Goal: Information Seeking & Learning: Check status

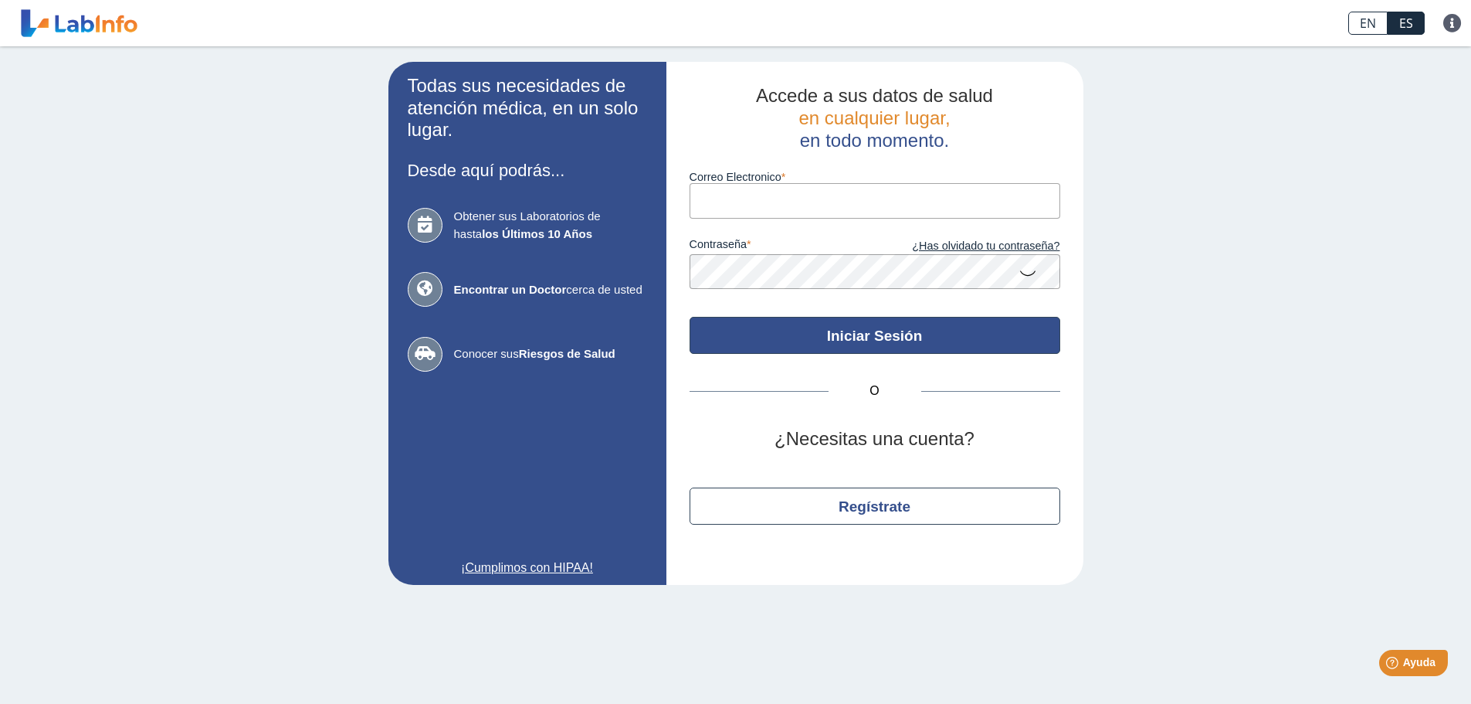
type input "[EMAIL_ADDRESS][DOMAIN_NAME]"
click at [870, 336] on button "Iniciar Sesión" at bounding box center [875, 335] width 371 height 37
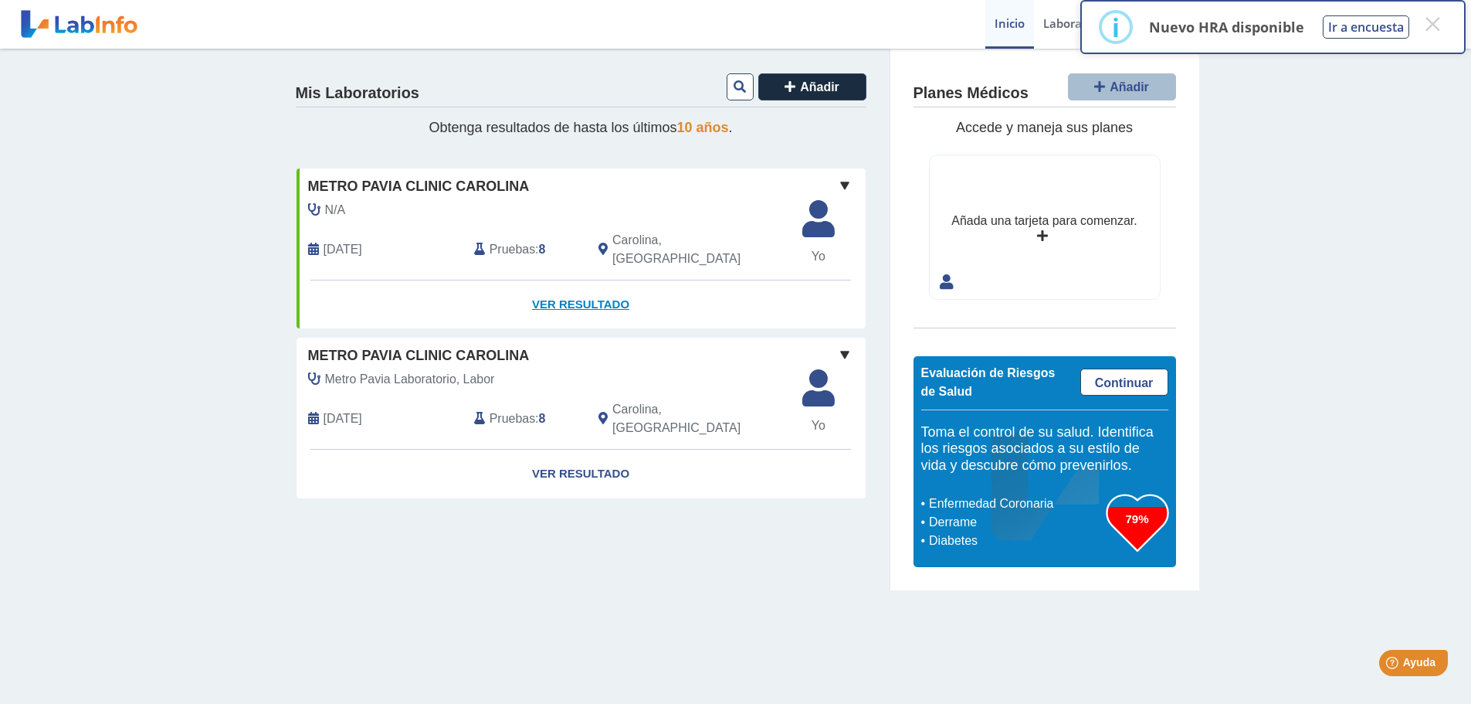
click at [585, 280] on link "Ver Resultado" at bounding box center [581, 304] width 569 height 49
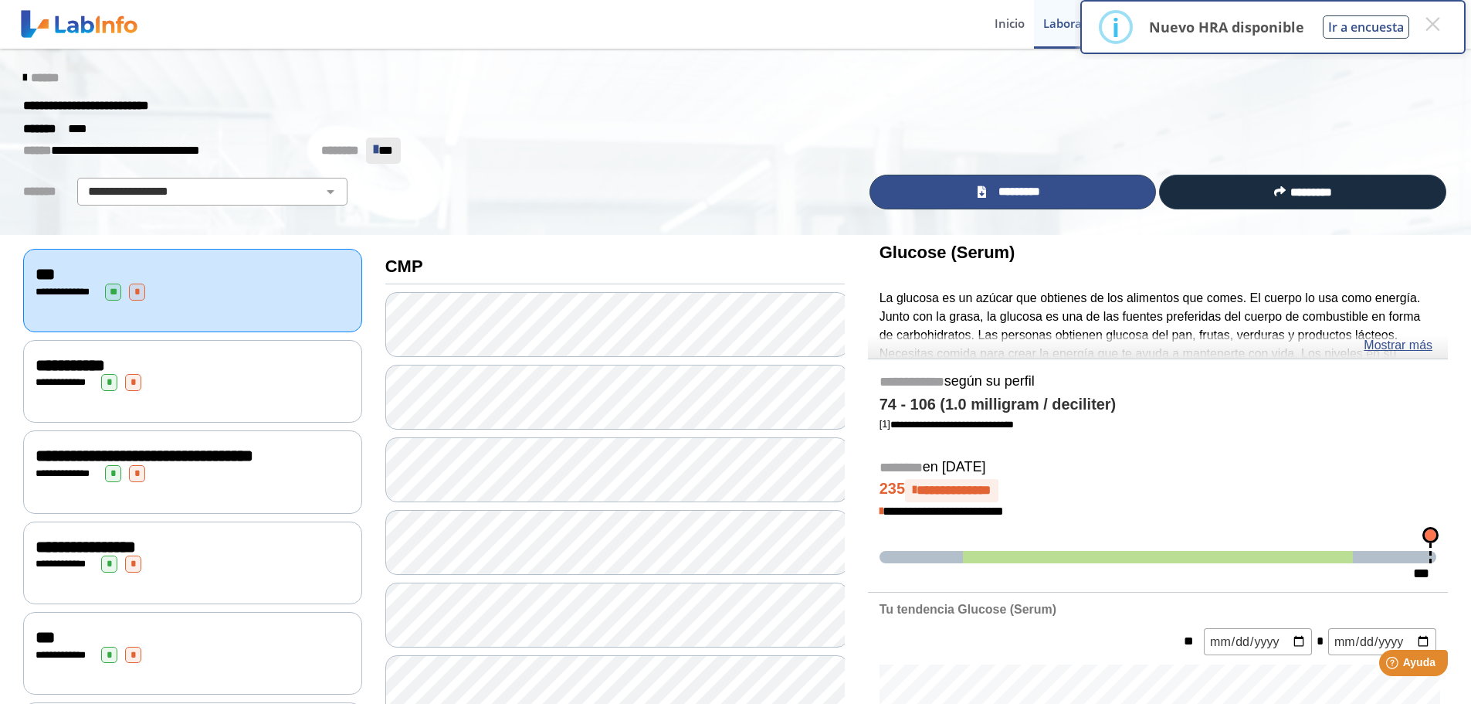
click at [1060, 187] on link "*********" at bounding box center [1013, 192] width 287 height 35
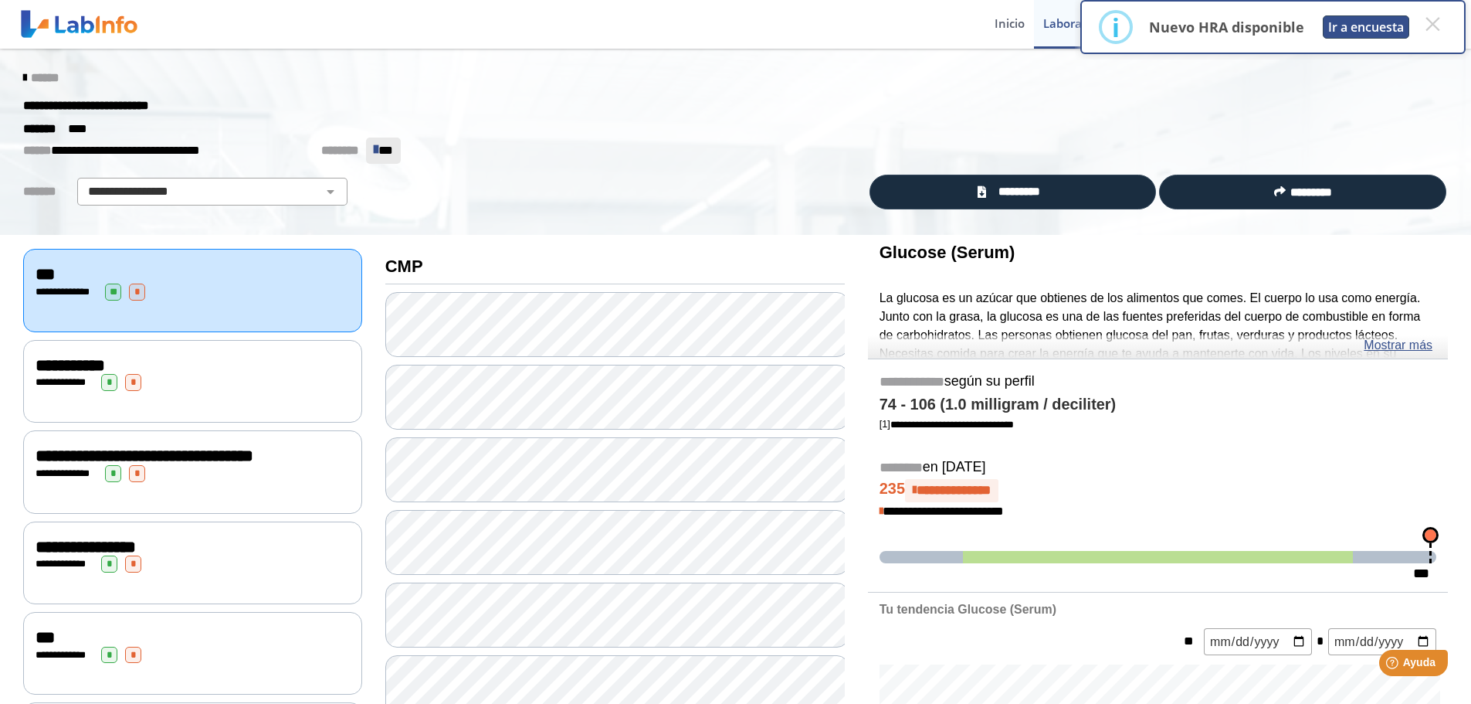
click at [1367, 28] on button "Ir a encuesta" at bounding box center [1366, 26] width 86 height 23
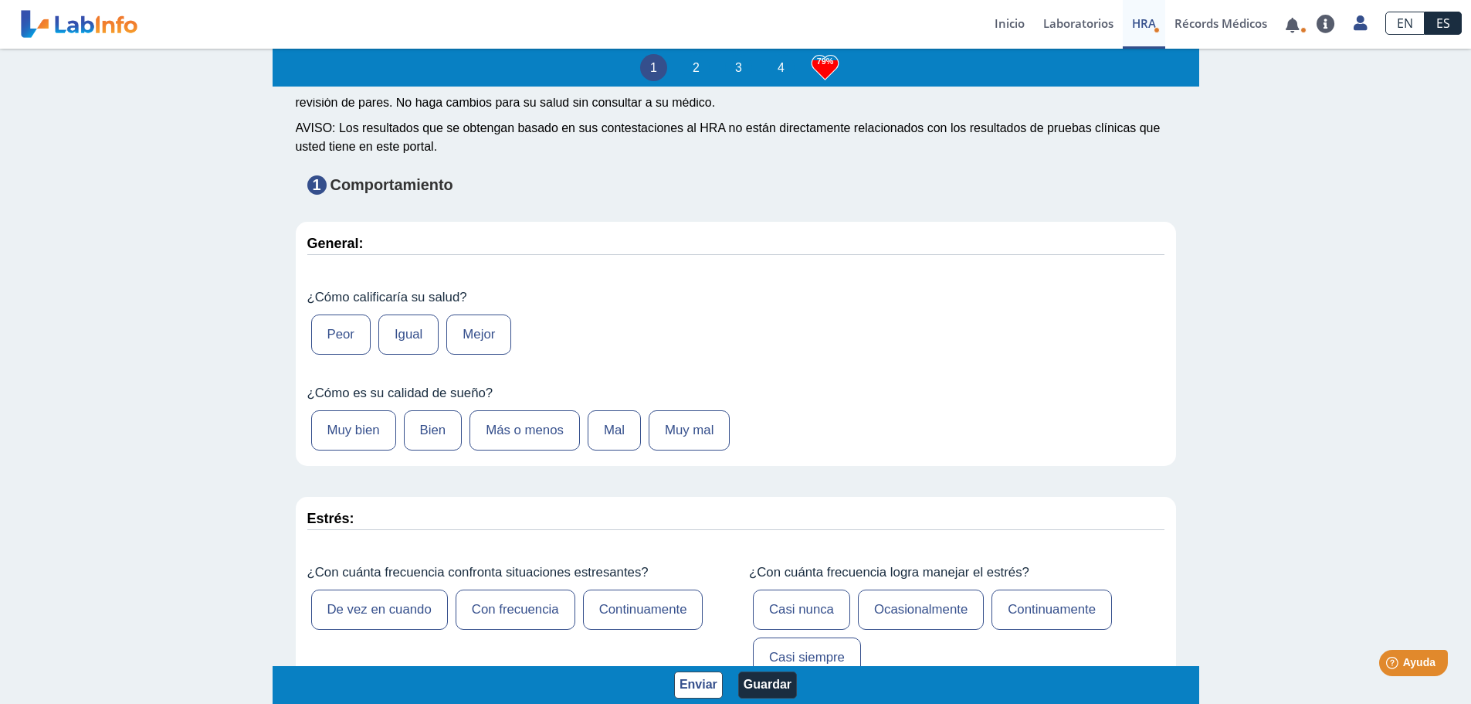
scroll to position [77, 0]
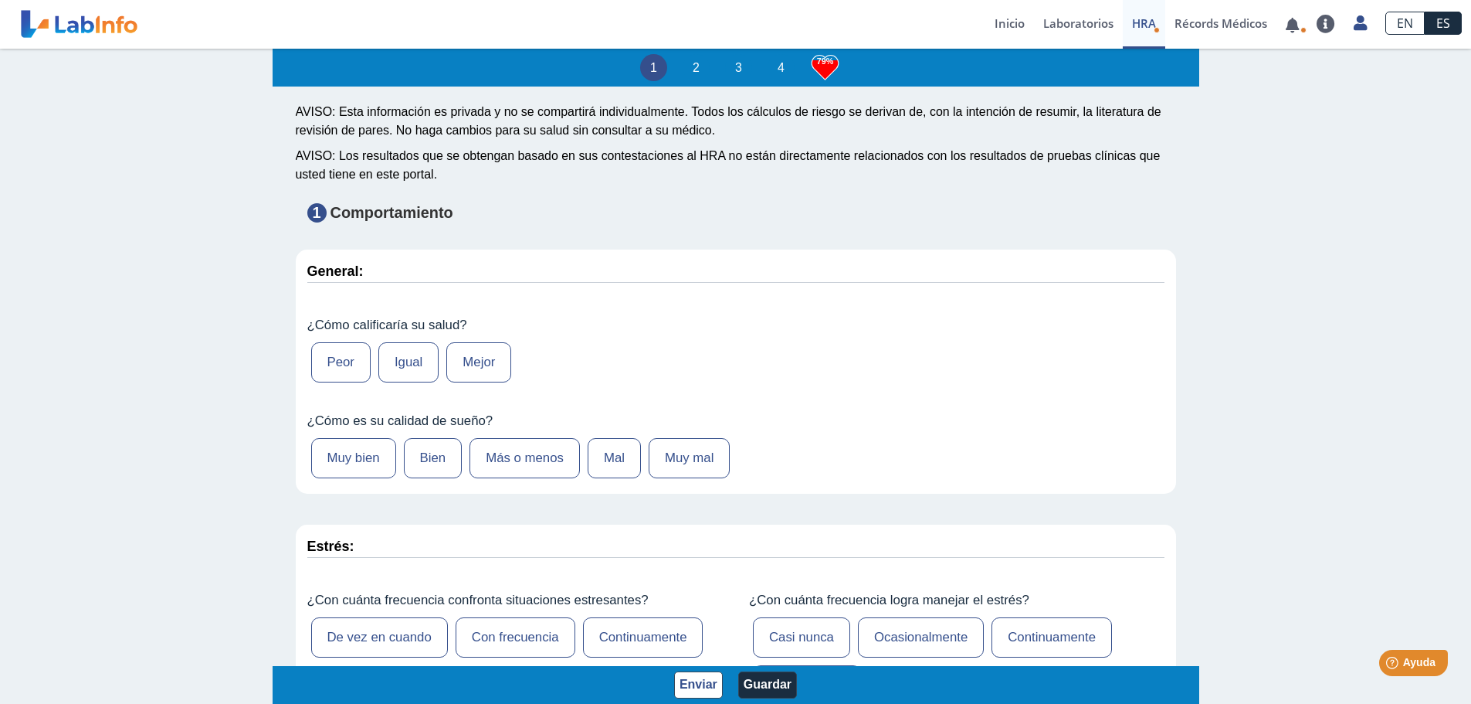
click at [344, 353] on label "Peor" at bounding box center [340, 362] width 59 height 40
click at [0, 0] on input "Peor" at bounding box center [0, 0] width 0 height 0
click at [615, 456] on label "Mal" at bounding box center [614, 458] width 53 height 40
click at [0, 0] on input "Mal" at bounding box center [0, 0] width 0 height 0
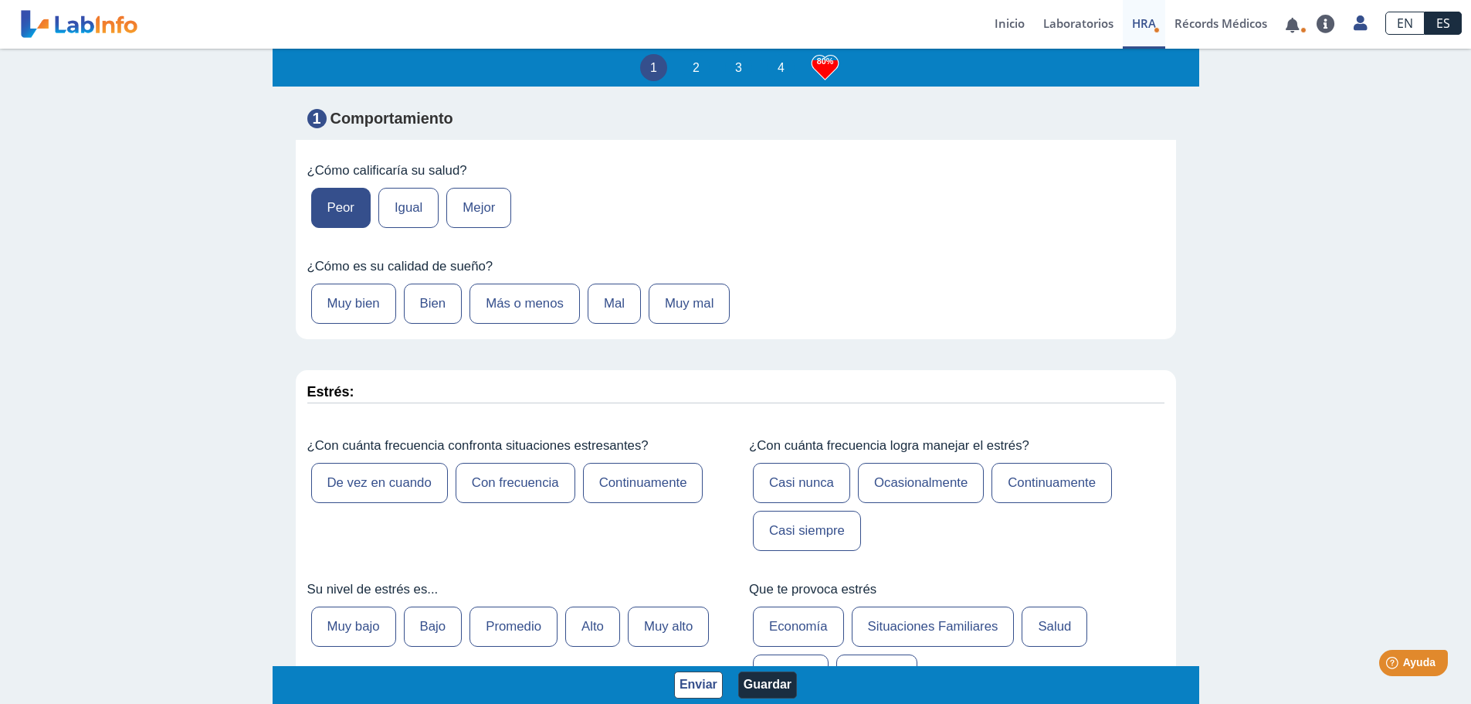
scroll to position [309, 0]
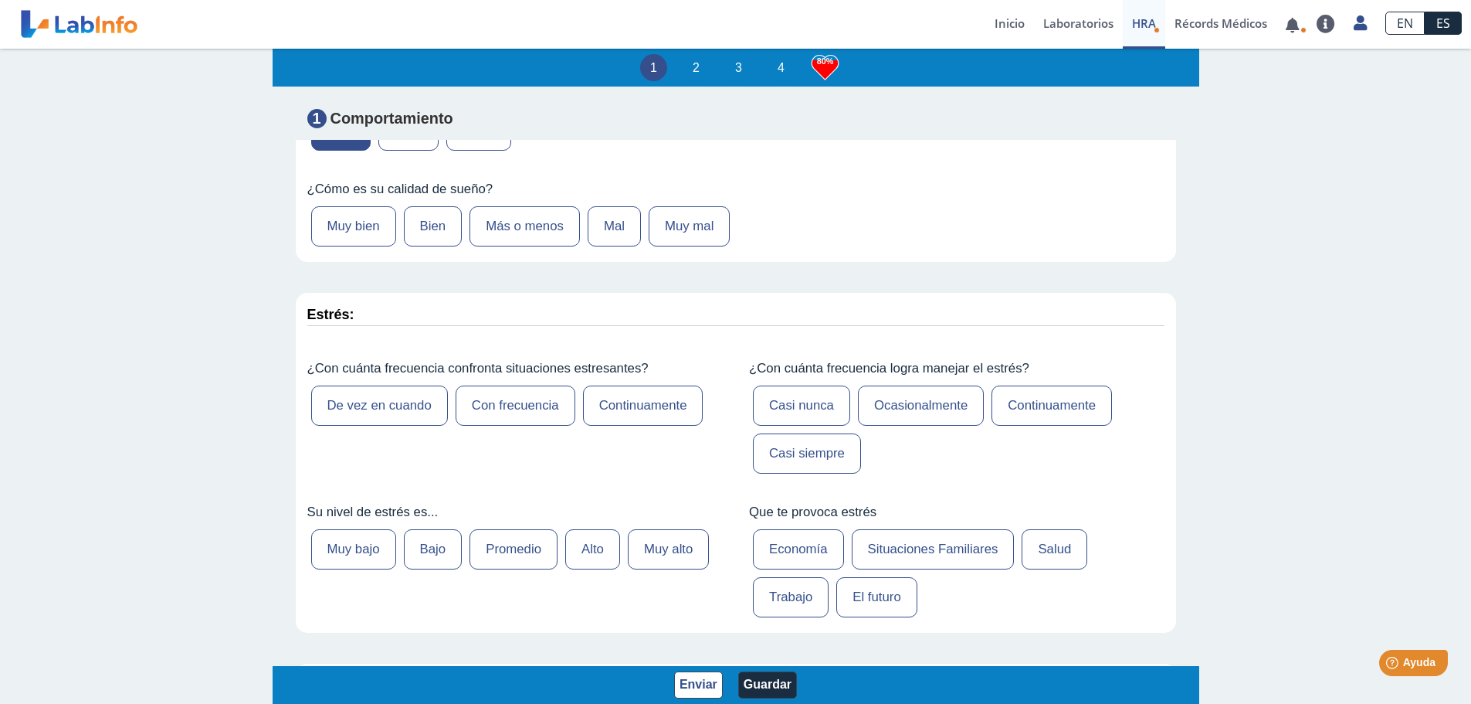
click at [540, 407] on label "Con frecuencia" at bounding box center [516, 405] width 120 height 40
click at [0, 0] on input "Con frecuencia" at bounding box center [0, 0] width 0 height 0
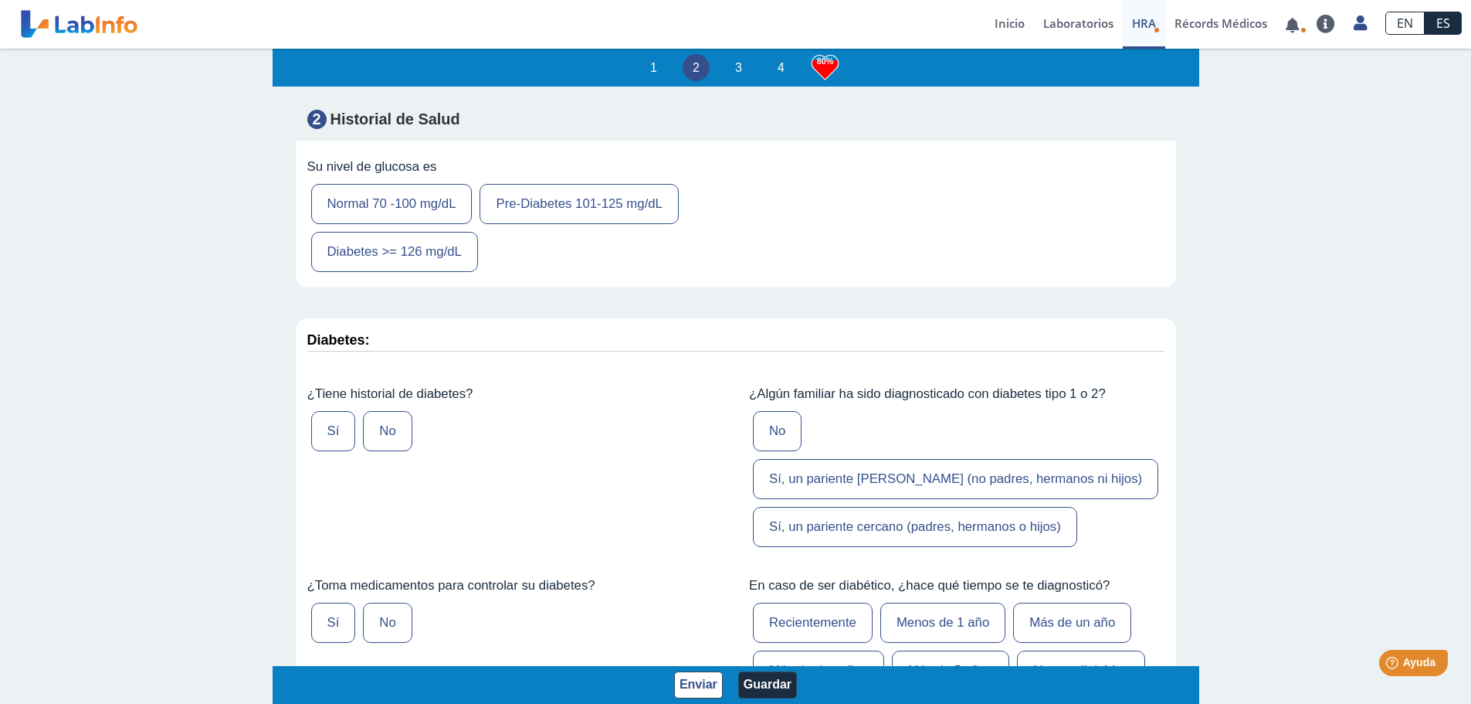
scroll to position [2935, 0]
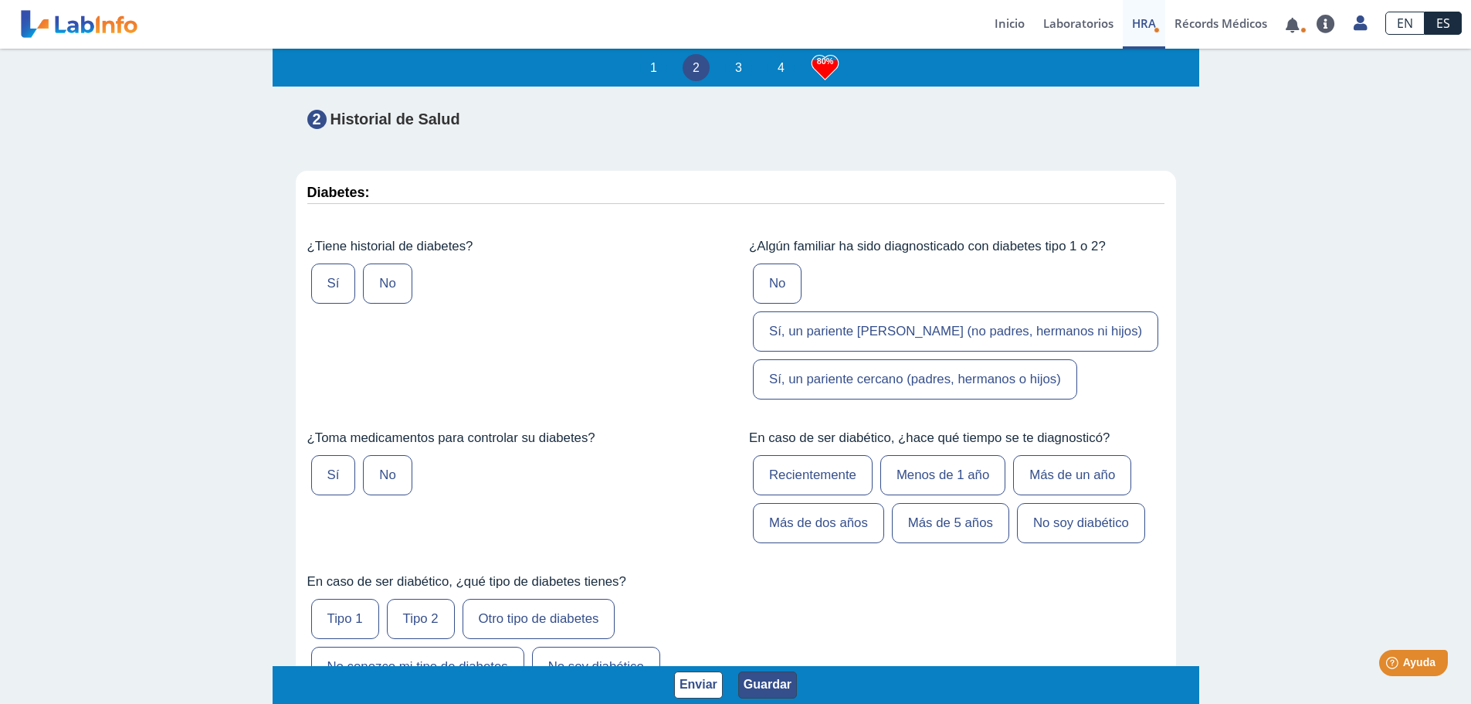
click at [748, 682] on button "Guardar" at bounding box center [767, 684] width 59 height 27
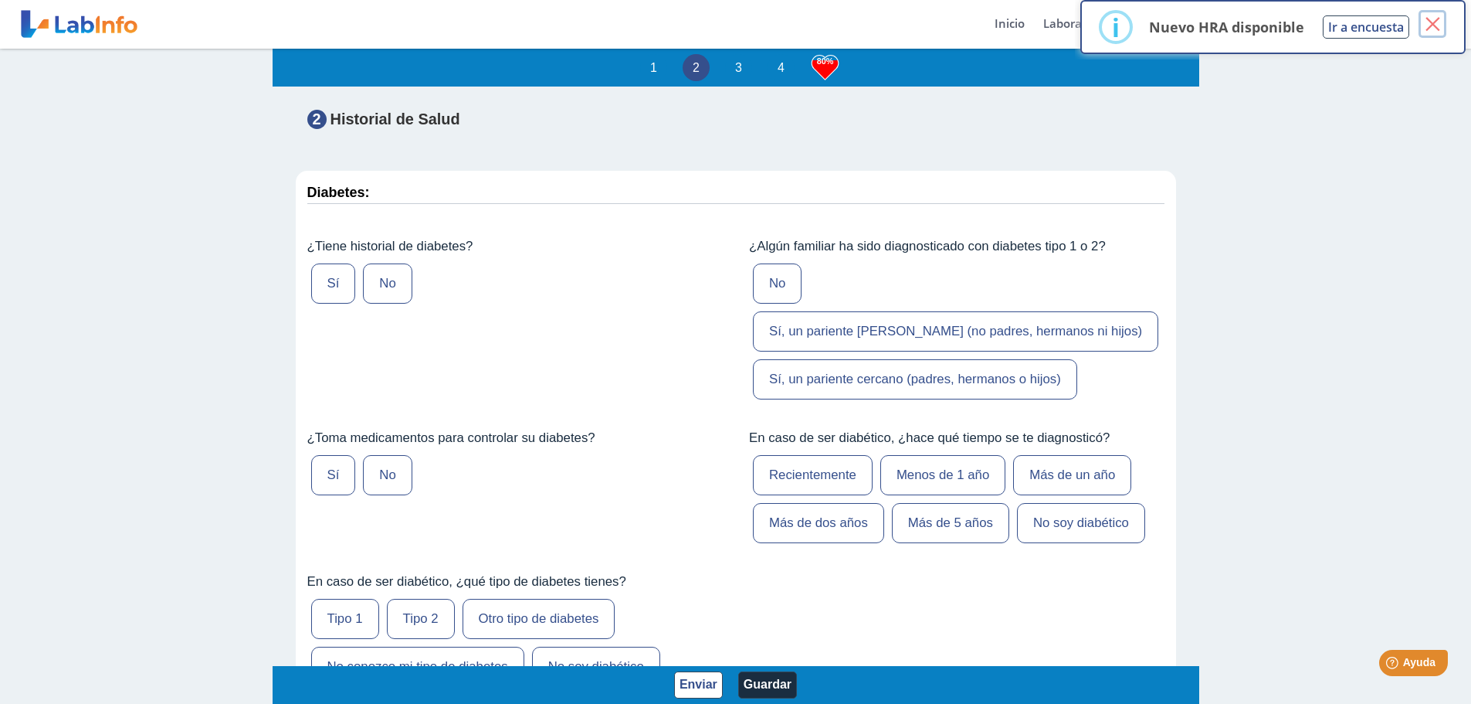
click at [1438, 16] on button "×" at bounding box center [1433, 24] width 28 height 28
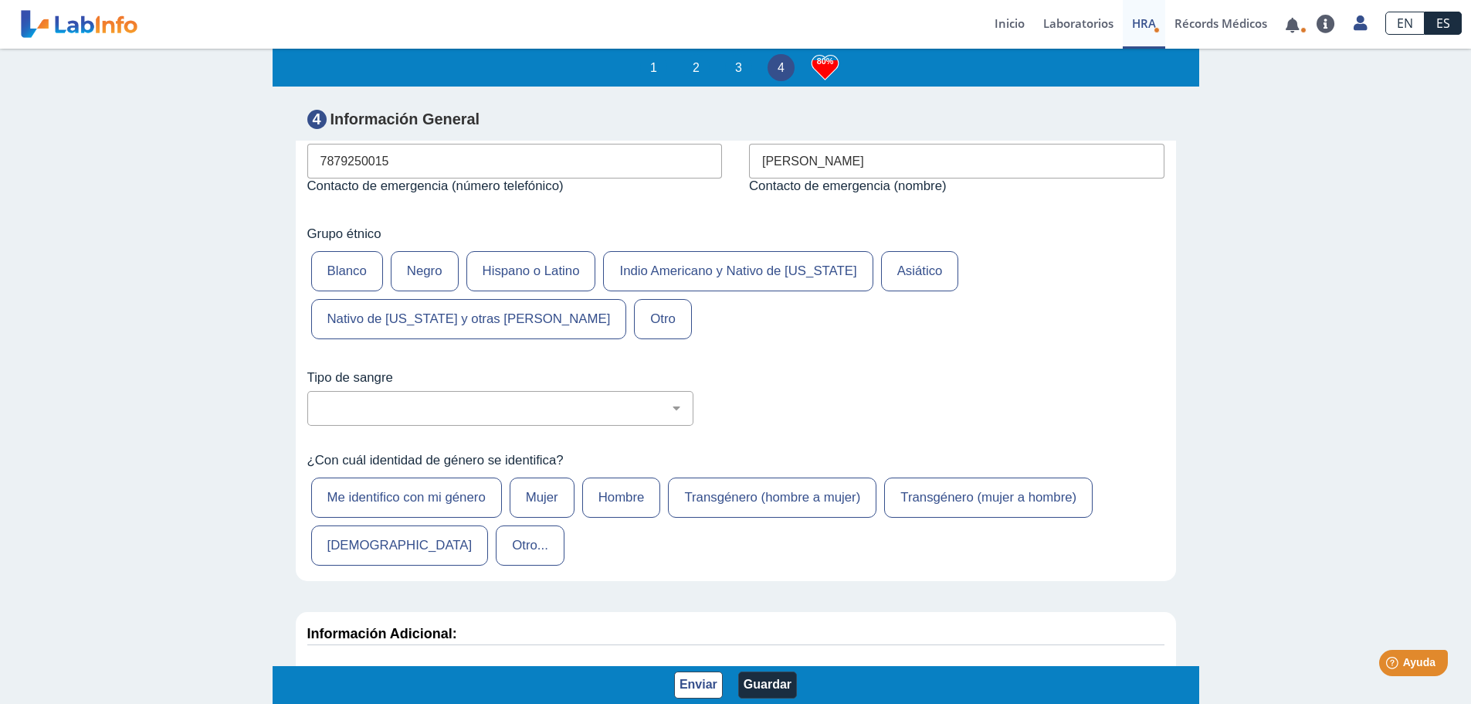
scroll to position [5792, 0]
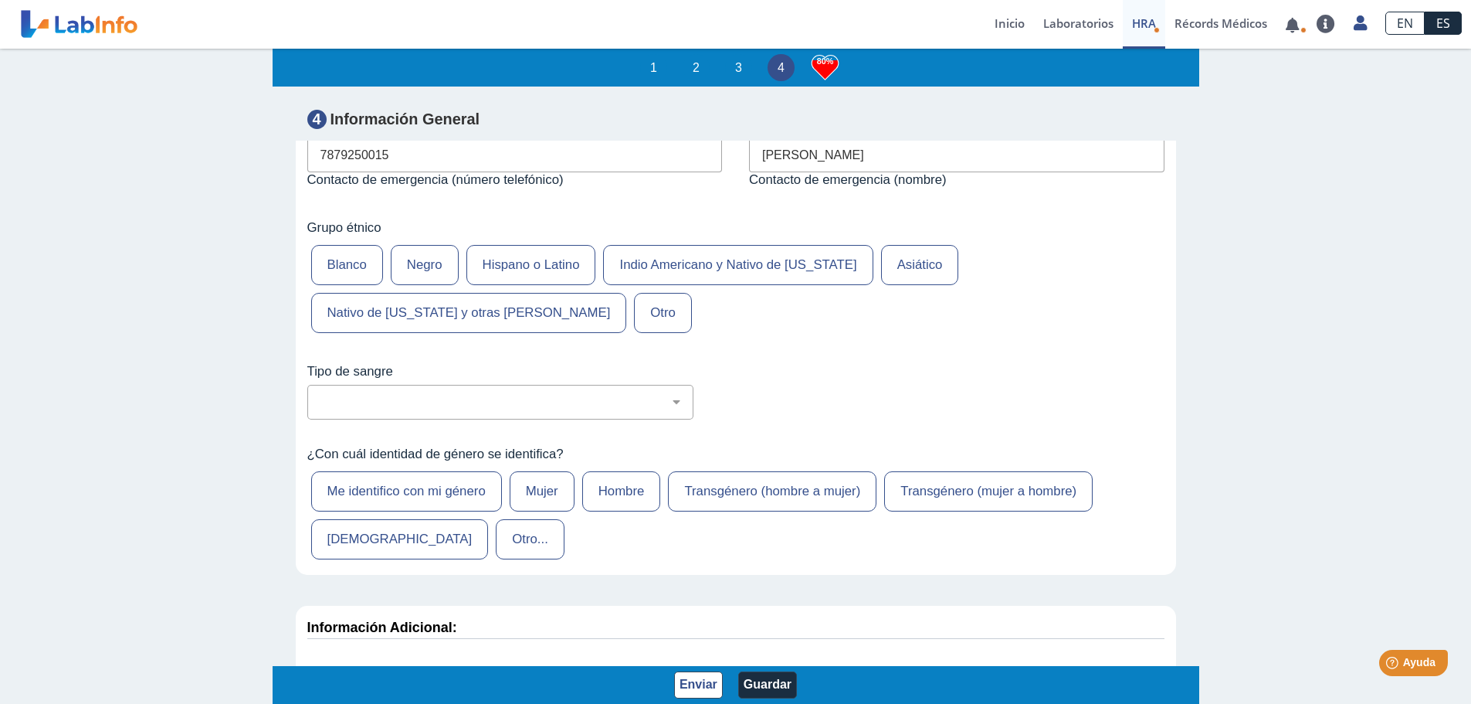
click at [346, 285] on label "Blanco" at bounding box center [347, 265] width 72 height 40
click at [0, 0] on input "Blanco" at bounding box center [0, 0] width 0 height 0
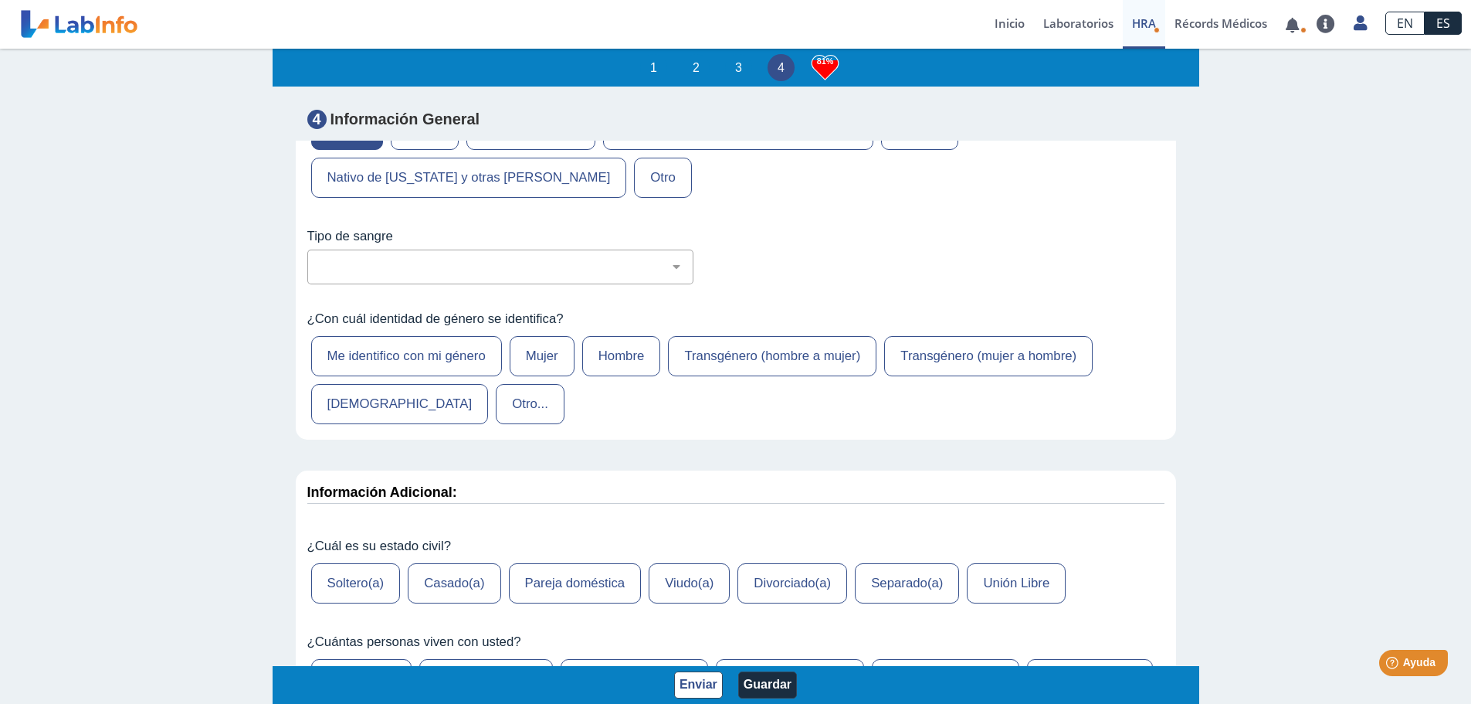
scroll to position [6024, 0]
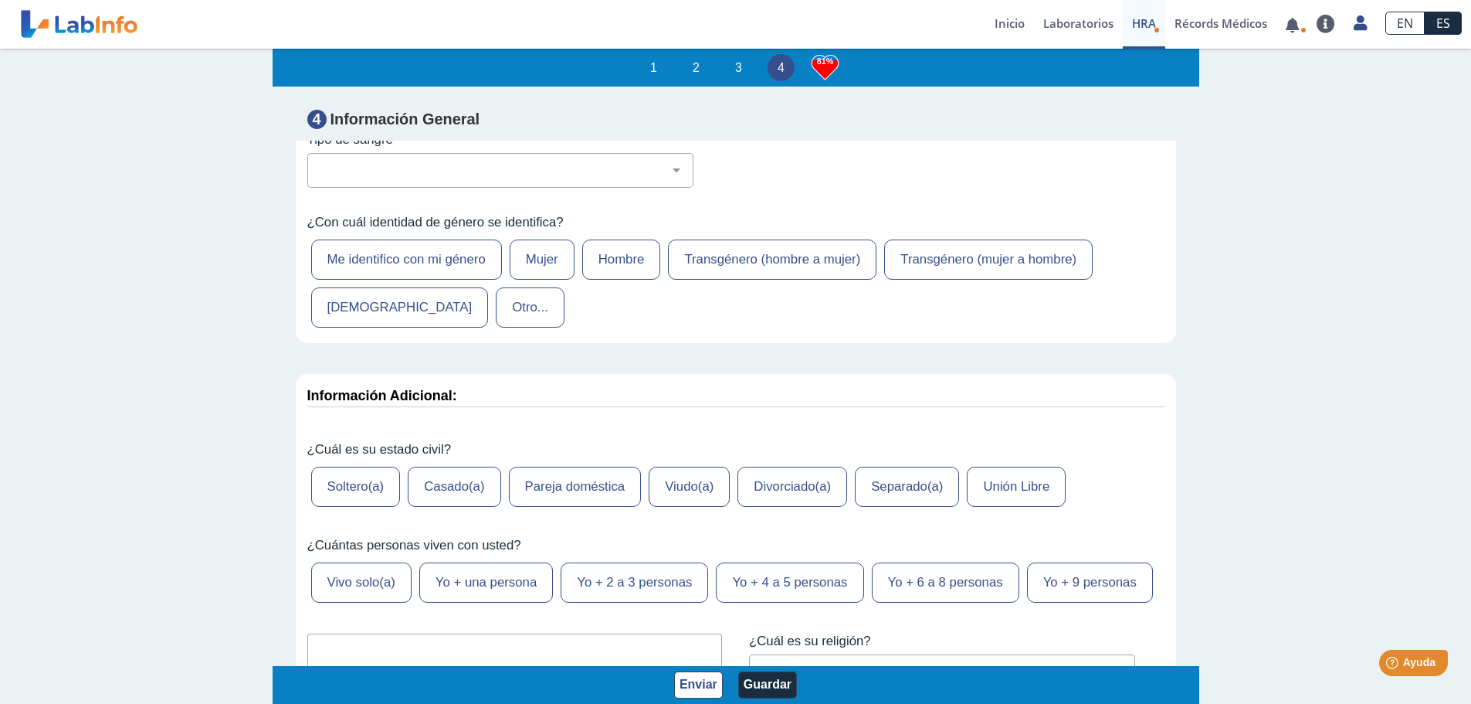
click at [599, 280] on label "Hombre" at bounding box center [621, 259] width 79 height 40
click at [0, 0] on input "Hombre" at bounding box center [0, 0] width 0 height 0
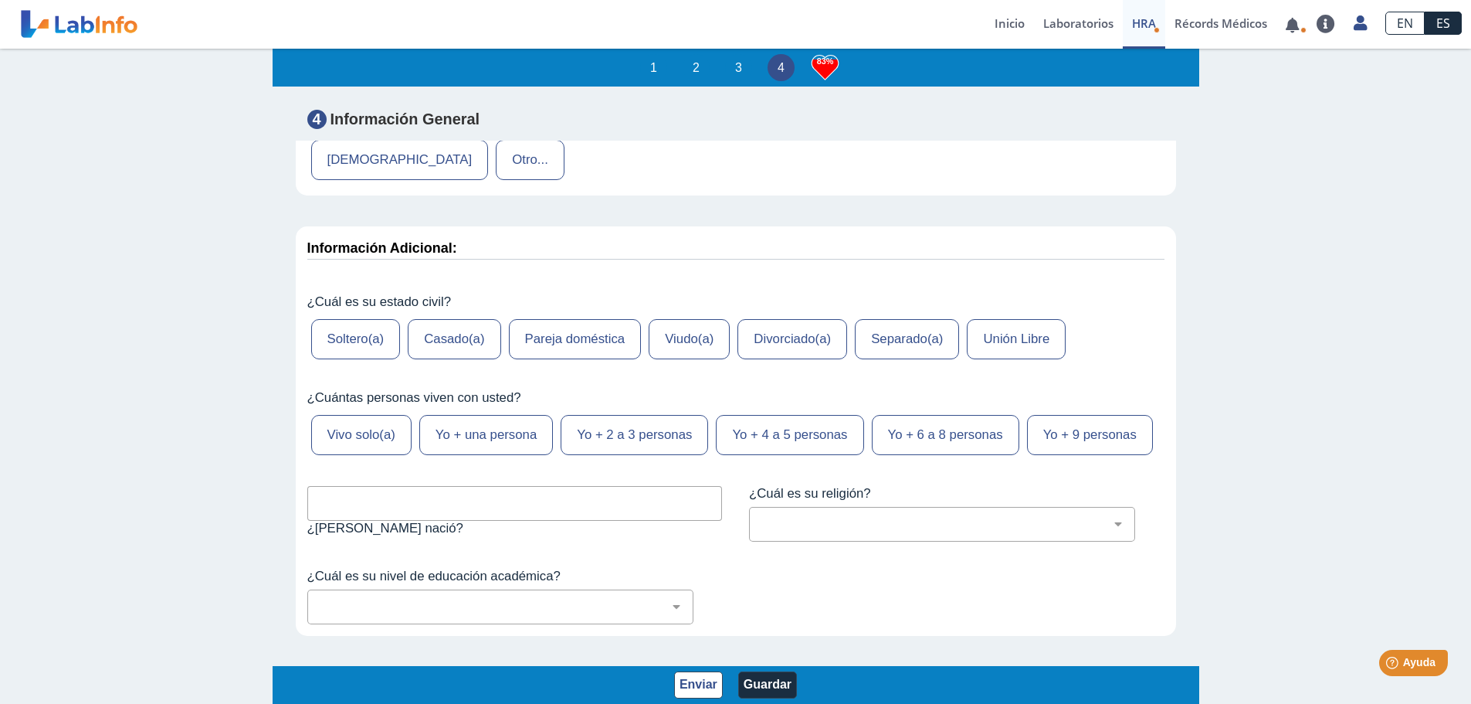
scroll to position [6178, 0]
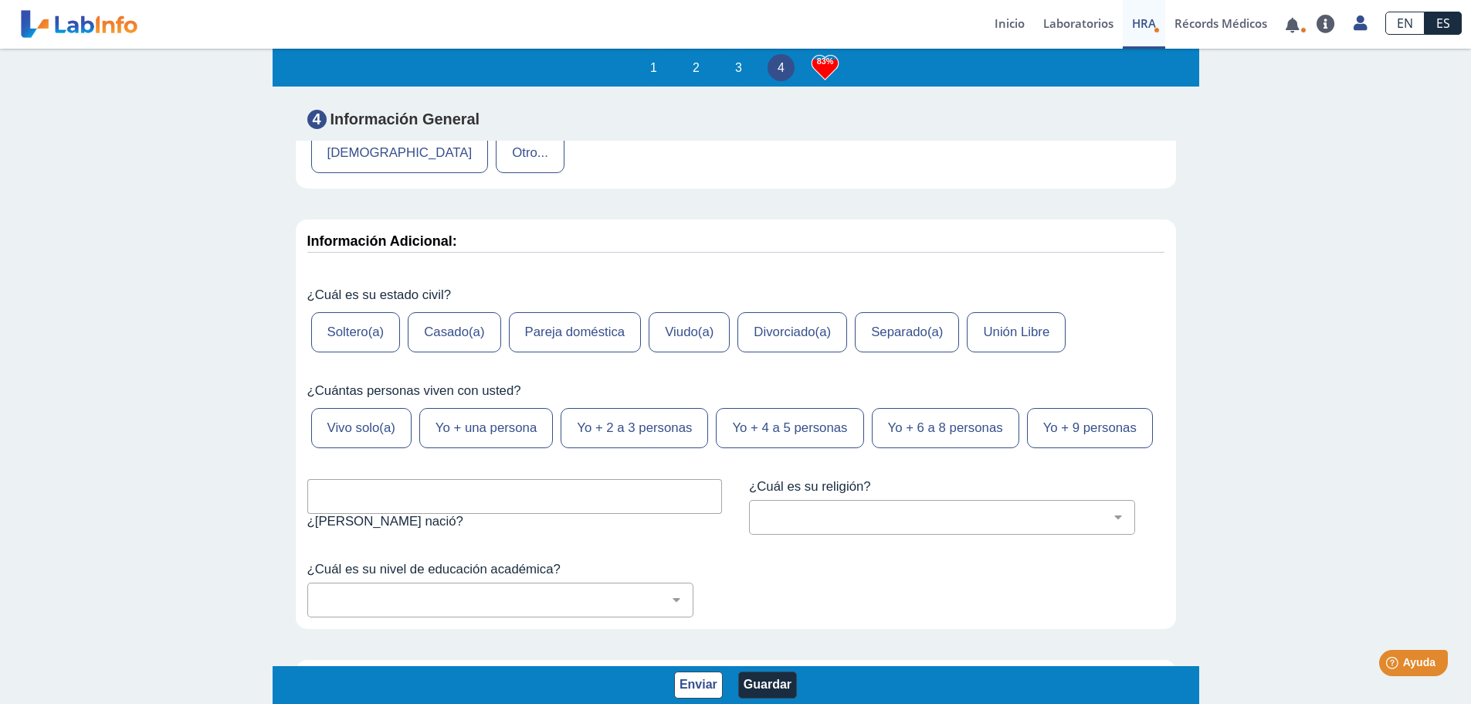
click at [443, 352] on label "Casado(a)" at bounding box center [454, 332] width 93 height 40
click at [0, 0] on input "Casado(a)" at bounding box center [0, 0] width 0 height 0
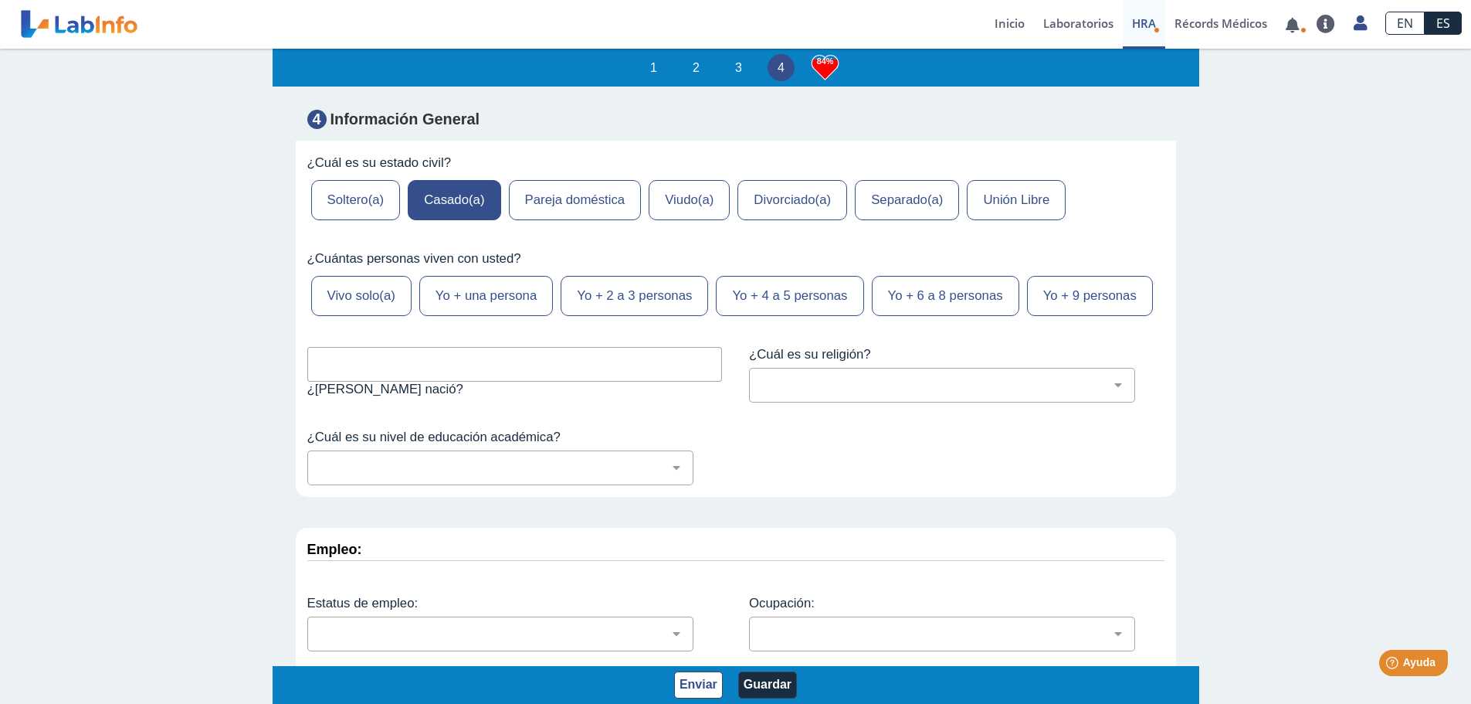
scroll to position [6333, 0]
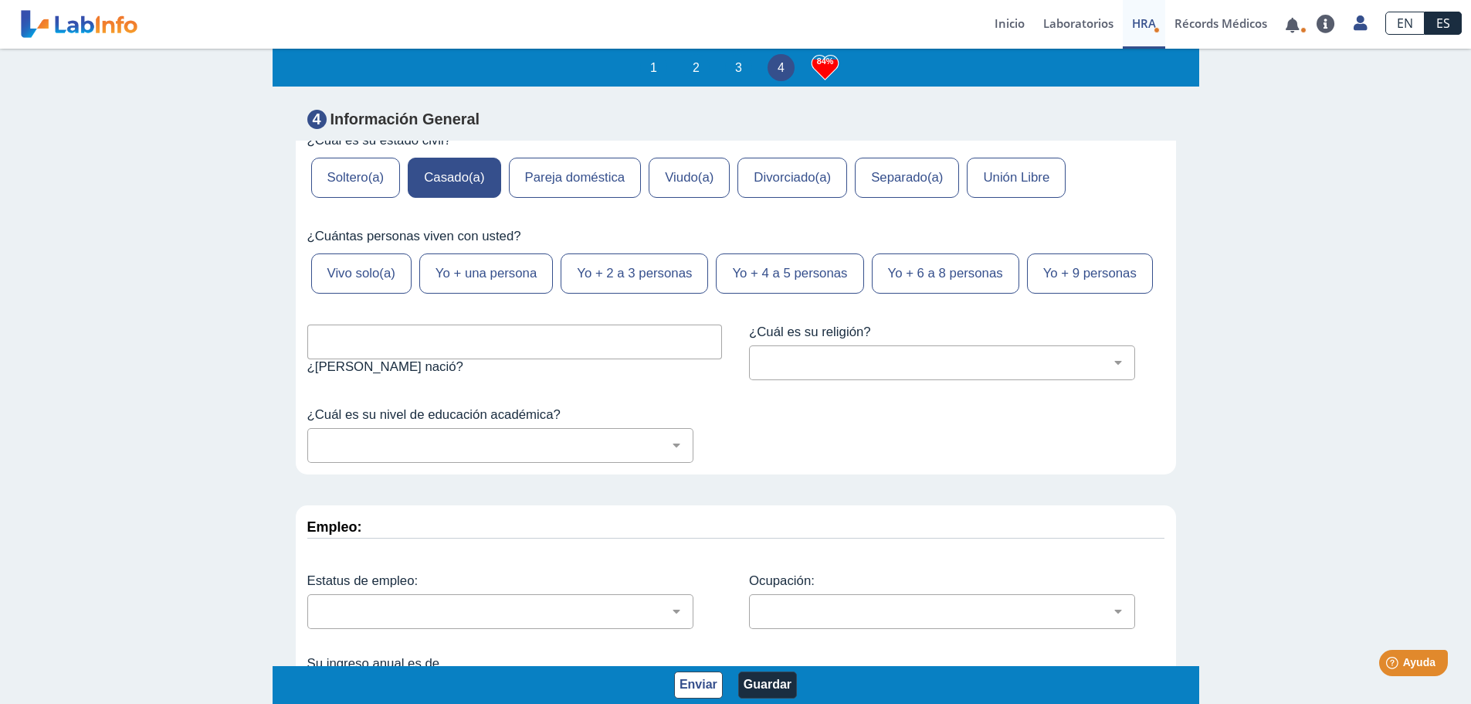
click at [738, 293] on label "Yo + 4 a 5 personas" at bounding box center [790, 273] width 148 height 40
click at [0, 0] on input "Yo + 4 a 5 personas" at bounding box center [0, 0] width 0 height 0
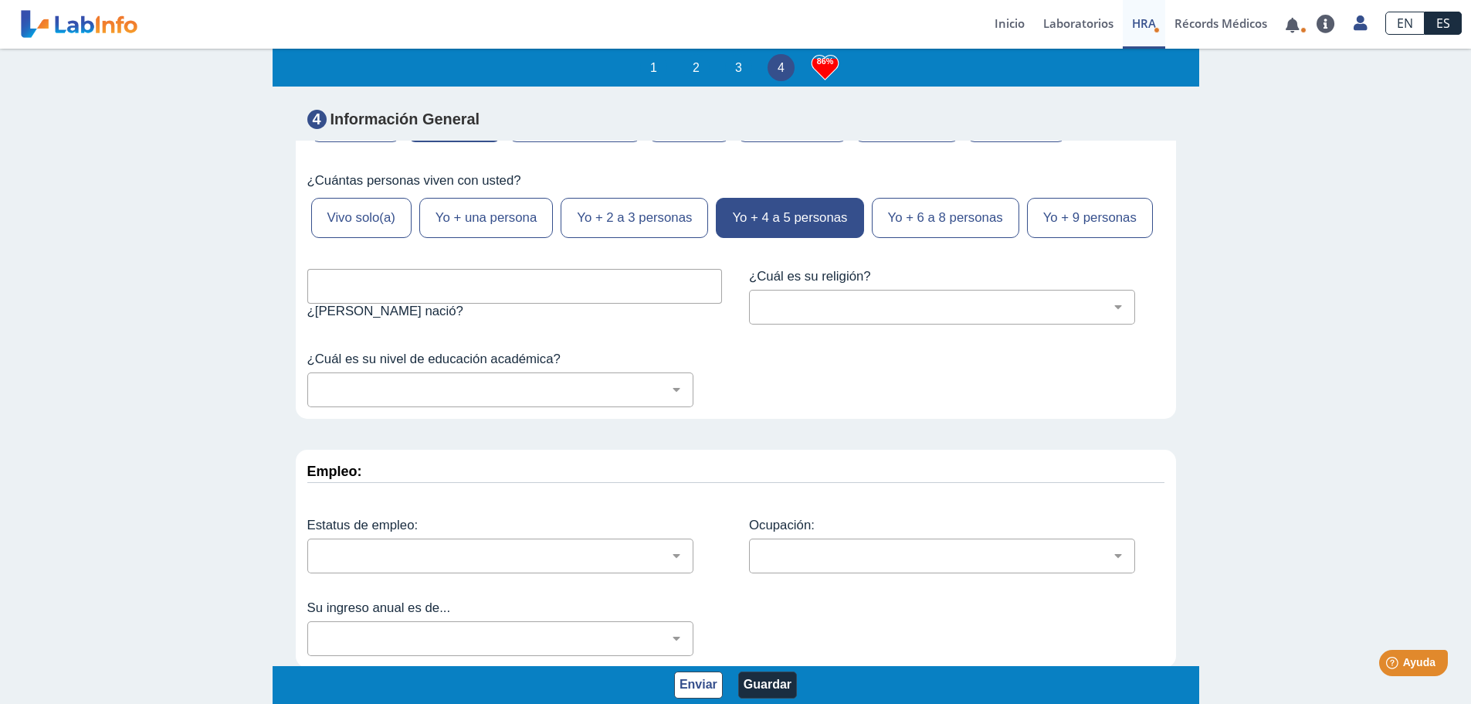
scroll to position [6466, 0]
click at [556, 291] on input "text" at bounding box center [514, 286] width 415 height 35
click at [449, 294] on input "san juan" at bounding box center [514, 286] width 415 height 35
type input "san juan presbitenario"
click at [804, 310] on select "Cristiano (cualquier denominación) Judío Ortodoxo Mormón Musulmán Adventista Te…" at bounding box center [948, 307] width 372 height 15
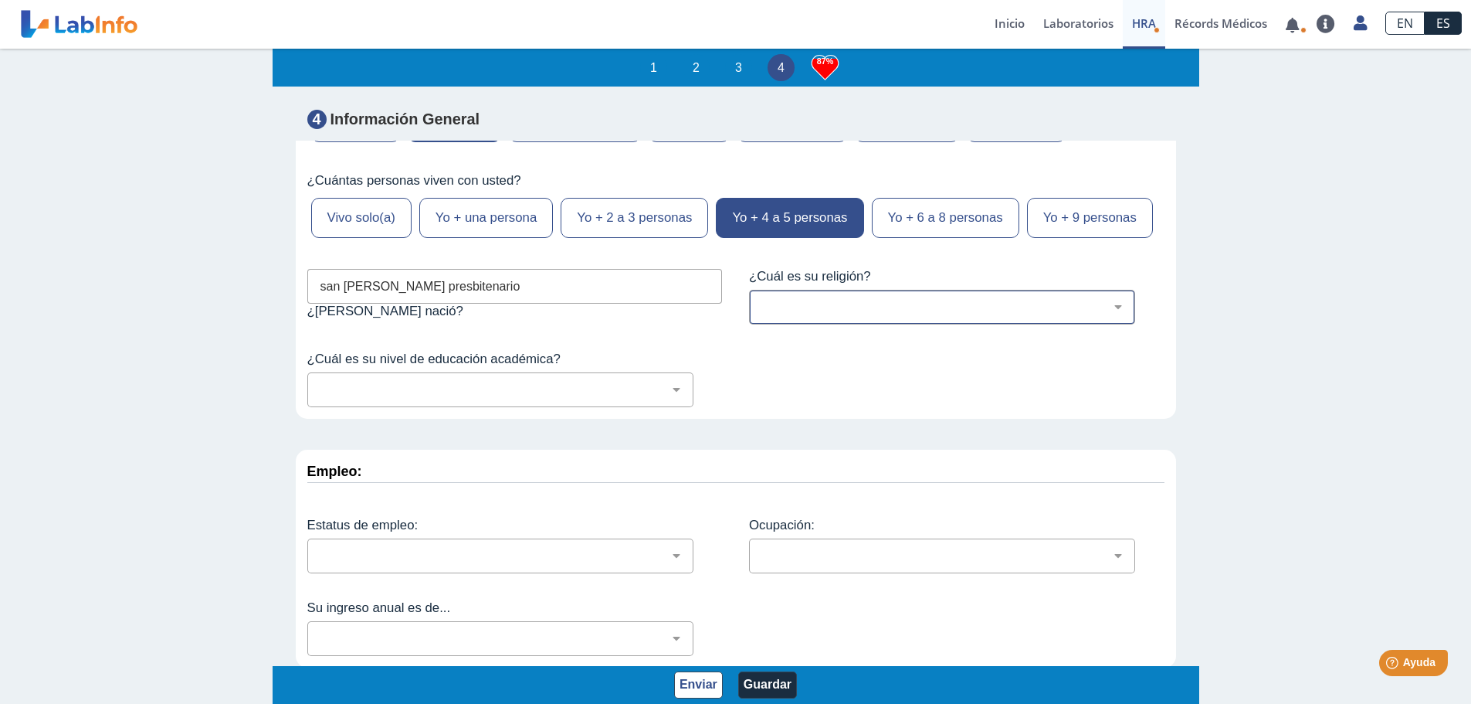
select select "12: 273"
click at [762, 300] on select "Cristiano (cualquier denominación) Judío Ortodoxo Mormón Musulmán Adventista Te…" at bounding box center [948, 307] width 372 height 15
click at [489, 385] on select "No fui a la escuela Escuela primaria Algo de escuela secundaria o equivalente s…" at bounding box center [507, 389] width 372 height 15
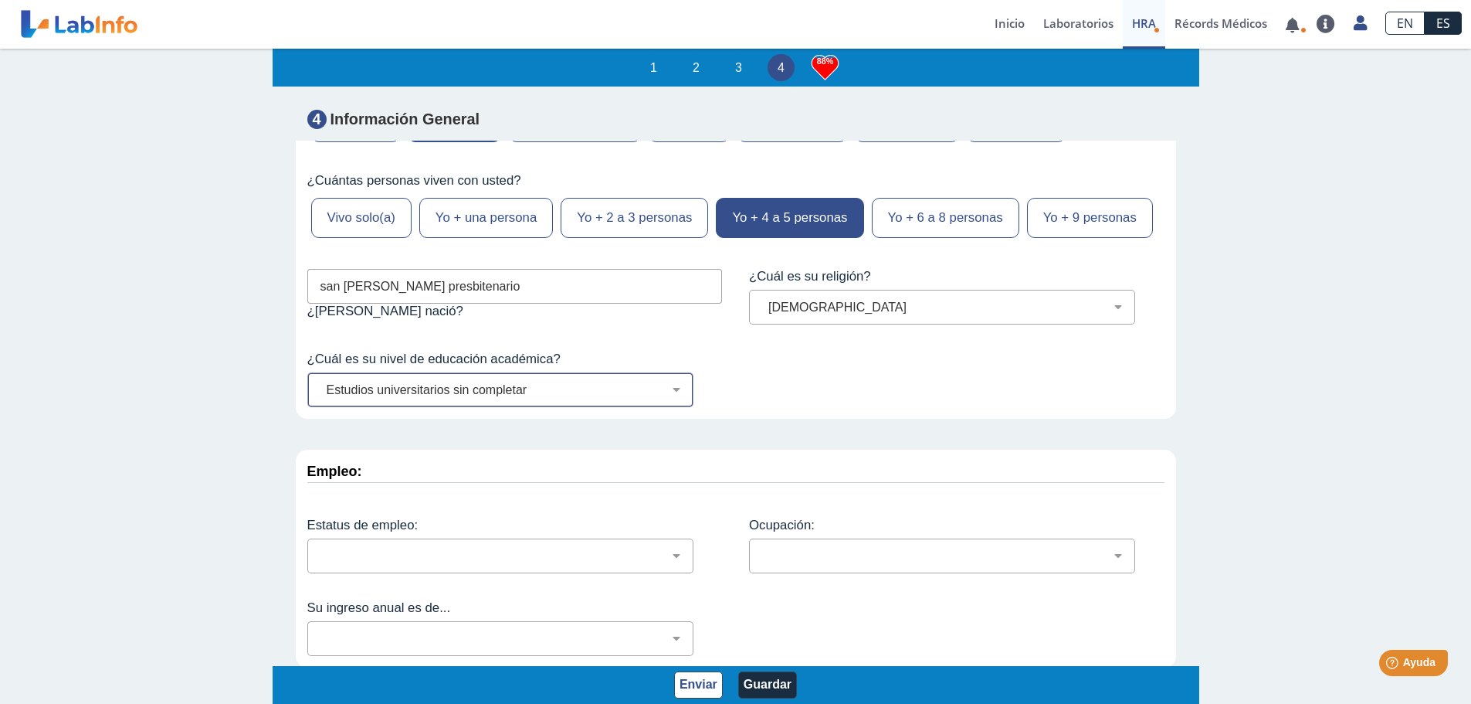
click at [321, 382] on select "No fui a la escuela Escuela primaria Algo de escuela secundaria o equivalente s…" at bounding box center [507, 389] width 372 height 15
click at [649, 395] on select "No fui a la escuela Escuela primaria Algo de escuela secundaria o equivalente s…" at bounding box center [507, 389] width 372 height 15
select select "5: 278"
click at [321, 382] on select "No fui a la escuela Escuela primaria Algo de escuela secundaria o equivalente s…" at bounding box center [507, 389] width 372 height 15
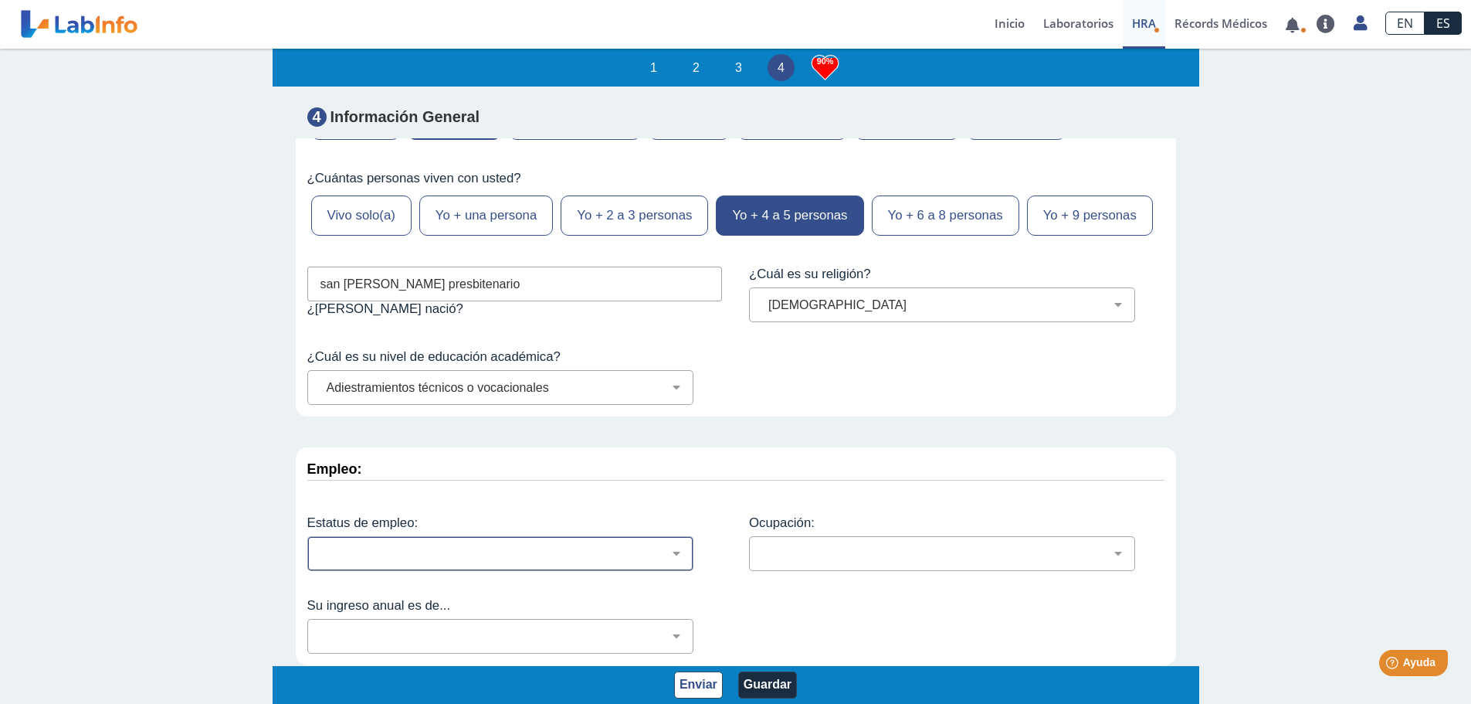
click at [601, 558] on div "Empleado a tiempo parcial Empleado a tiempo completo Servicio profesionales Sin…" at bounding box center [500, 553] width 386 height 35
click at [612, 551] on select "Empleado a tiempo parcial Empleado a tiempo completo Servicio profesionales Sin…" at bounding box center [507, 553] width 372 height 15
select select "3: 135"
click at [321, 547] on select "Empleado a tiempo parcial Empleado a tiempo completo Servicio profesionales Sin…" at bounding box center [507, 553] width 372 height 15
click at [666, 555] on select "Empleado a tiempo parcial Empleado a tiempo completo Servicio profesionales Sin…" at bounding box center [507, 553] width 372 height 15
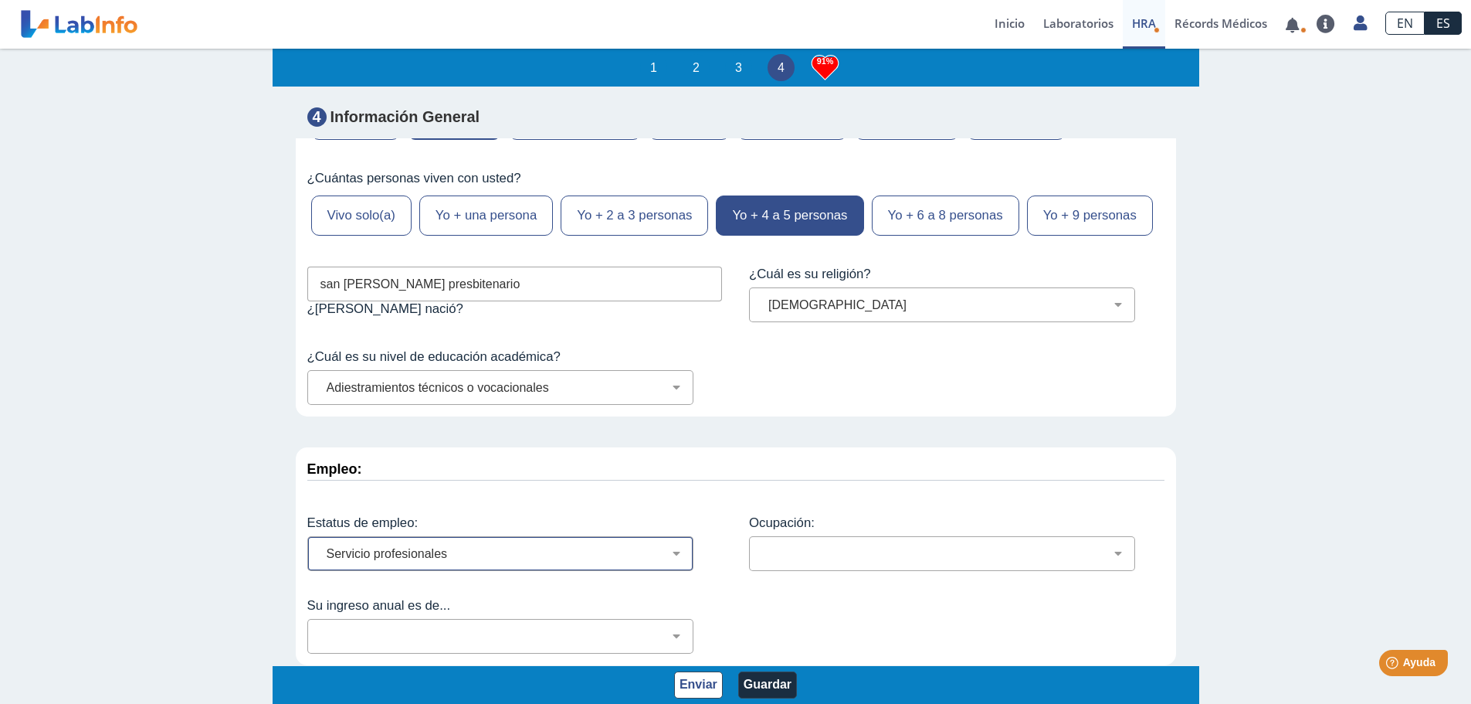
click at [668, 555] on select "Empleado a tiempo parcial Empleado a tiempo completo Servicio profesionales Sin…" at bounding box center [507, 553] width 372 height 15
click at [862, 555] on select "Administración de empresas Servicios de protección Instalaciones, Reparaciones …" at bounding box center [948, 553] width 372 height 15
select select "23: 190"
click at [762, 547] on select "Administración de empresas Servicios de protección Instalaciones, Reparaciones …" at bounding box center [948, 553] width 372 height 15
click at [873, 547] on select "Administración de empresas Servicios de protección Instalaciones, Reparaciones …" at bounding box center [948, 553] width 372 height 15
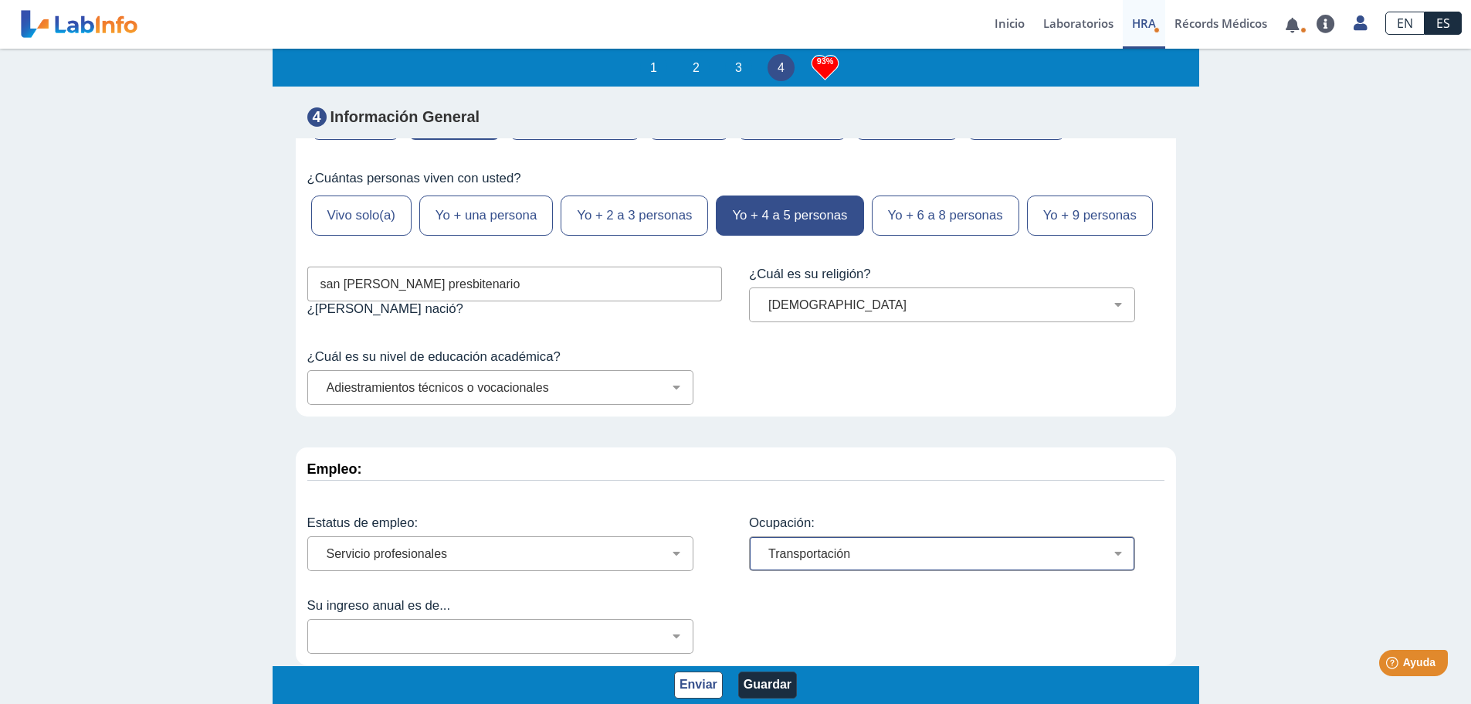
click at [894, 551] on select "Administración de empresas Servicios de protección Instalaciones, Reparaciones …" at bounding box center [948, 553] width 372 height 15
click at [666, 632] on select "Menos de $12,000 $12,000-$16,000 $16,000-$24,000 $24,000-$30,000 $30,000-$40,00…" at bounding box center [507, 636] width 372 height 15
select select "5: 147"
click at [321, 629] on select "Menos de $12,000 $12,000-$16,000 $16,000-$24,000 $24,000-$30,000 $30,000-$40,00…" at bounding box center [507, 636] width 372 height 15
click at [828, 599] on div "Empleo: Estatus de empleo: Empleado a tiempo parcial Empleado a tiempo completo…" at bounding box center [736, 556] width 880 height 218
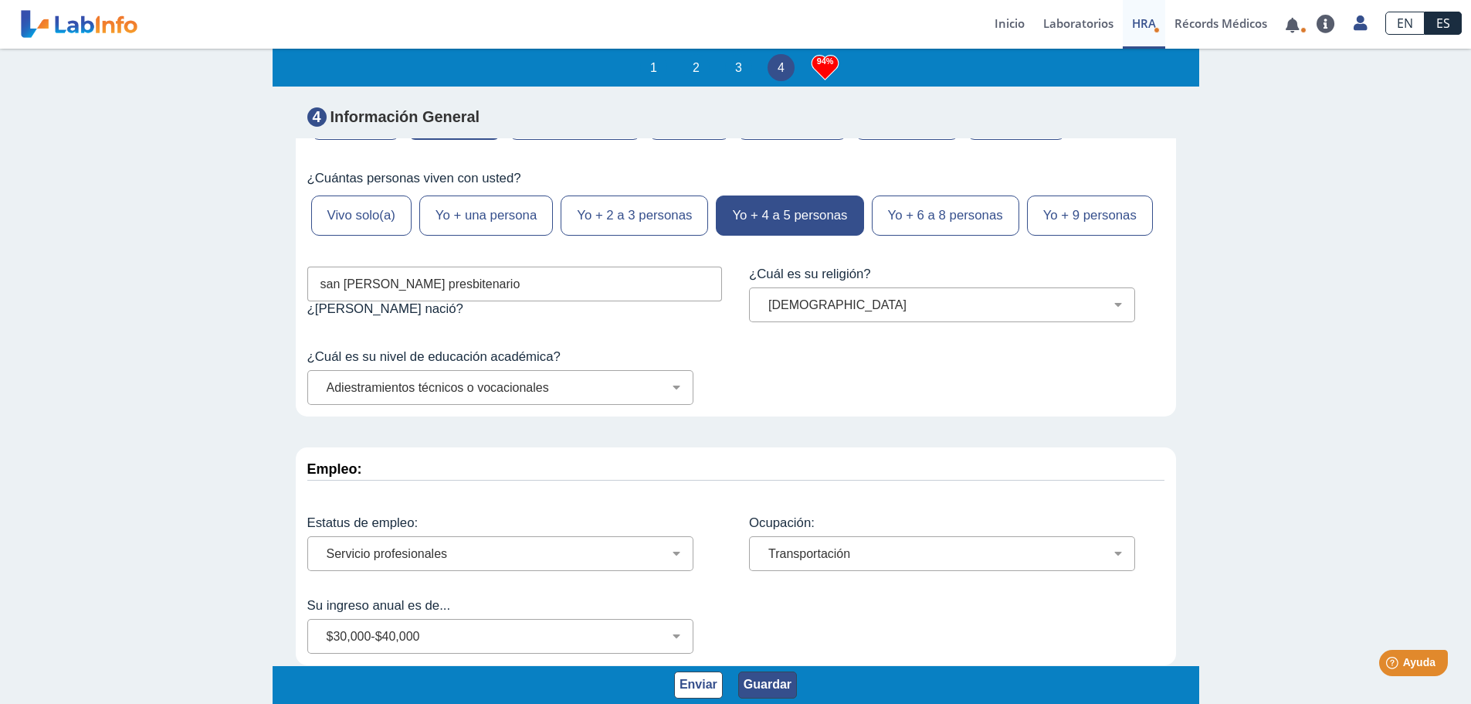
click at [746, 676] on button "Guardar" at bounding box center [767, 684] width 59 height 27
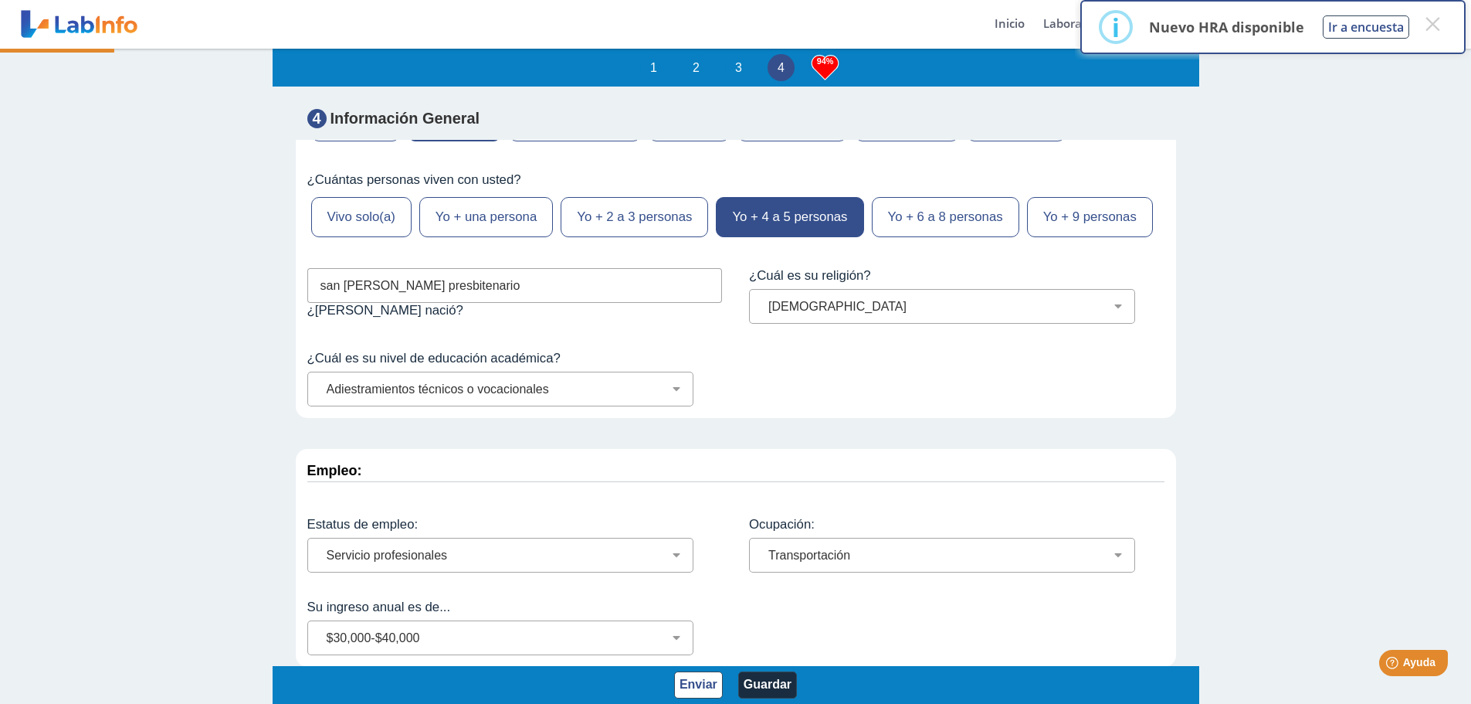
scroll to position [0, 0]
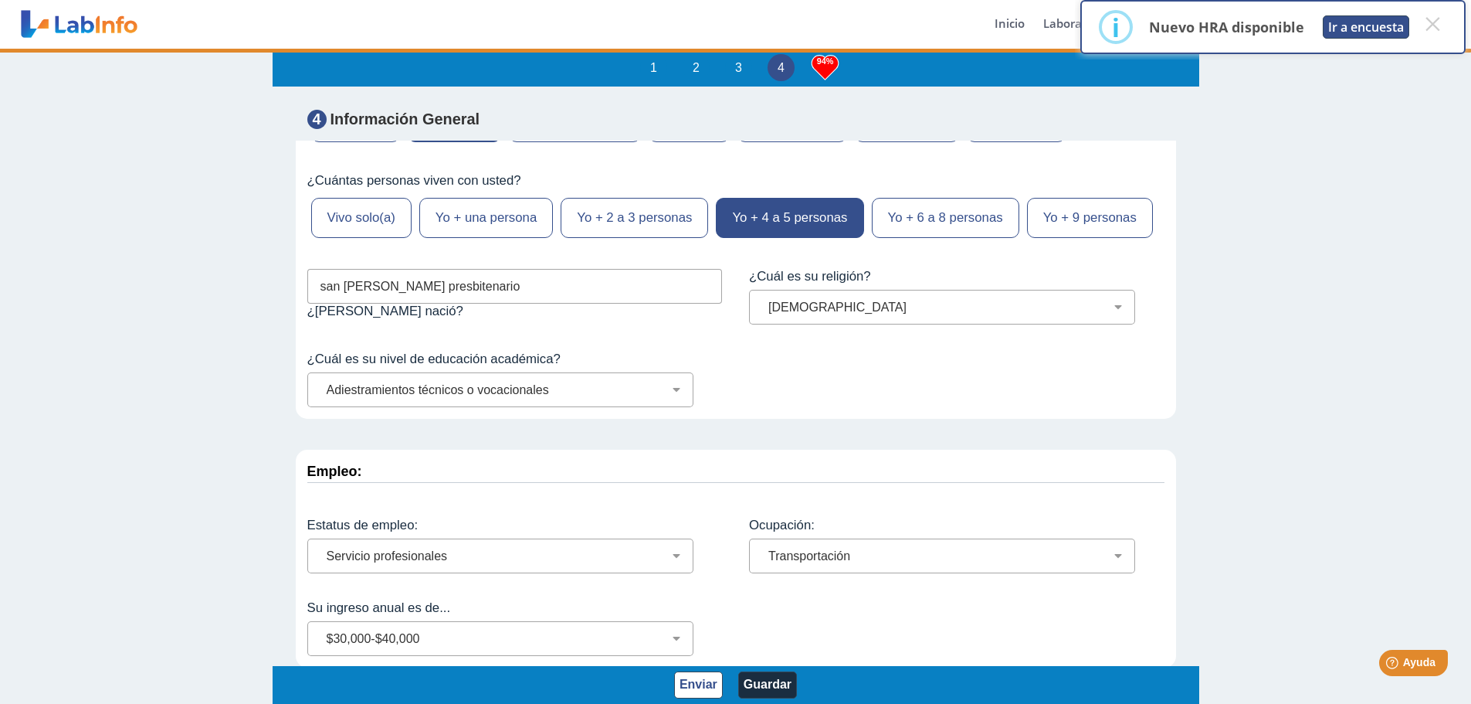
click at [1356, 24] on button "Ir a encuesta" at bounding box center [1366, 26] width 86 height 23
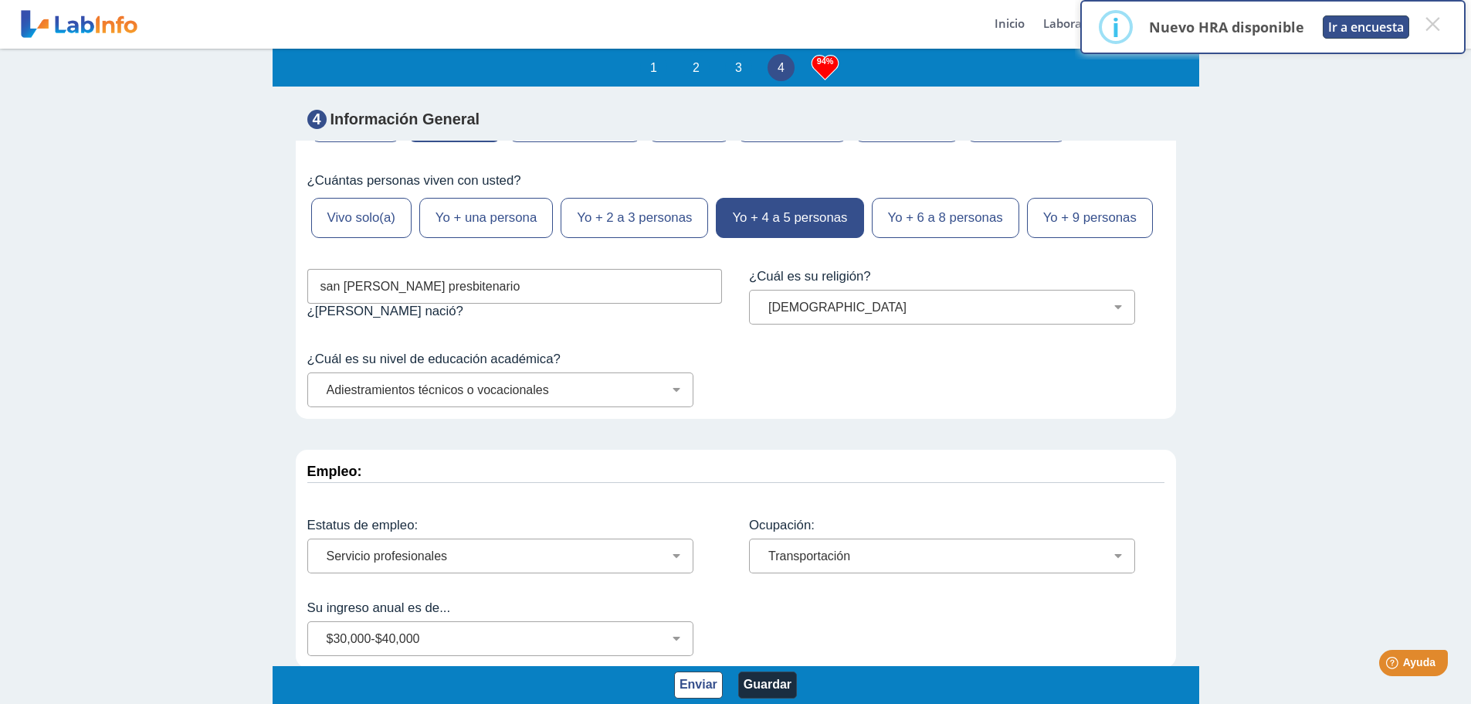
click at [1364, 26] on button "Ir a encuesta" at bounding box center [1366, 26] width 86 height 23
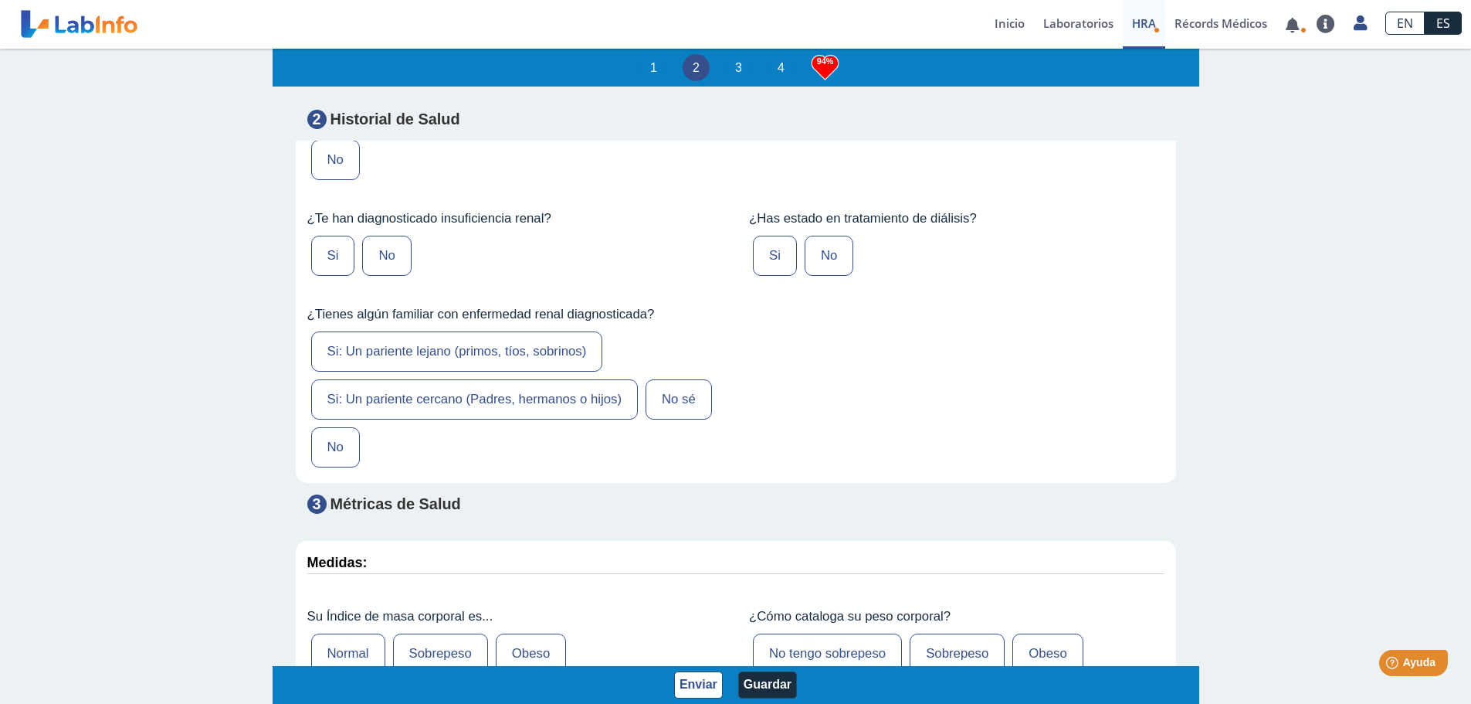
scroll to position [3995, 0]
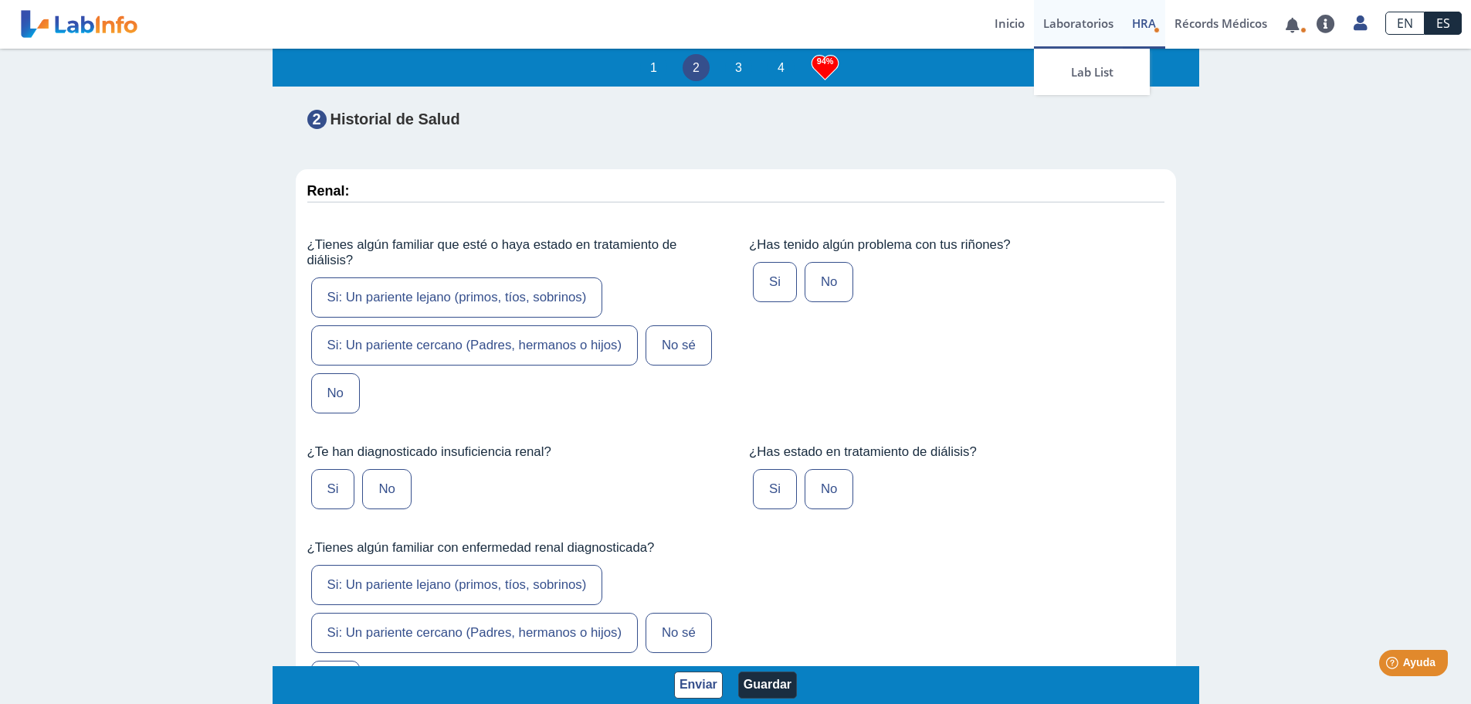
click at [1073, 25] on link "Laboratorios" at bounding box center [1078, 24] width 89 height 49
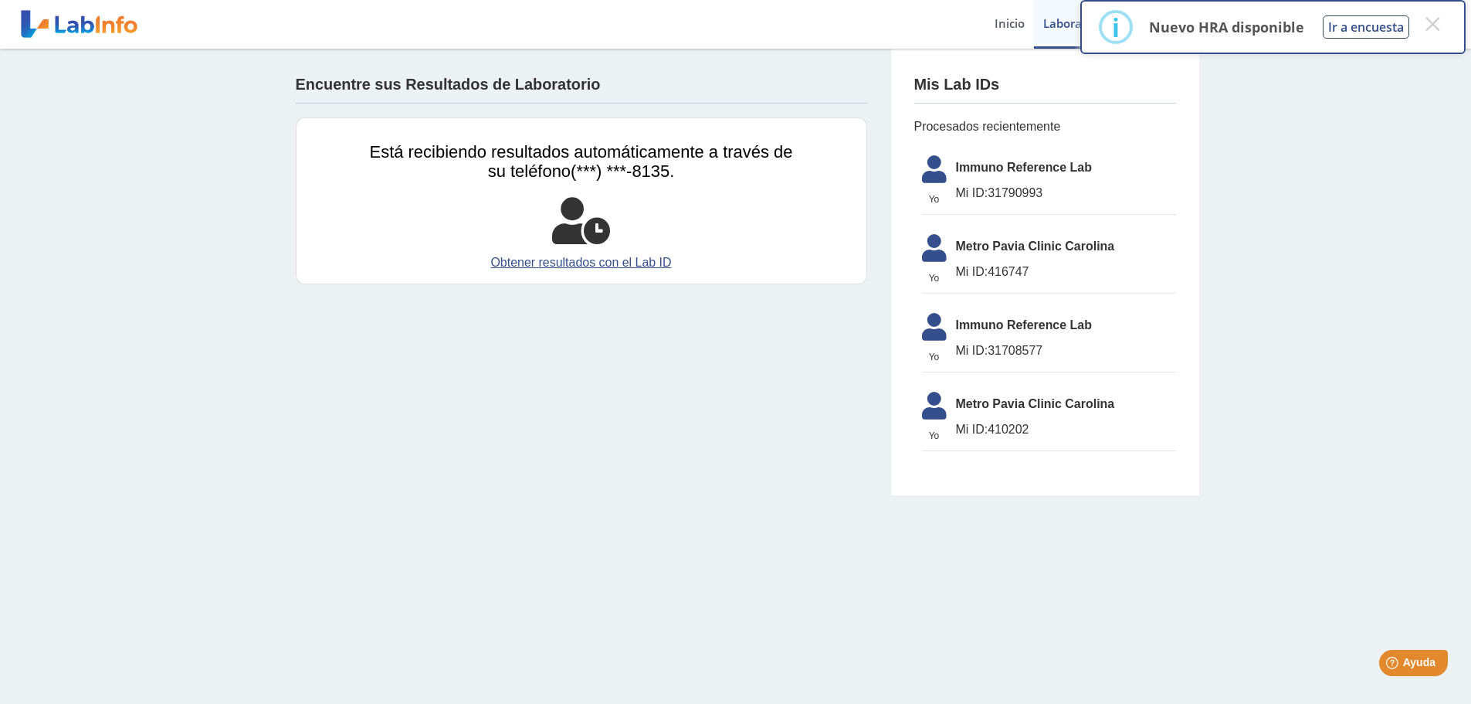
click at [1042, 179] on li "Yo Yo Immuno Reference Lab Mi ID: 31790993" at bounding box center [1049, 181] width 254 height 67
click at [1006, 181] on li "Yo Yo Immuno Reference Lab Mi ID: 31790993" at bounding box center [1049, 181] width 254 height 67
click at [590, 256] on link "Obtener resultados con el Lab ID" at bounding box center [581, 262] width 423 height 19
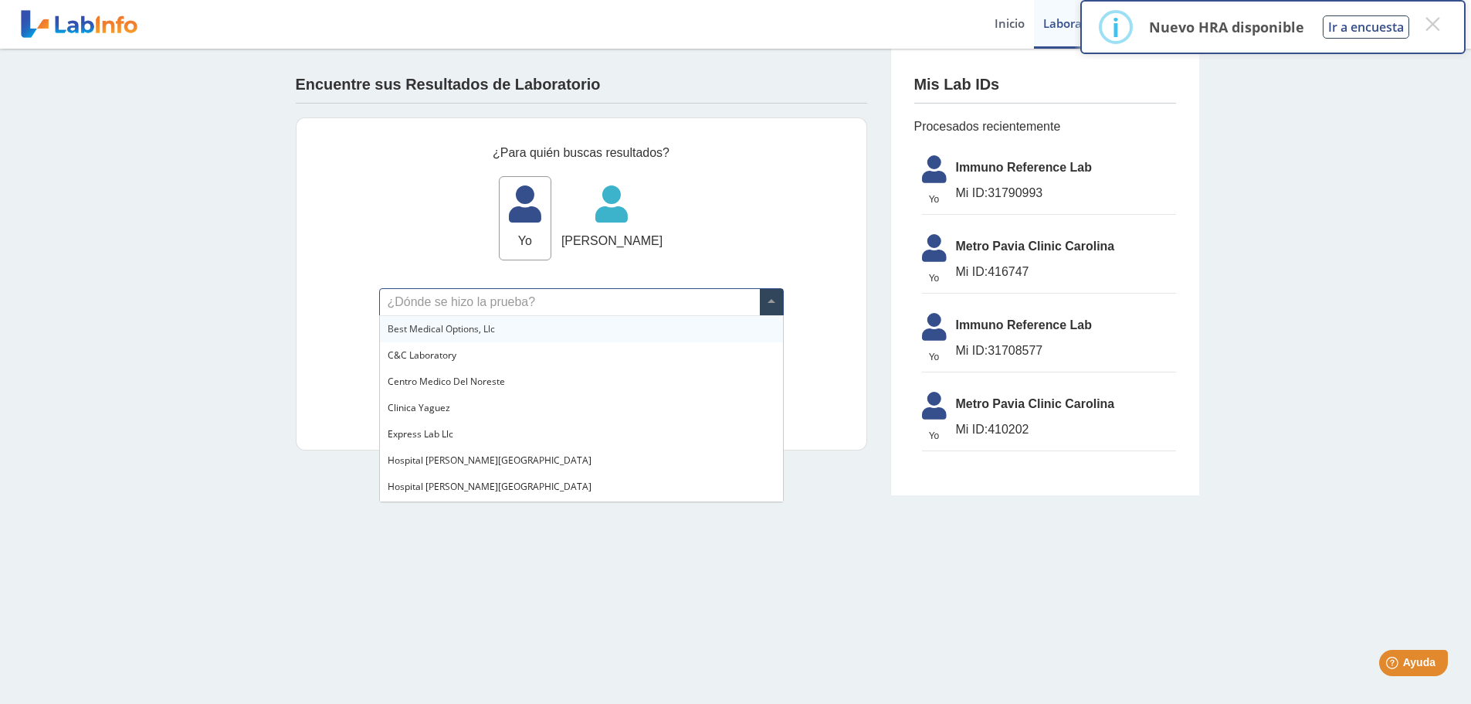
click at [760, 300] on span at bounding box center [771, 302] width 23 height 26
click at [436, 507] on main "Encuentre sus Resultados de Laboratorio ¿Para quién buscas resultados? Yo Yo Án…" at bounding box center [735, 376] width 1471 height 655
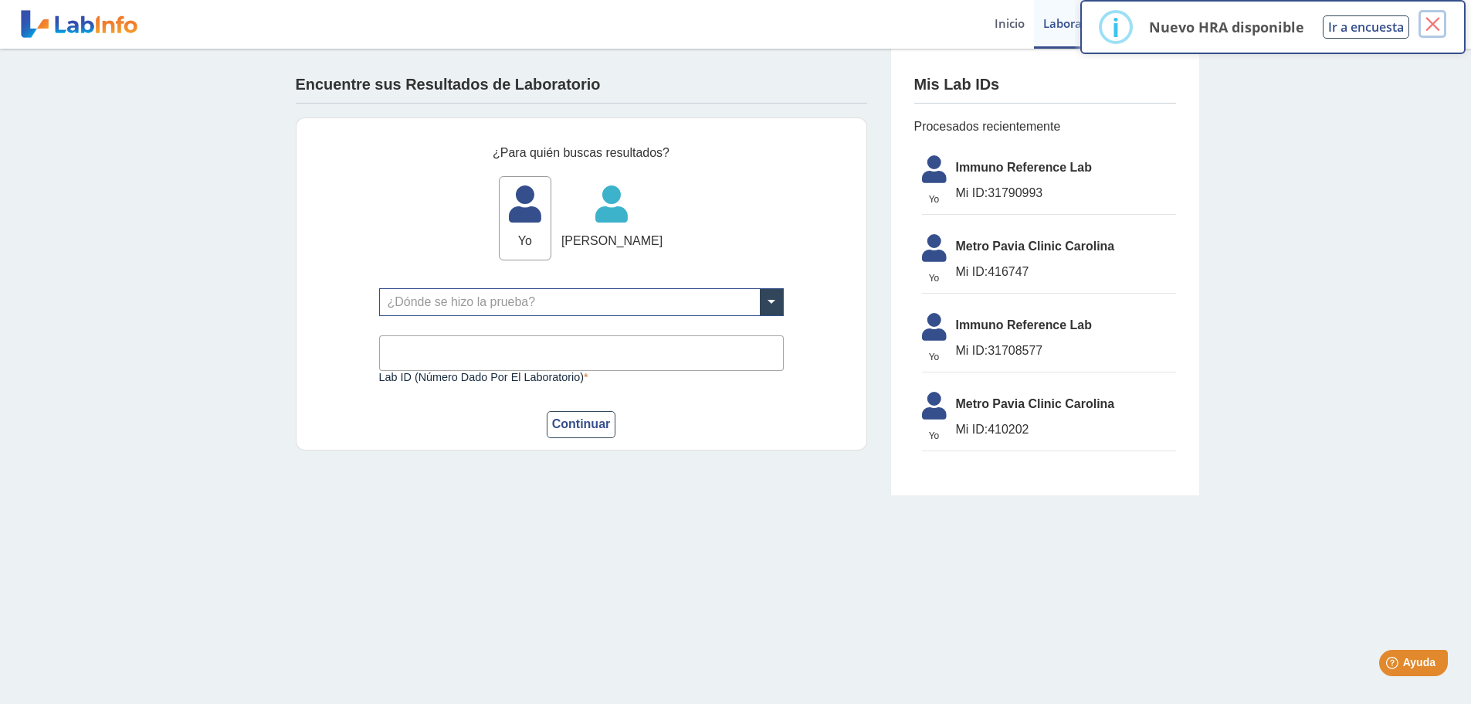
click at [1437, 22] on button "×" at bounding box center [1433, 24] width 28 height 28
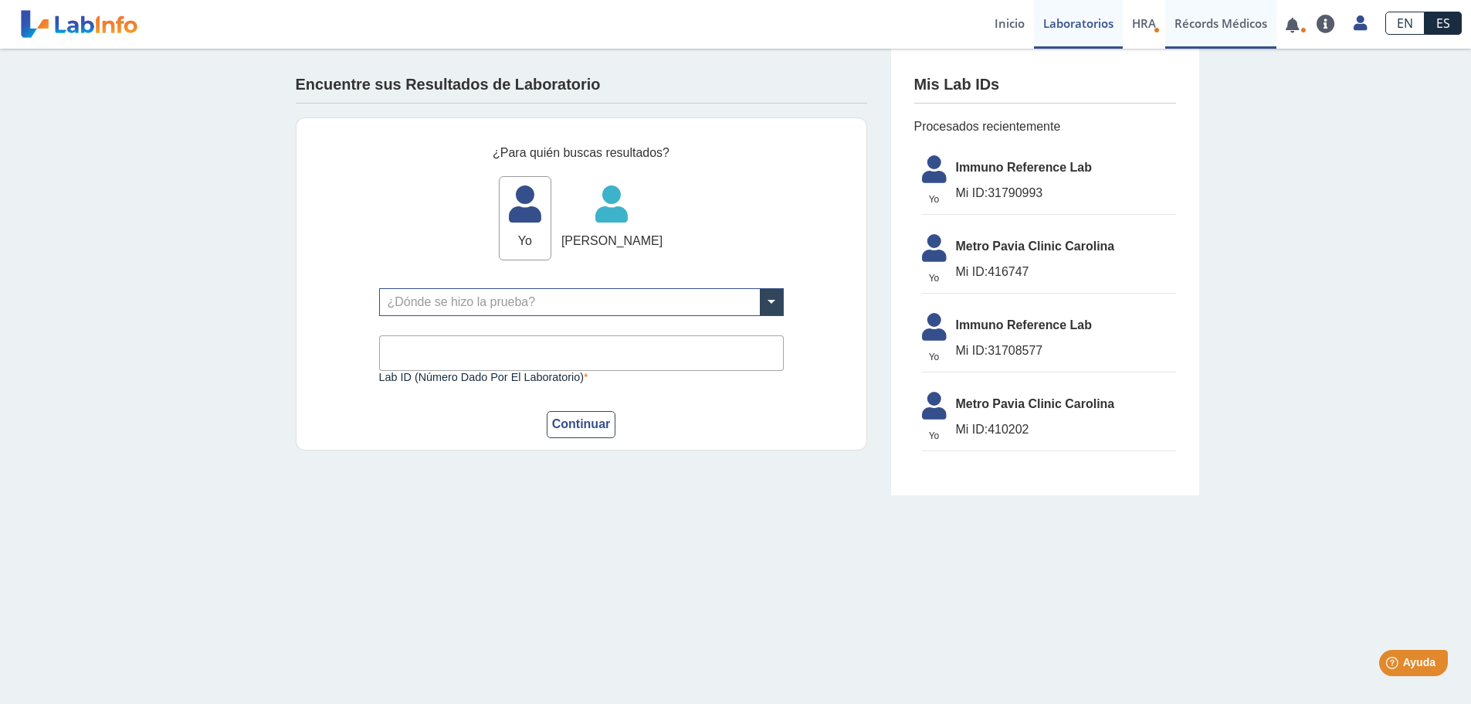
click at [1227, 29] on link "Récords Médicos" at bounding box center [1220, 24] width 111 height 49
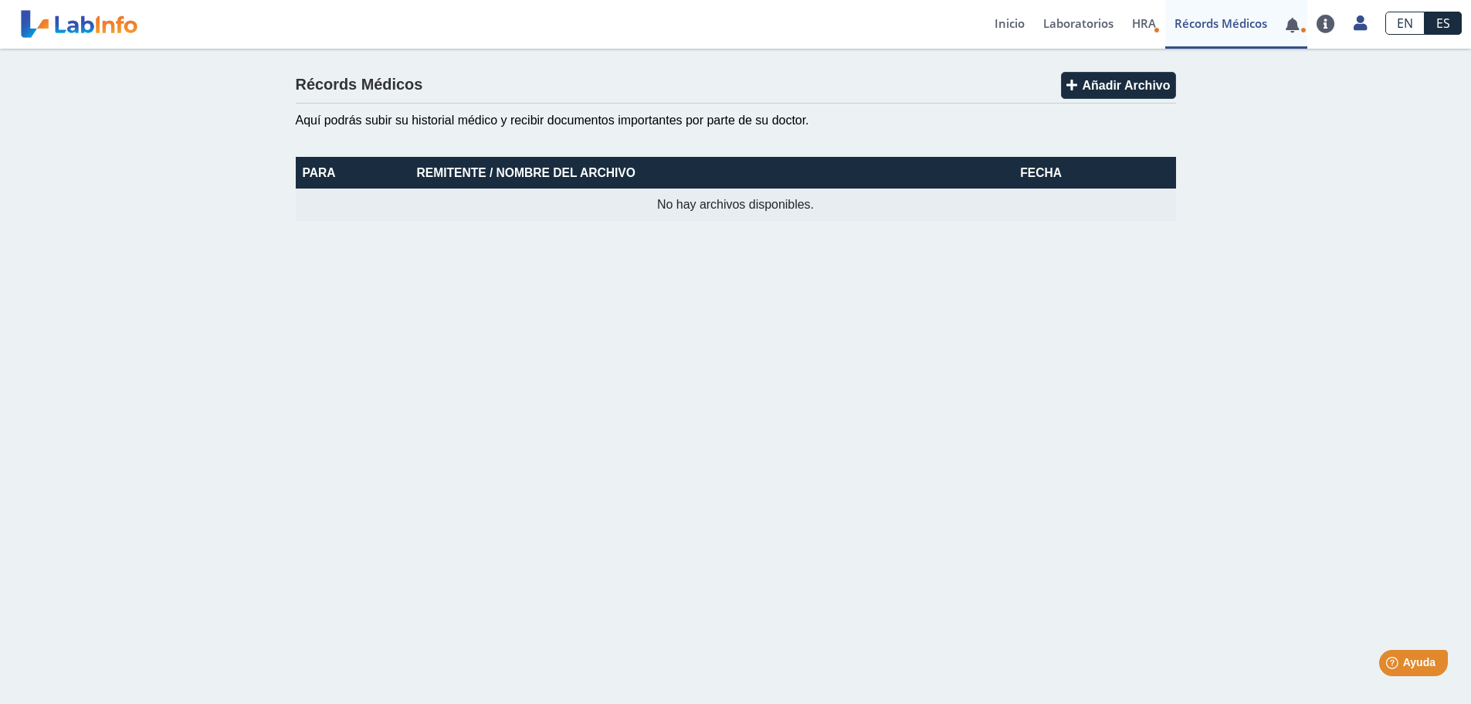
click at [1304, 26] on link at bounding box center [1293, 25] width 32 height 12
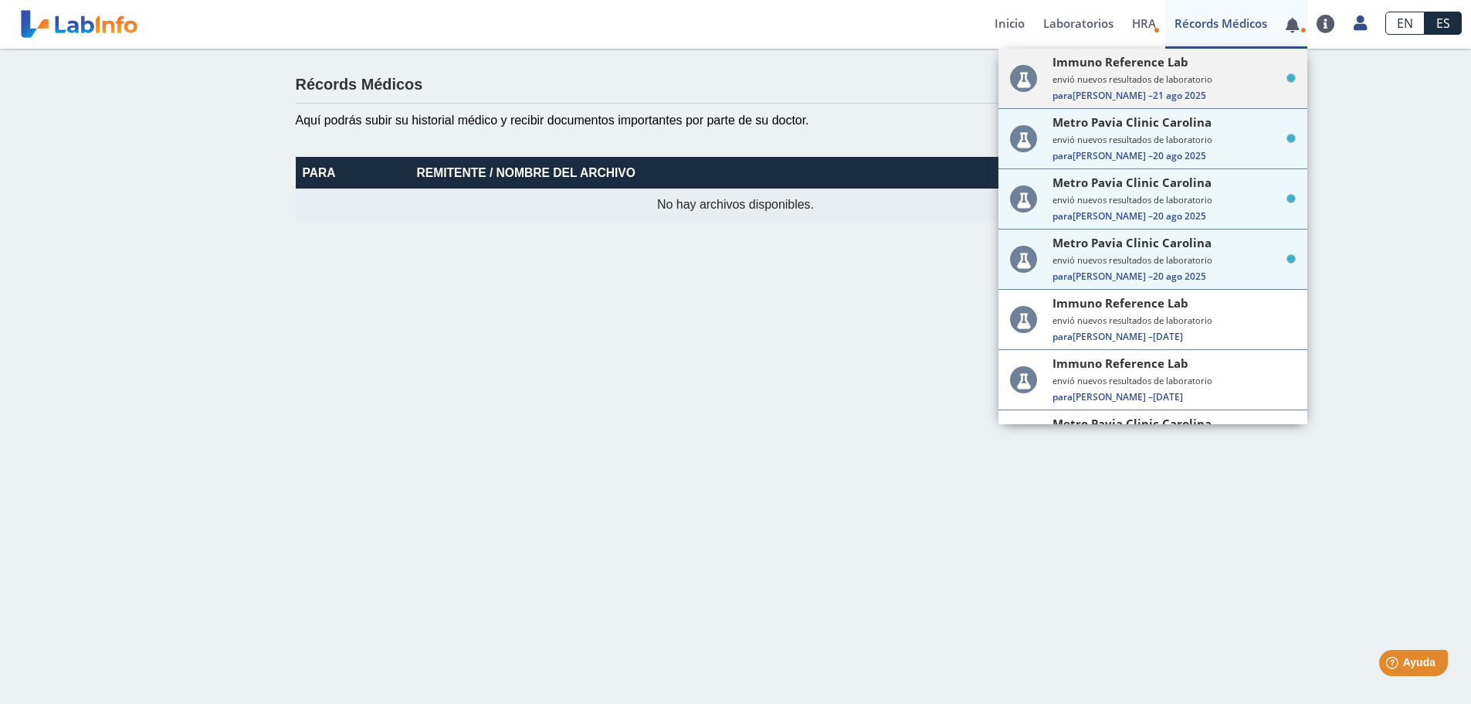
click at [1202, 74] on small "envió nuevos resultados de laboratorio" at bounding box center [1174, 79] width 243 height 12
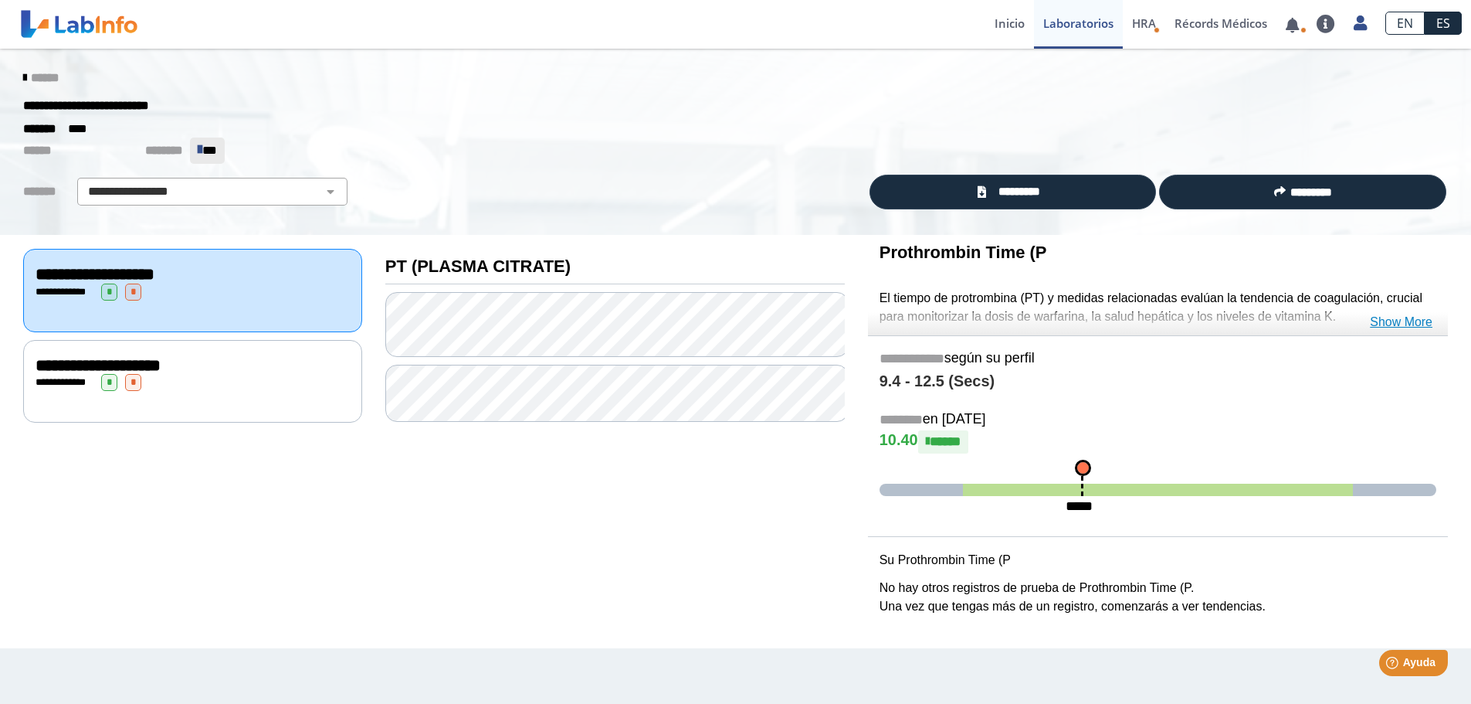
click at [1424, 324] on link "Show More" at bounding box center [1401, 322] width 63 height 19
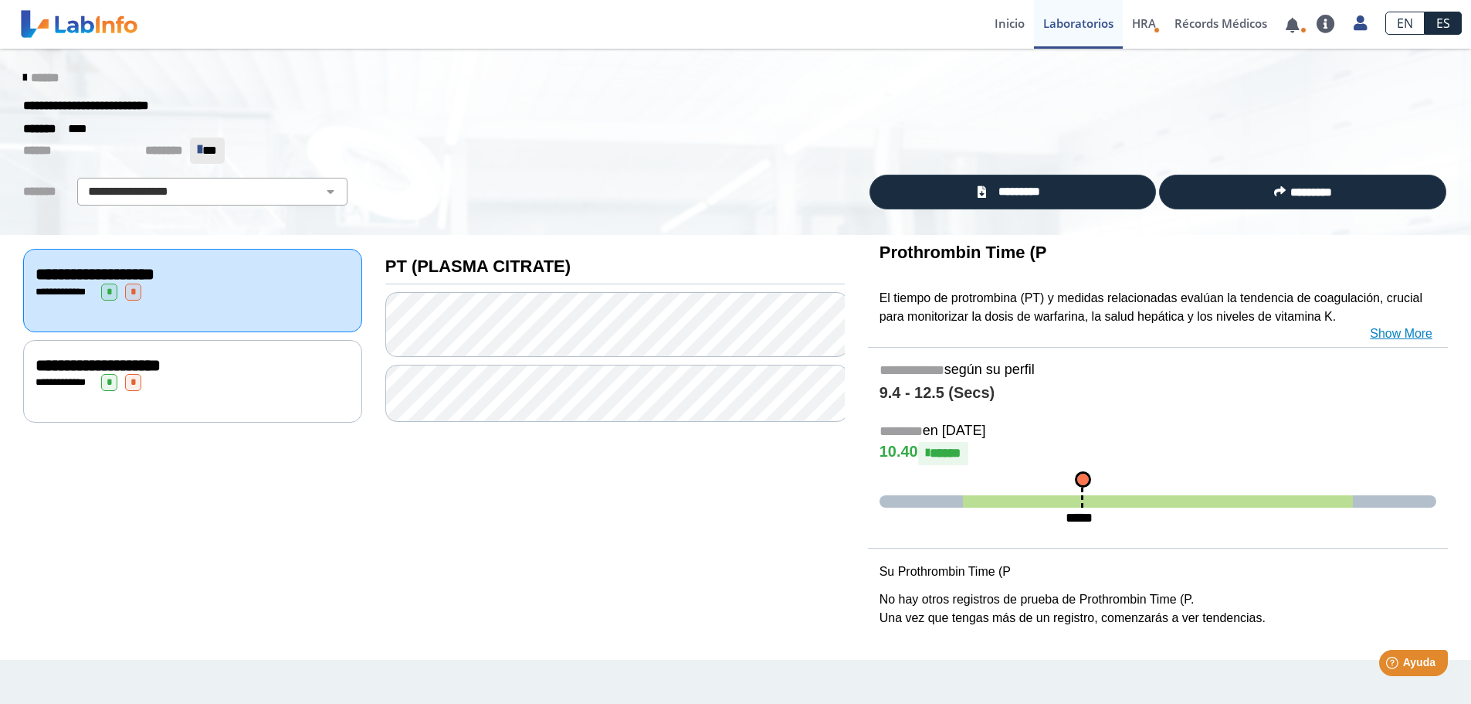
click at [1385, 333] on link "Show More" at bounding box center [1401, 333] width 63 height 19
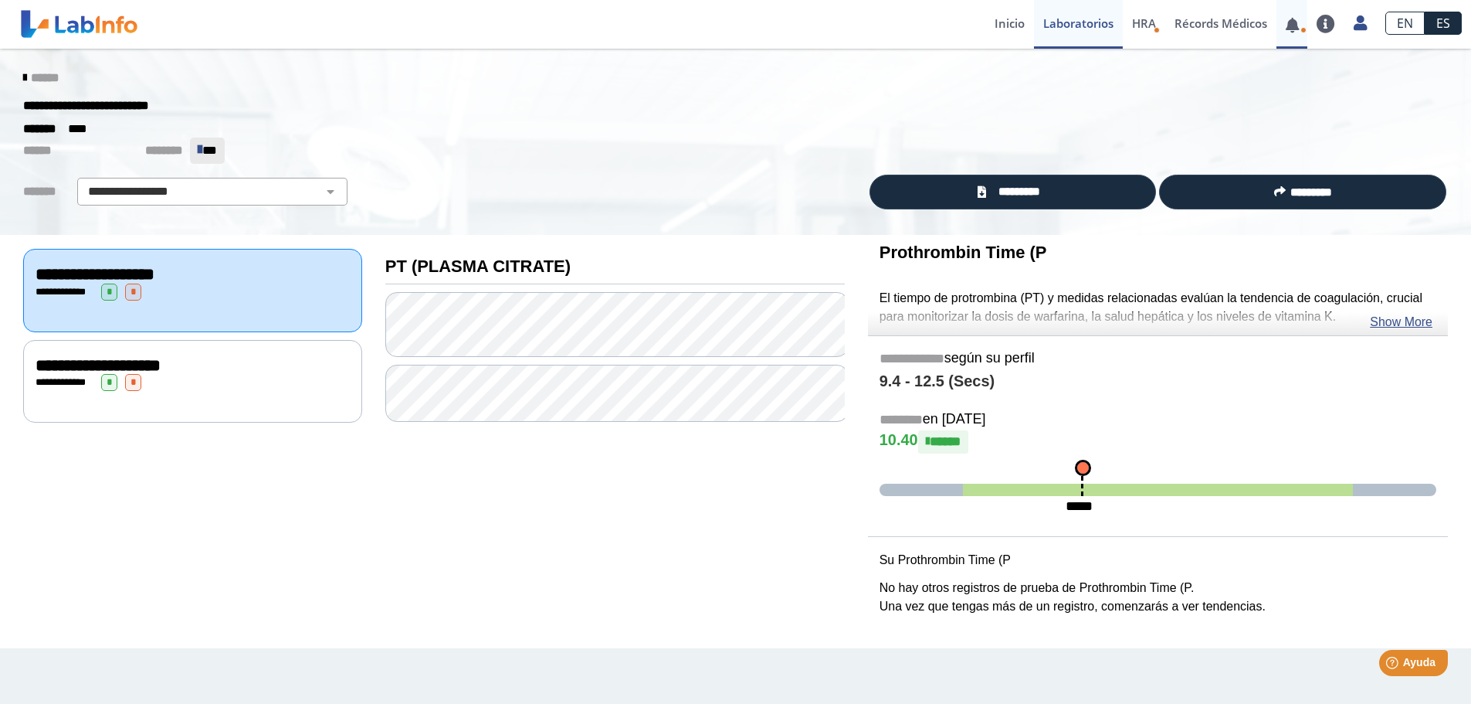
click at [1305, 22] on link at bounding box center [1293, 25] width 32 height 12
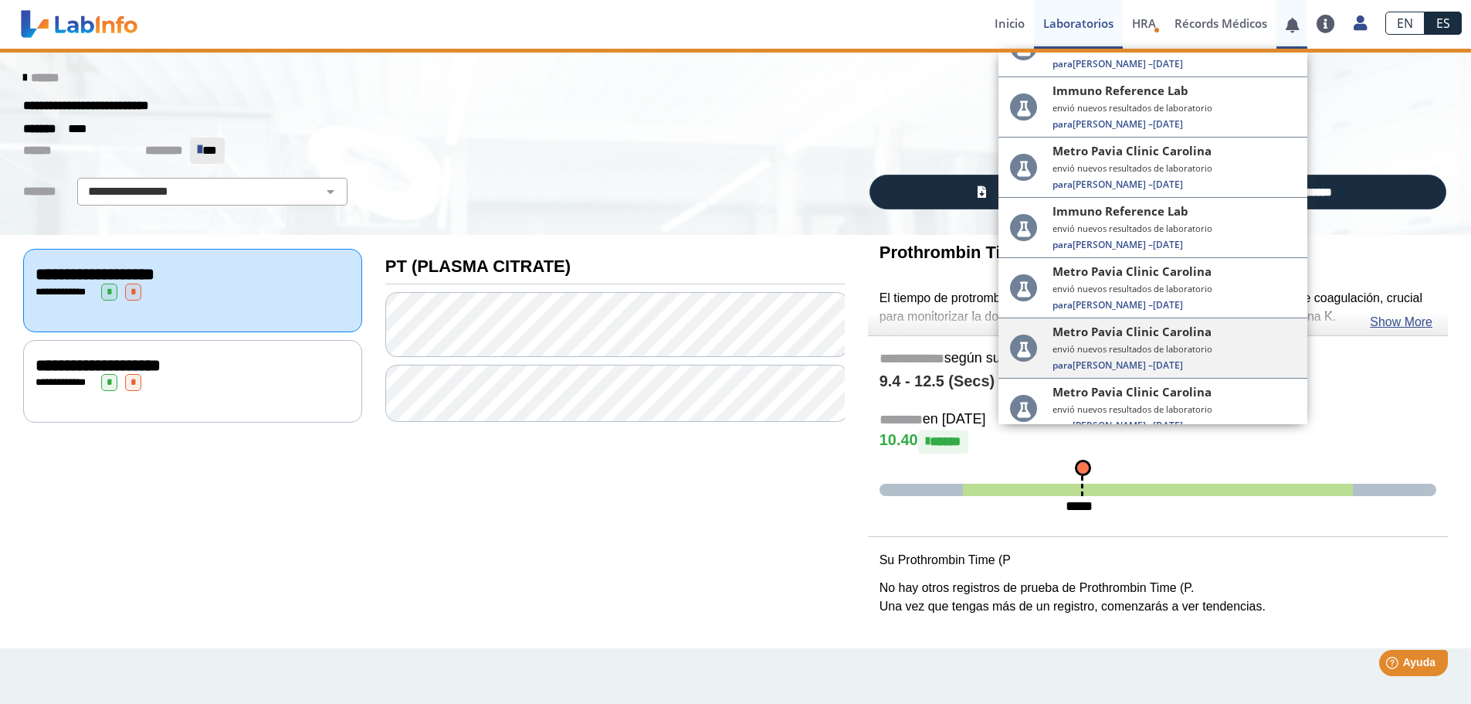
scroll to position [286, 0]
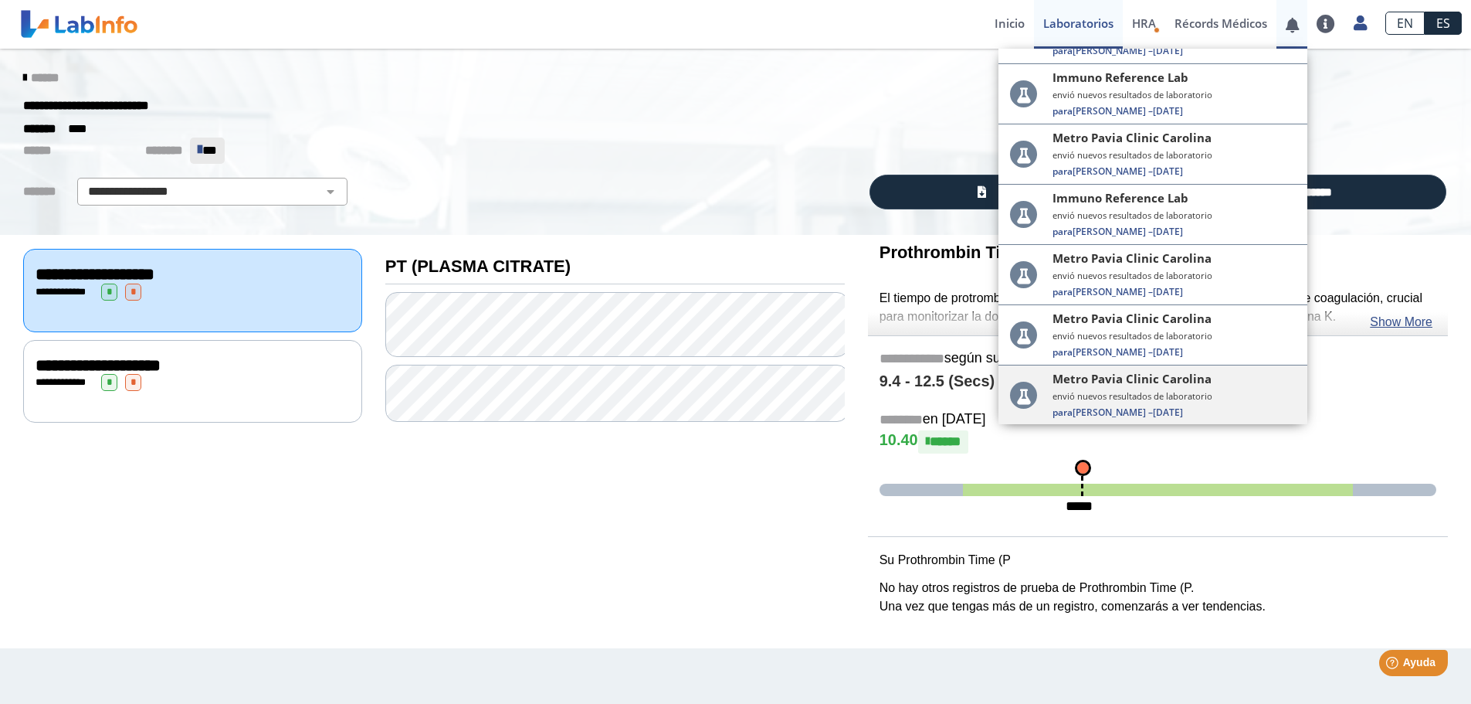
click at [1151, 383] on span "Metro Pavia Clinic Carolina" at bounding box center [1132, 378] width 159 height 15
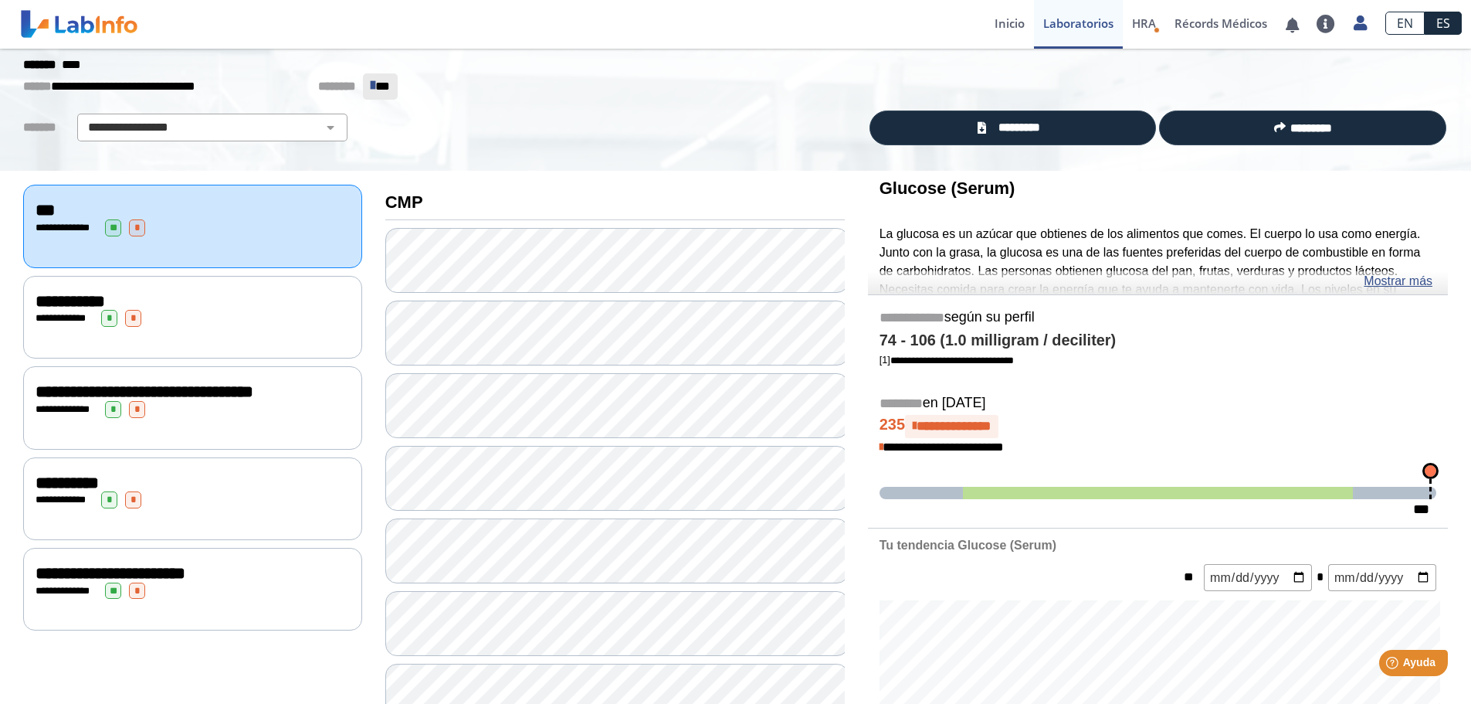
scroll to position [141, 0]
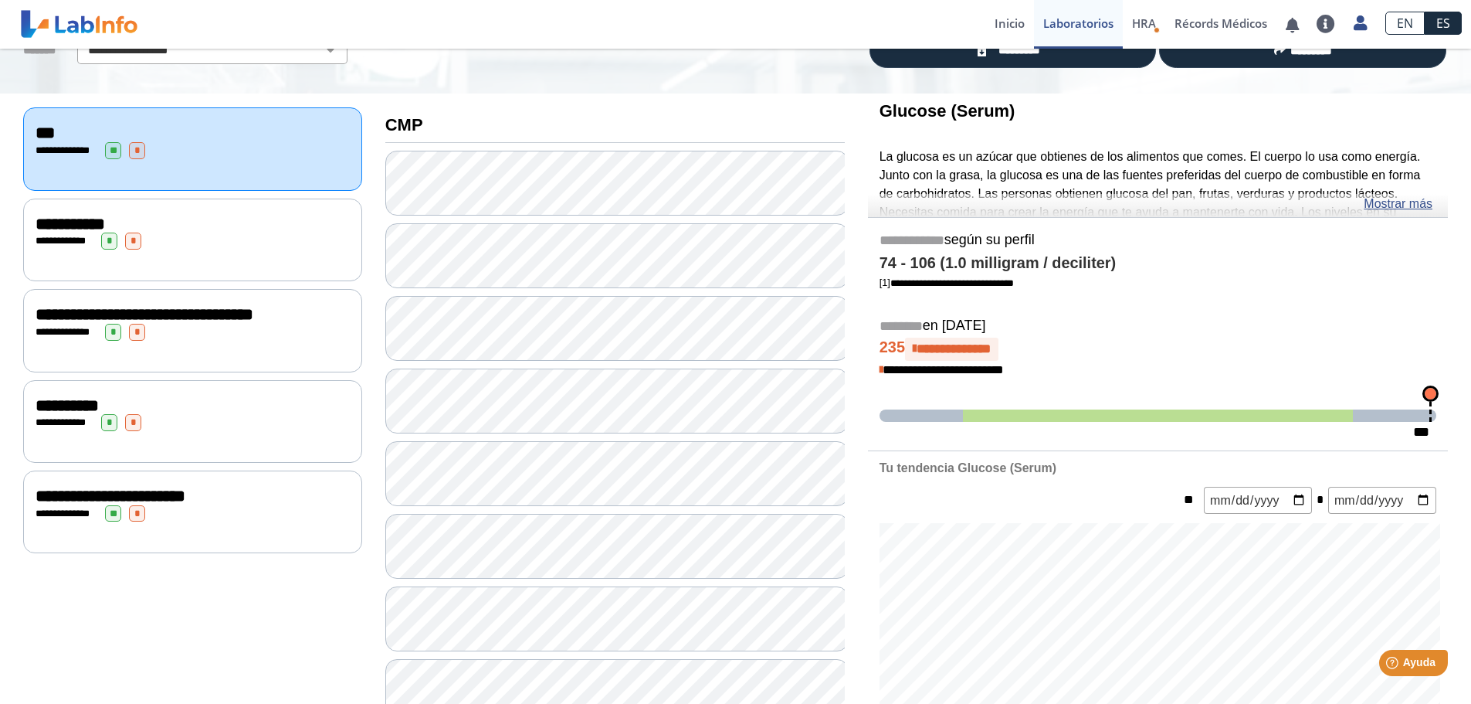
click at [178, 234] on div "**********" at bounding box center [193, 240] width 314 height 17
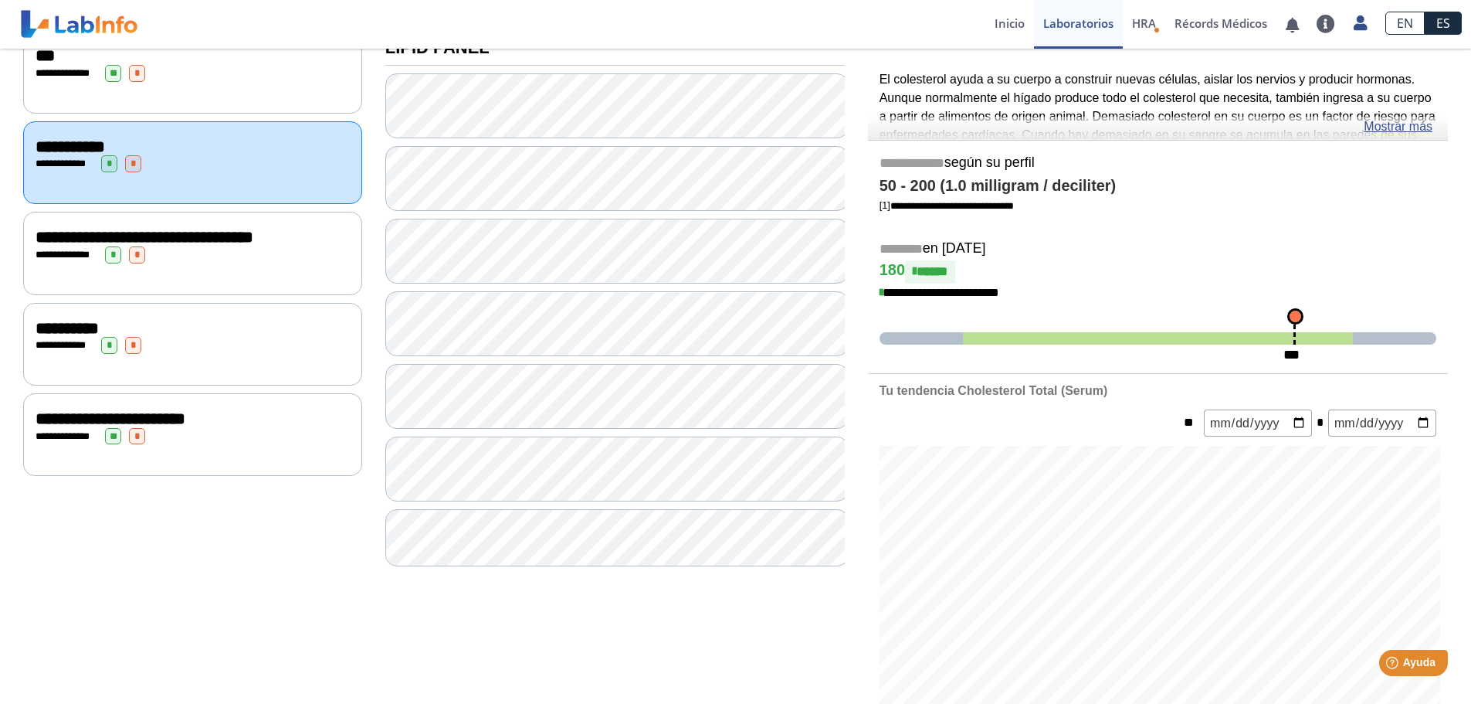
scroll to position [296, 0]
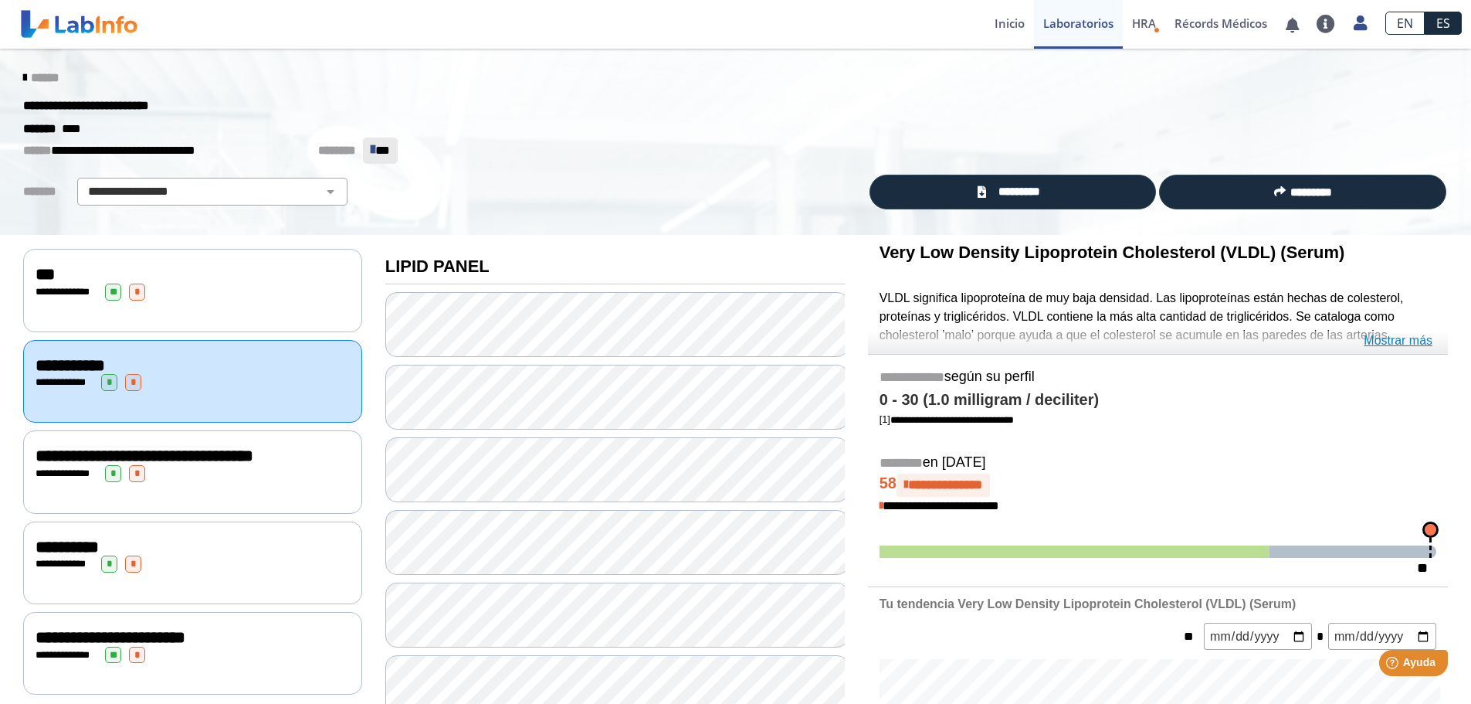
click at [1394, 337] on link "Mostrar más" at bounding box center [1398, 340] width 69 height 19
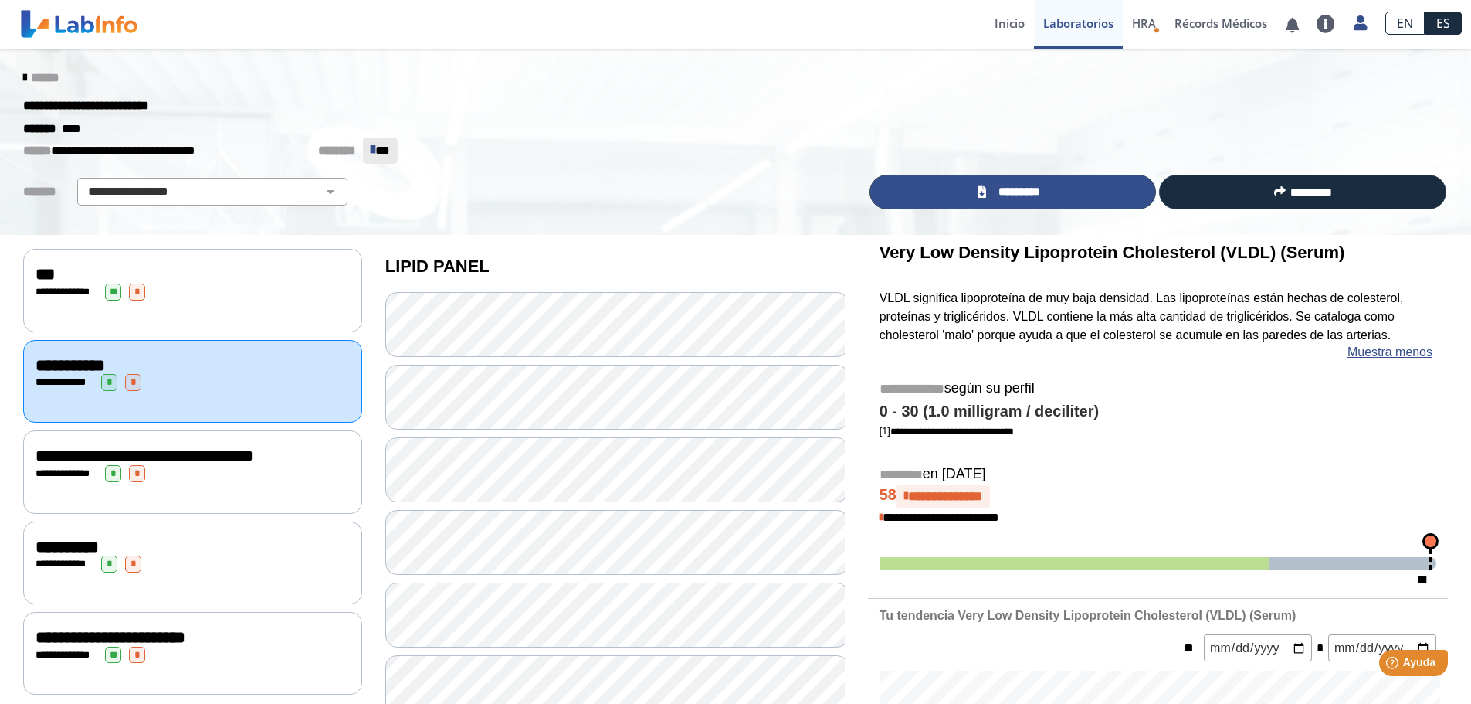
click at [998, 185] on span "*********" at bounding box center [1019, 192] width 56 height 18
click at [33, 69] on div "******" at bounding box center [736, 78] width 1448 height 28
click at [35, 77] on span "******" at bounding box center [45, 78] width 28 height 12
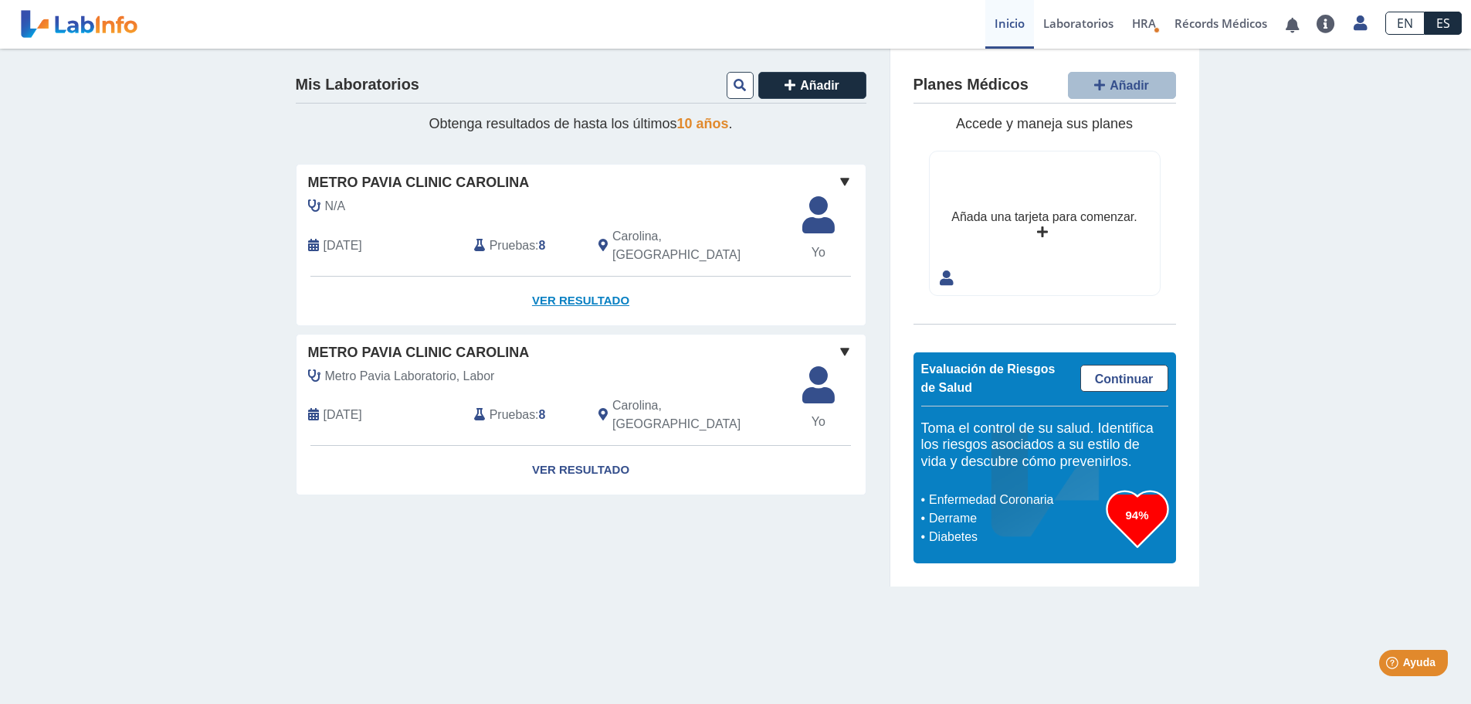
click at [571, 278] on link "Ver Resultado" at bounding box center [581, 300] width 569 height 49
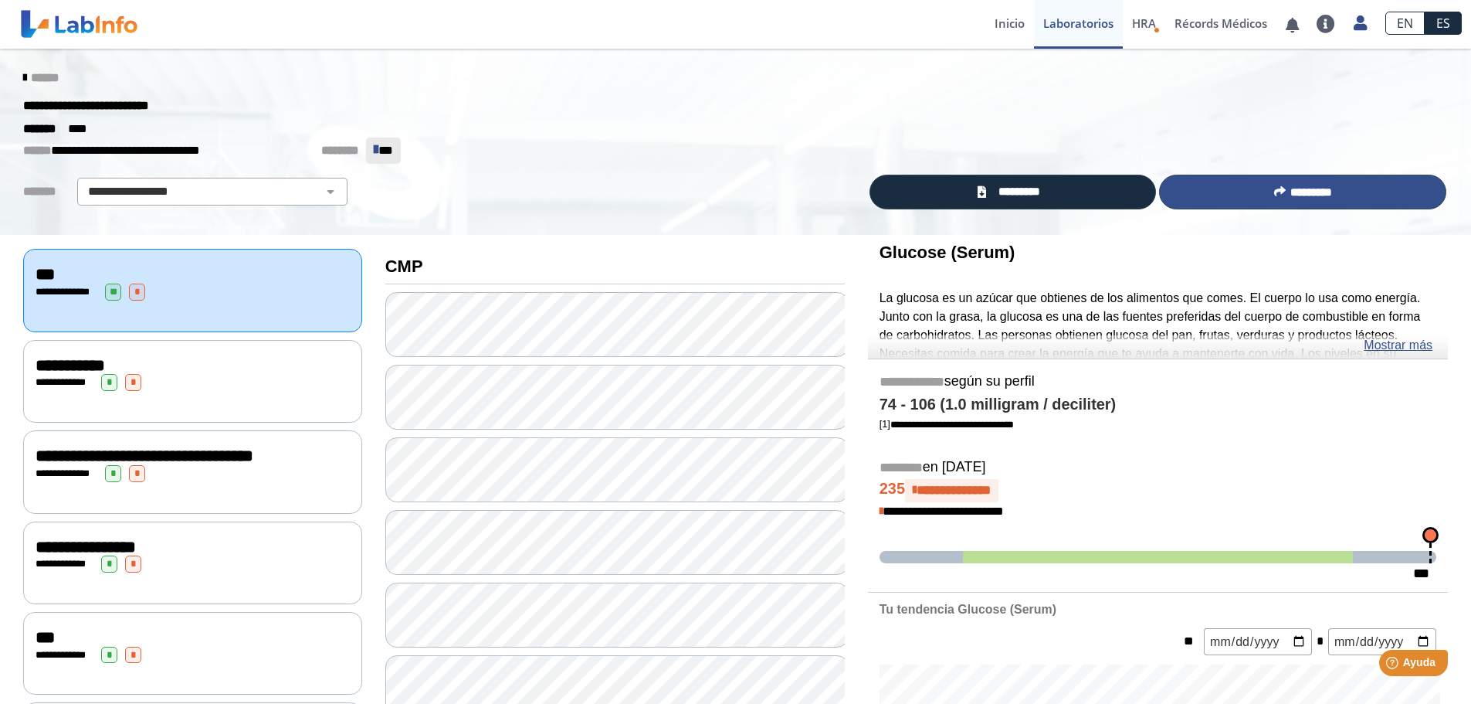
click at [1220, 181] on button "*********" at bounding box center [1302, 192] width 287 height 35
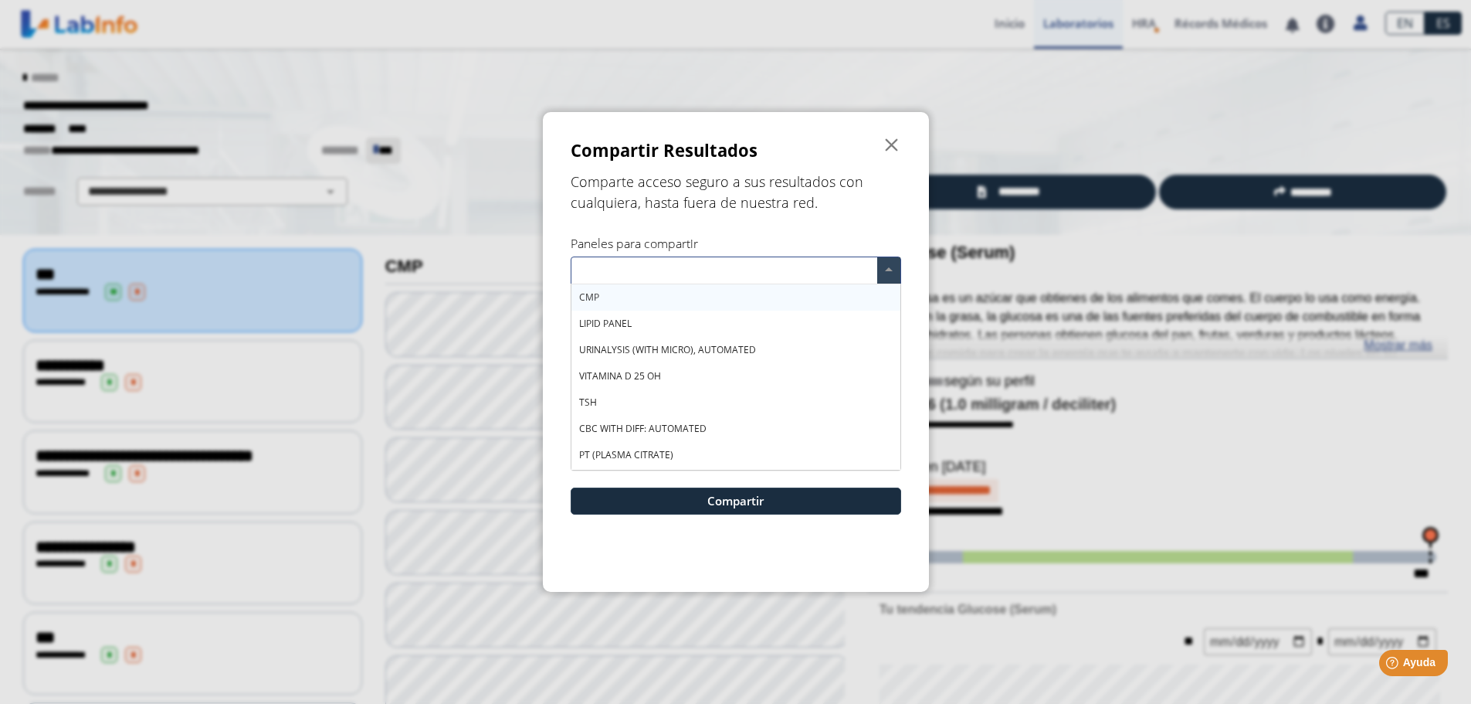
click at [782, 263] on input "text" at bounding box center [727, 272] width 300 height 22
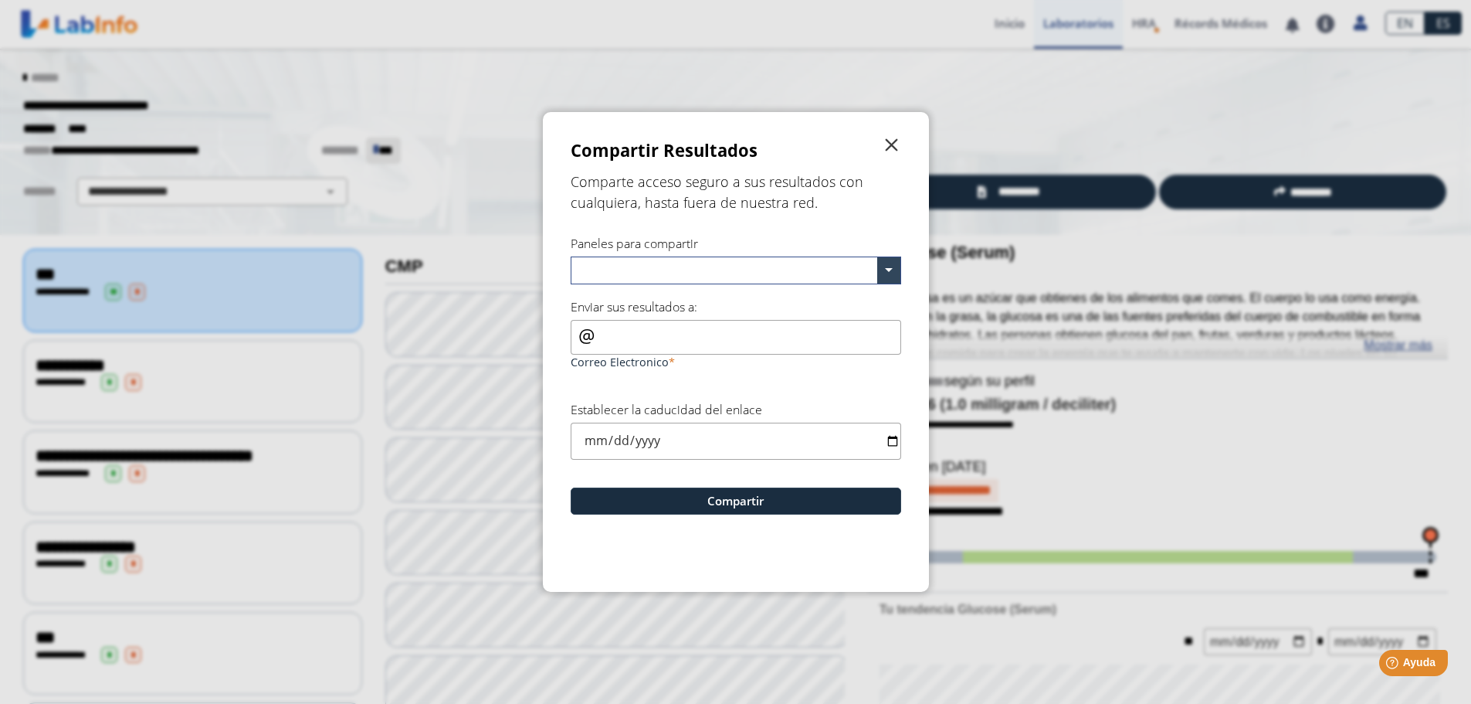
click at [897, 144] on span "" at bounding box center [892, 145] width 19 height 19
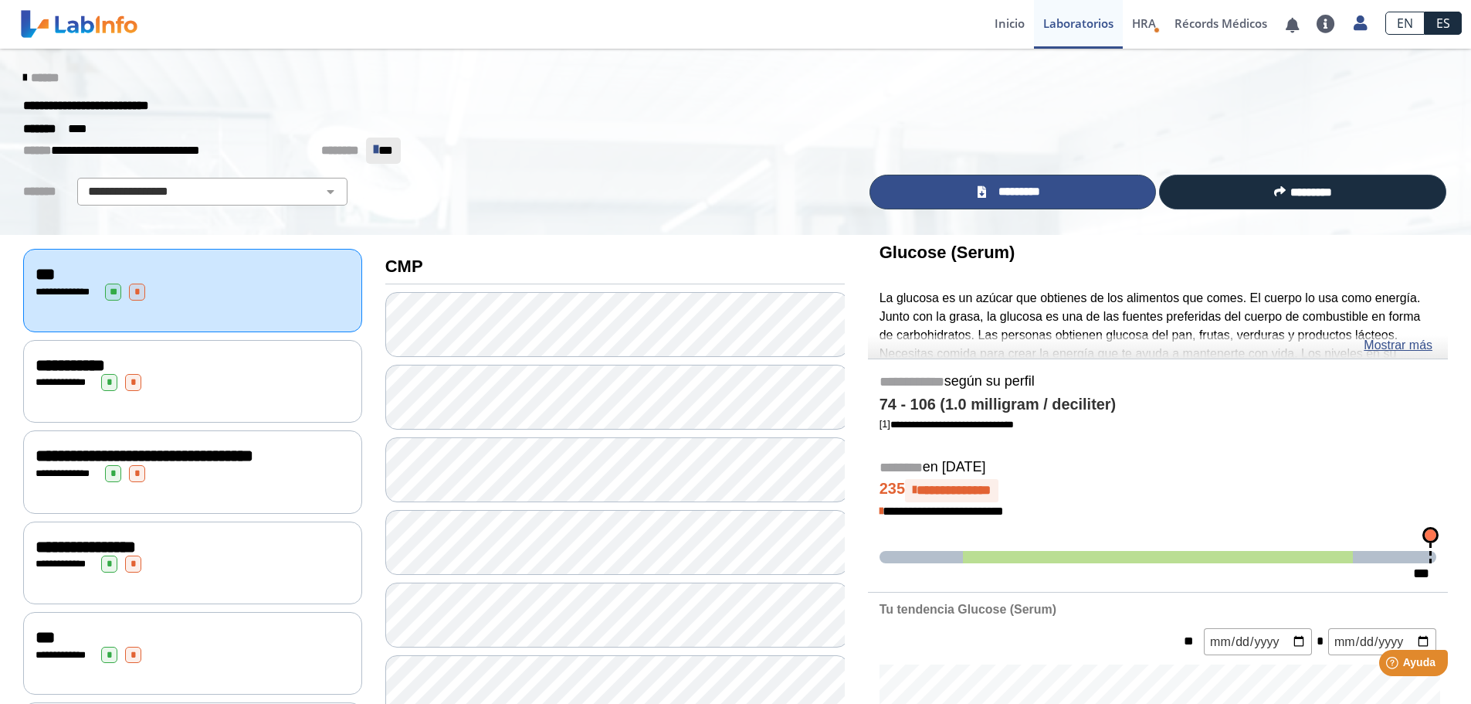
click at [1050, 195] on link "*********" at bounding box center [1013, 192] width 287 height 35
click at [17, 70] on div "******" at bounding box center [736, 78] width 1448 height 28
click at [23, 76] on icon at bounding box center [24, 78] width 3 height 12
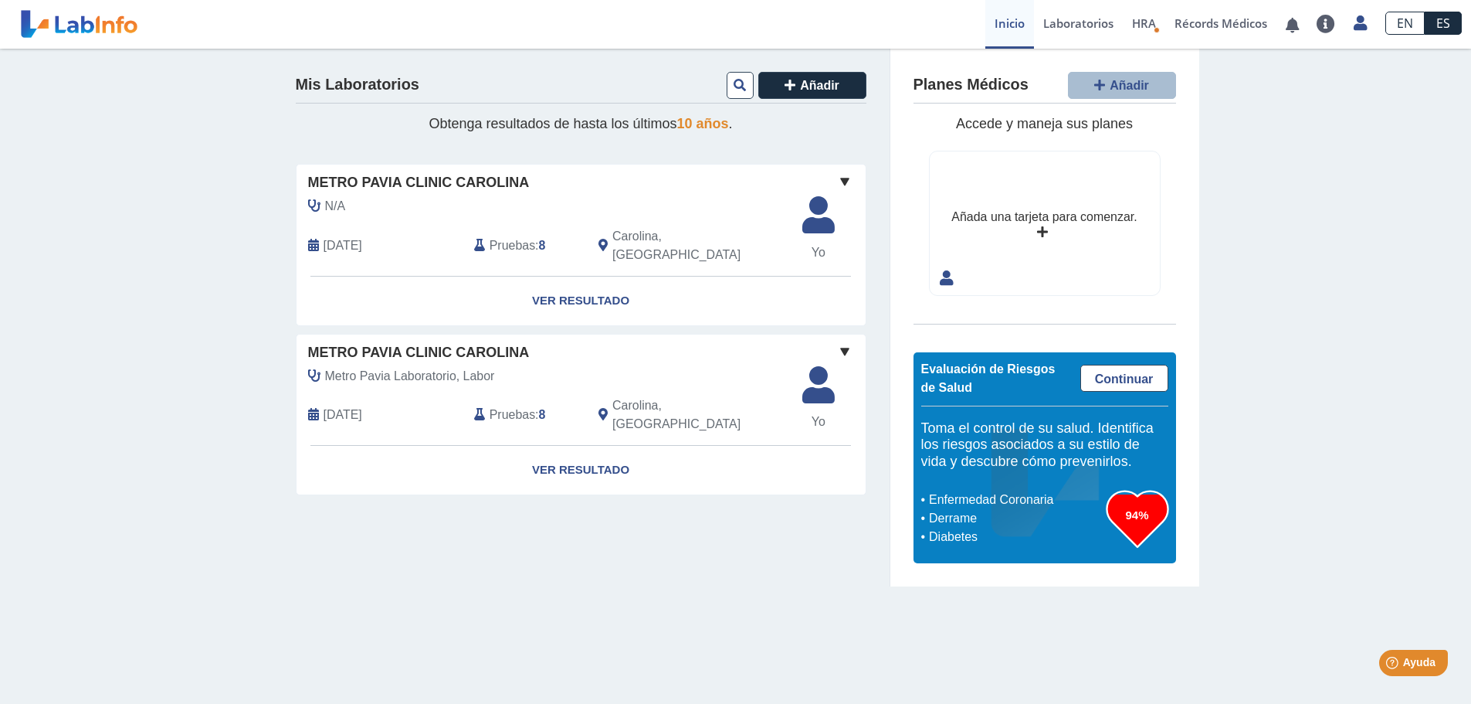
click at [847, 342] on span at bounding box center [845, 351] width 19 height 19
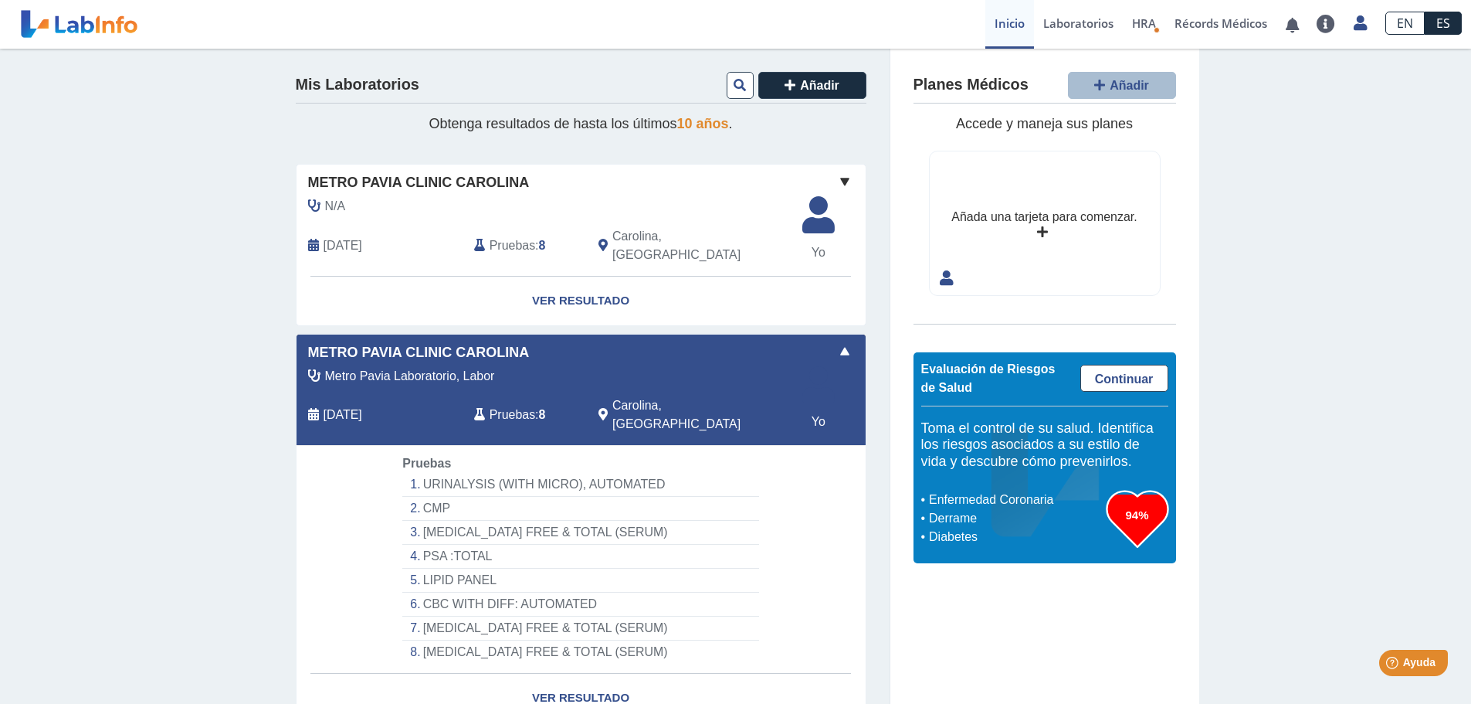
scroll to position [46, 0]
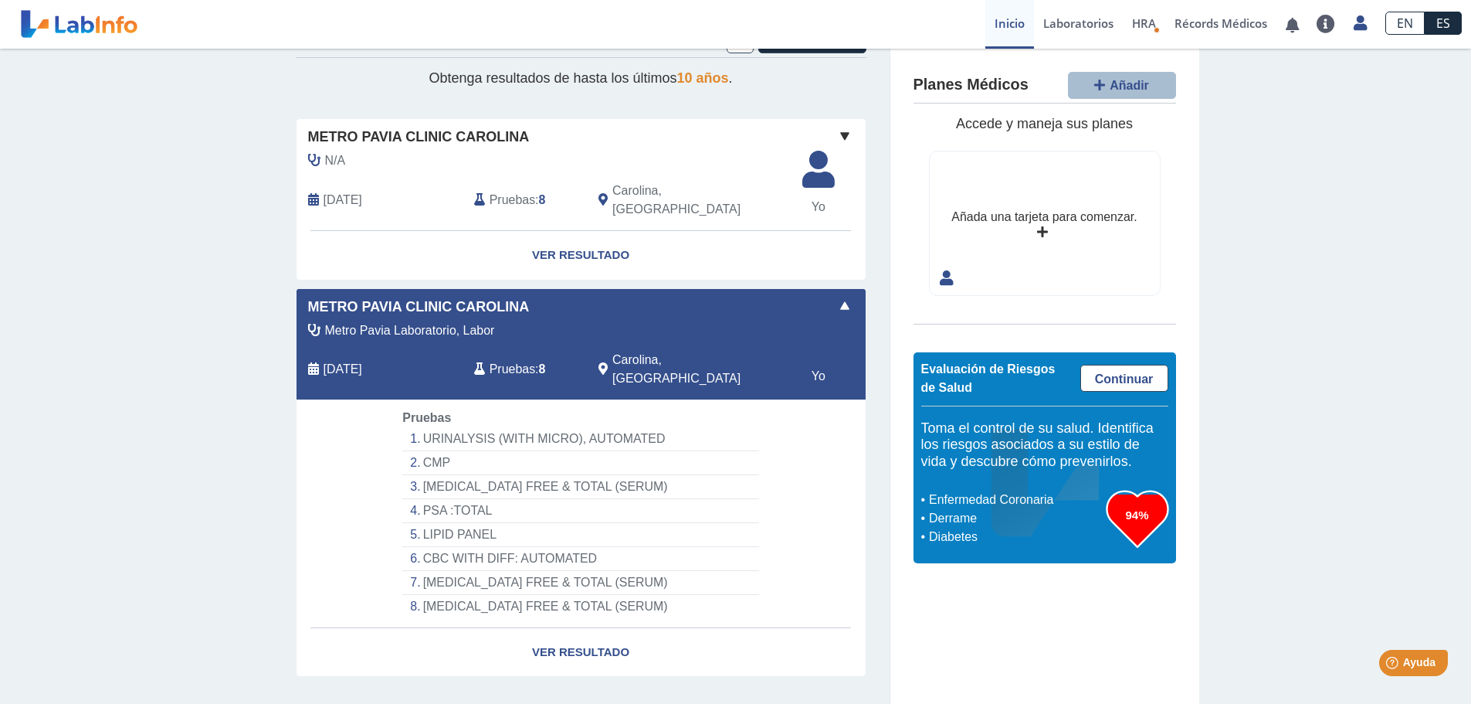
click at [531, 475] on li "TESTOSTERONE FREE & TOTAL (SERUM)" at bounding box center [580, 487] width 356 height 24
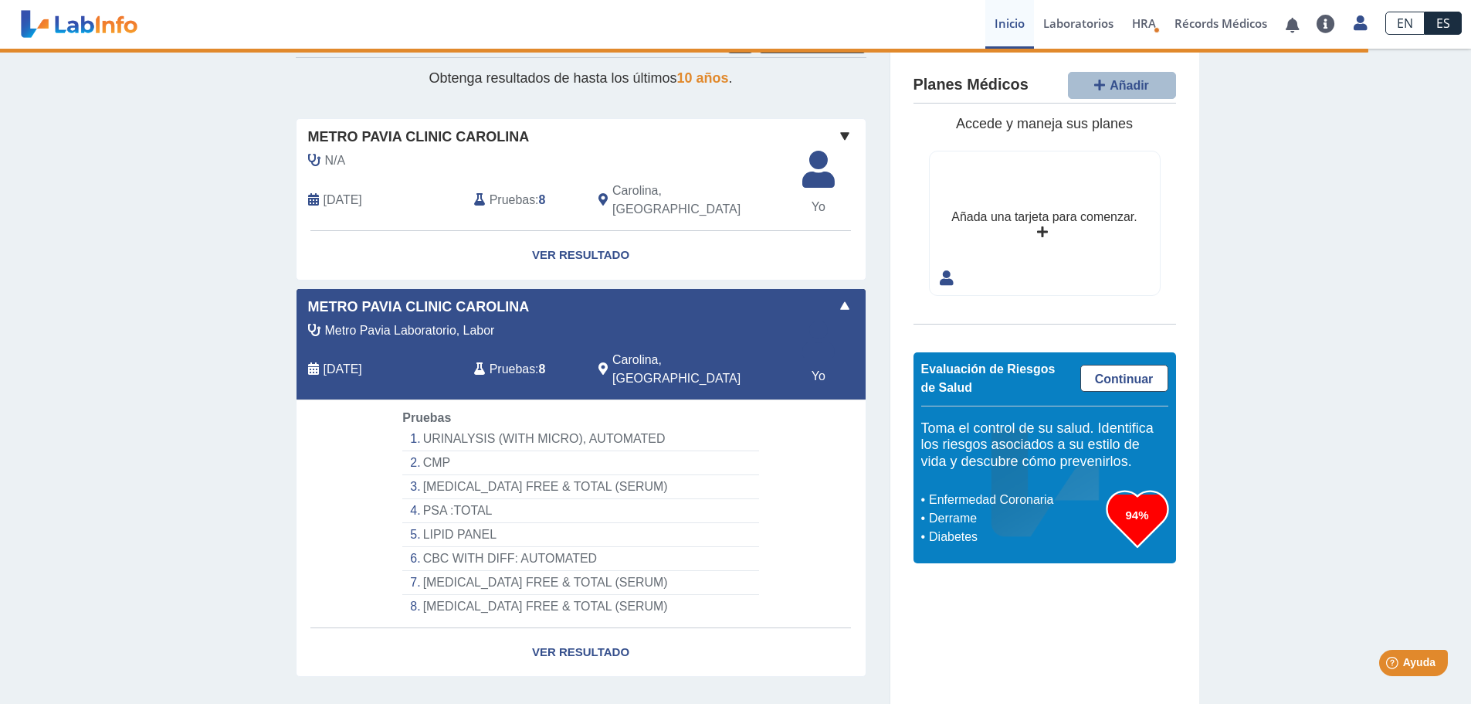
select select "**********"
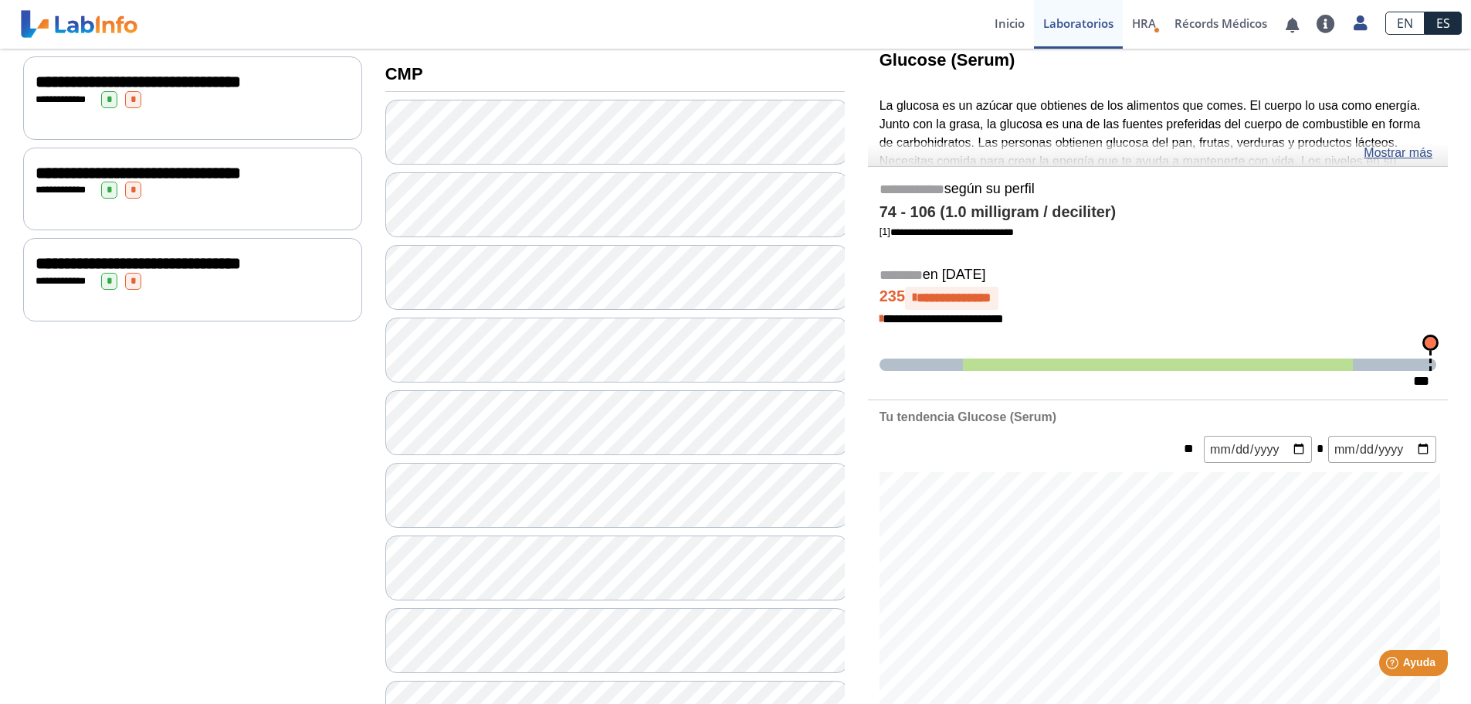
scroll to position [141, 0]
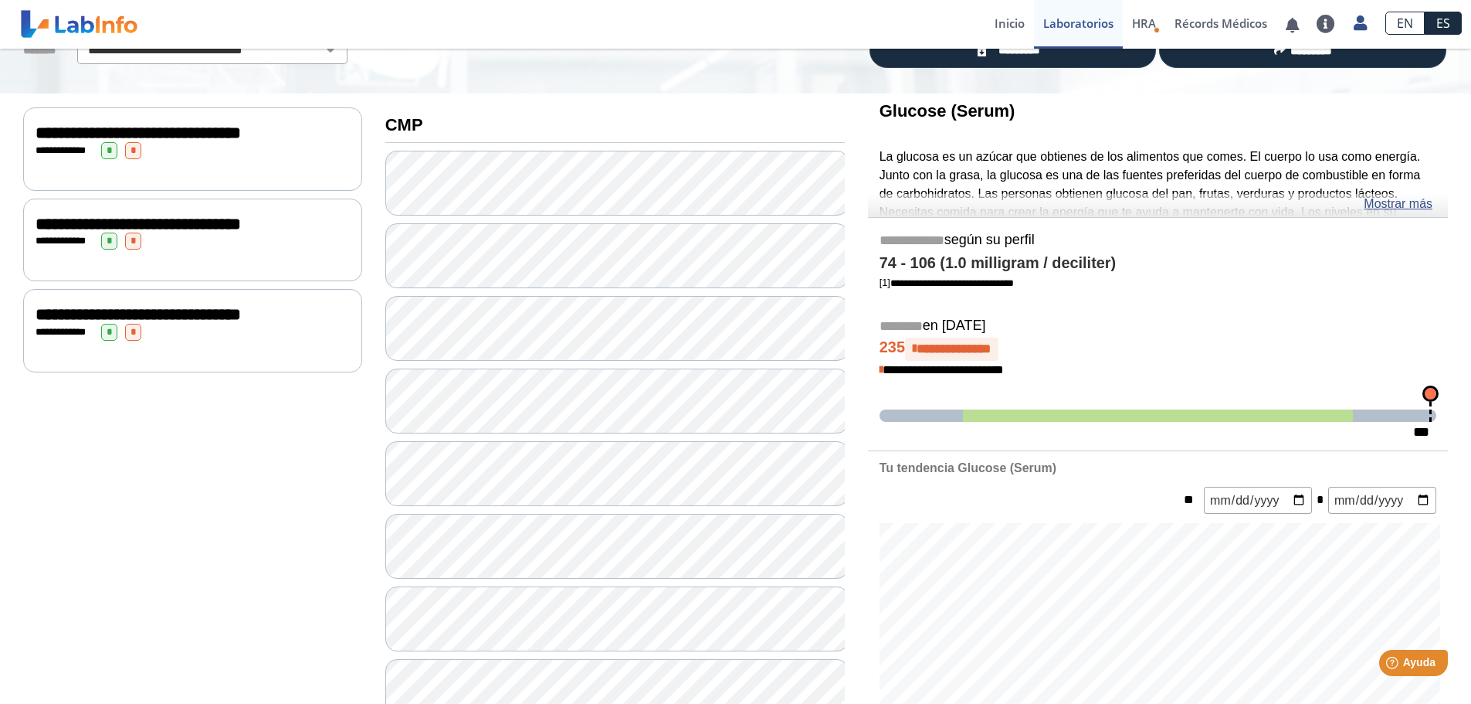
click at [183, 159] on div "**********" at bounding box center [193, 150] width 314 height 17
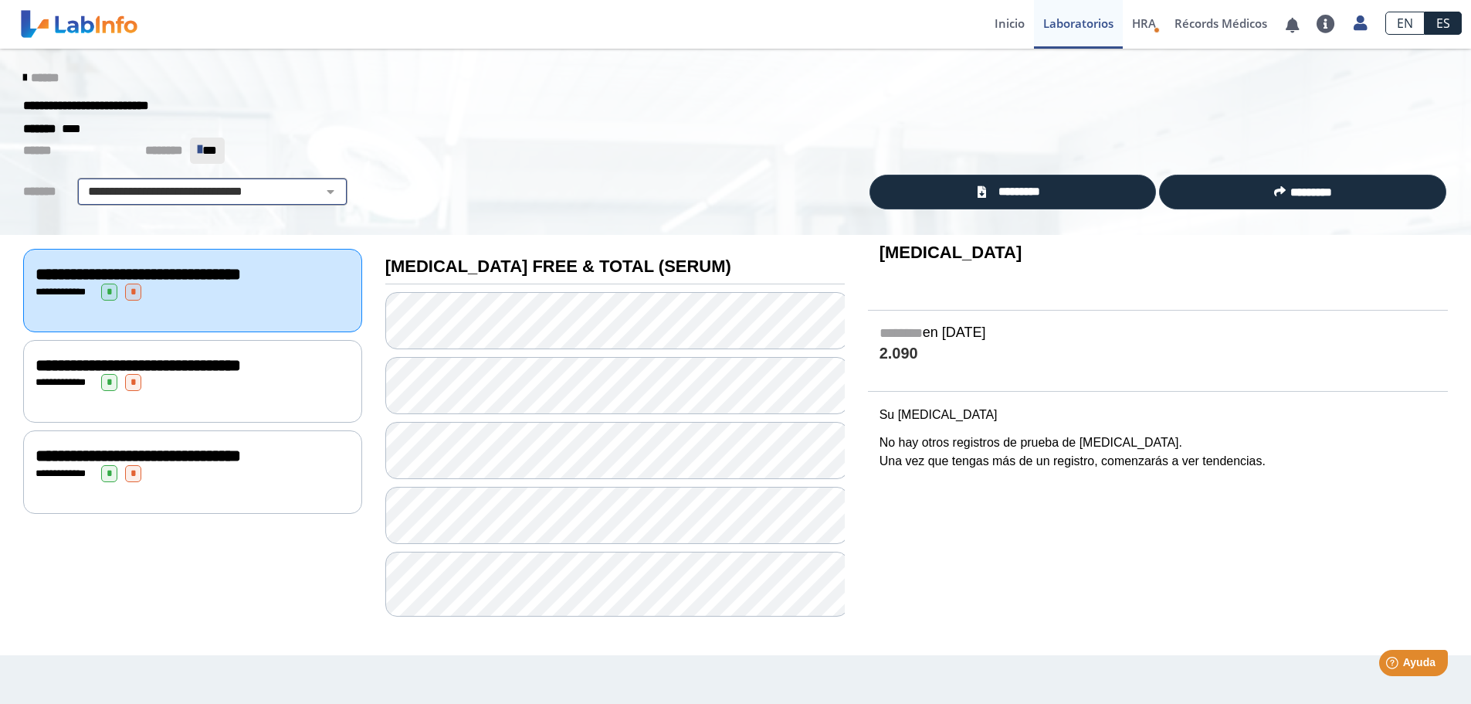
click at [326, 185] on select "**********" at bounding box center [212, 191] width 261 height 19
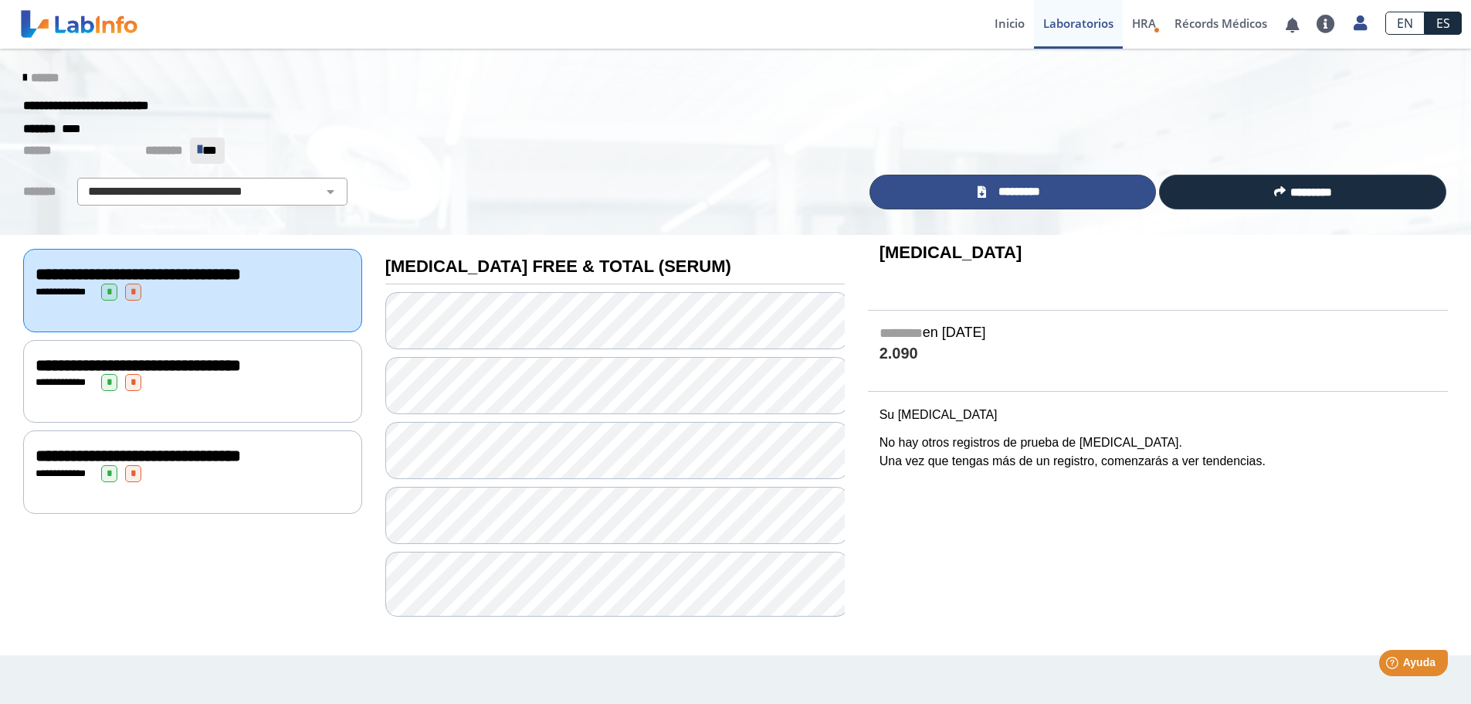
click at [998, 195] on span "*********" at bounding box center [1019, 192] width 56 height 18
click at [37, 78] on span "******" at bounding box center [45, 78] width 28 height 12
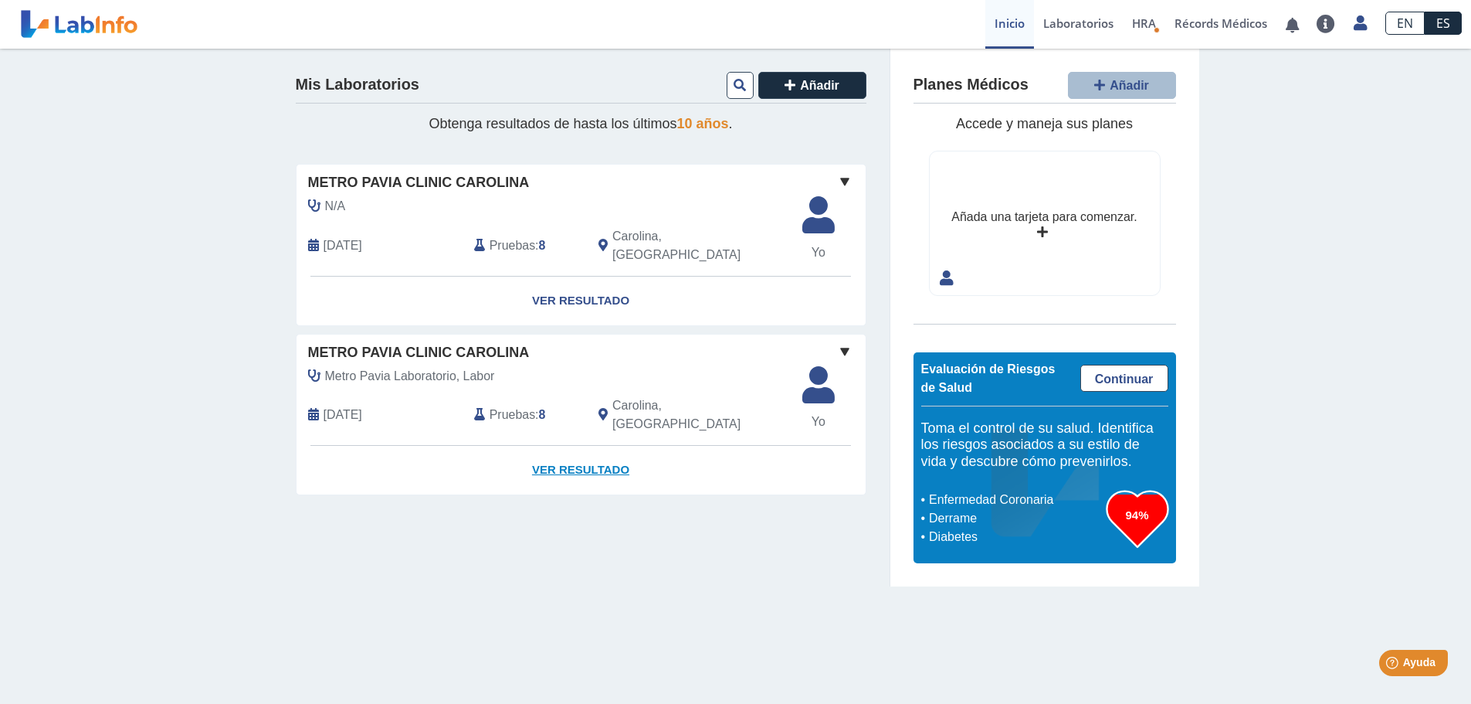
click at [585, 446] on link "Ver Resultado" at bounding box center [581, 470] width 569 height 49
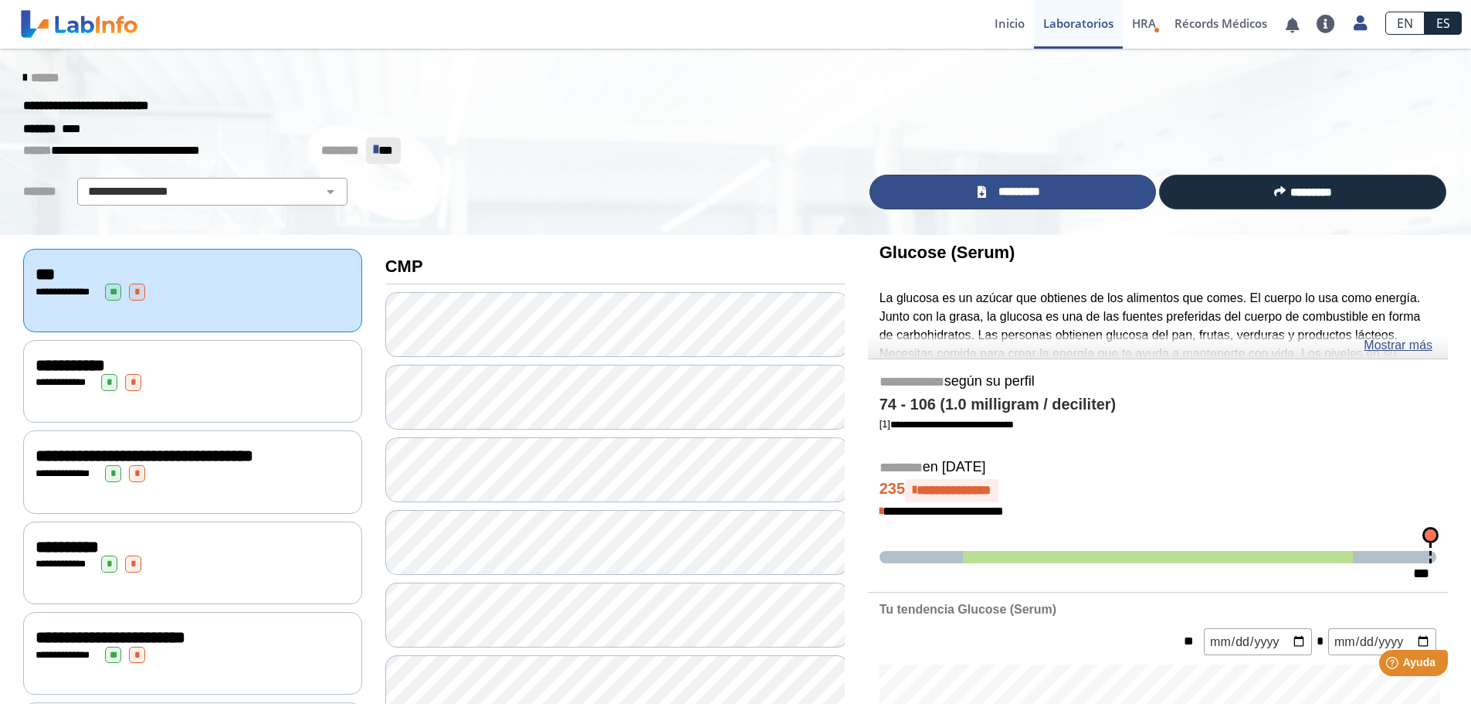
click at [1086, 180] on link "*********" at bounding box center [1013, 192] width 287 height 35
click at [1040, 196] on span "*********" at bounding box center [1019, 192] width 56 height 18
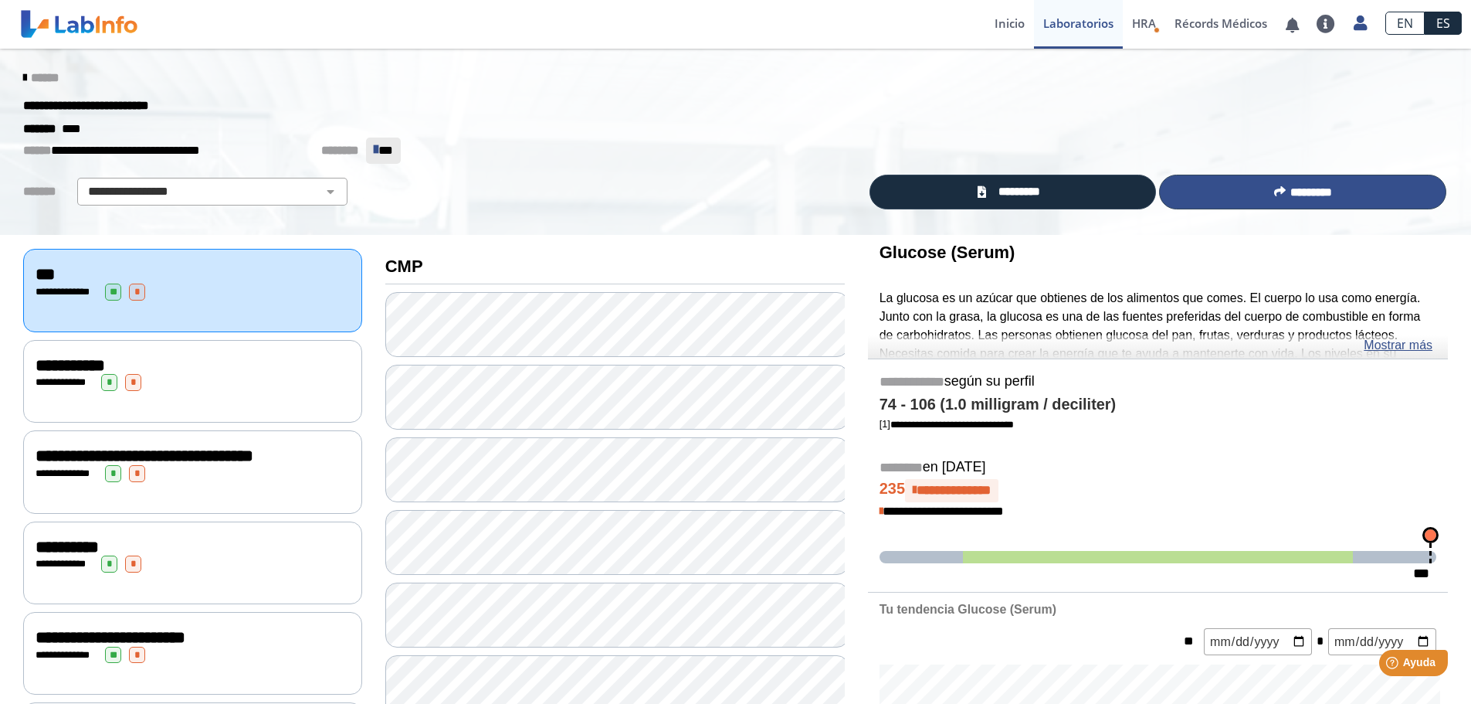
click at [1326, 195] on span "*********" at bounding box center [1312, 192] width 42 height 12
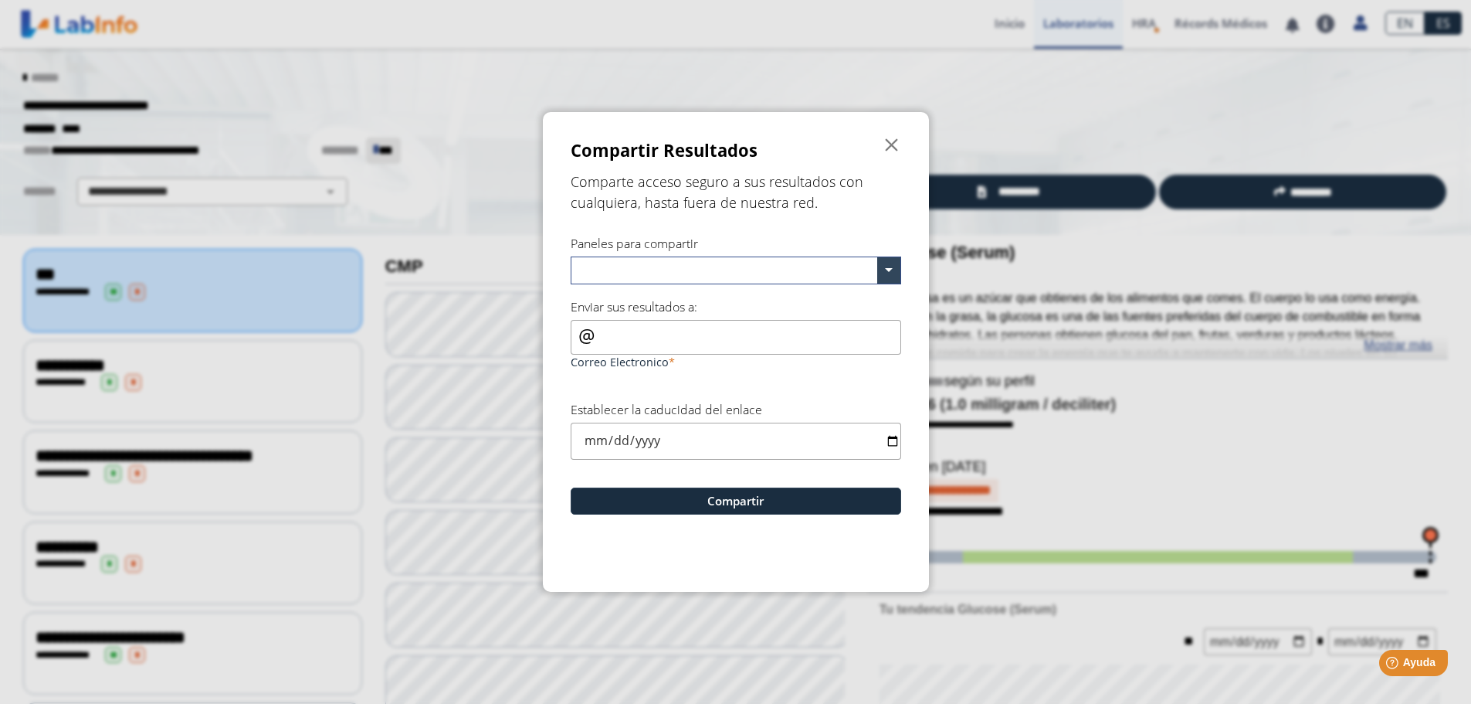
click at [758, 257] on div "Paneles para compartir" at bounding box center [736, 259] width 331 height 49
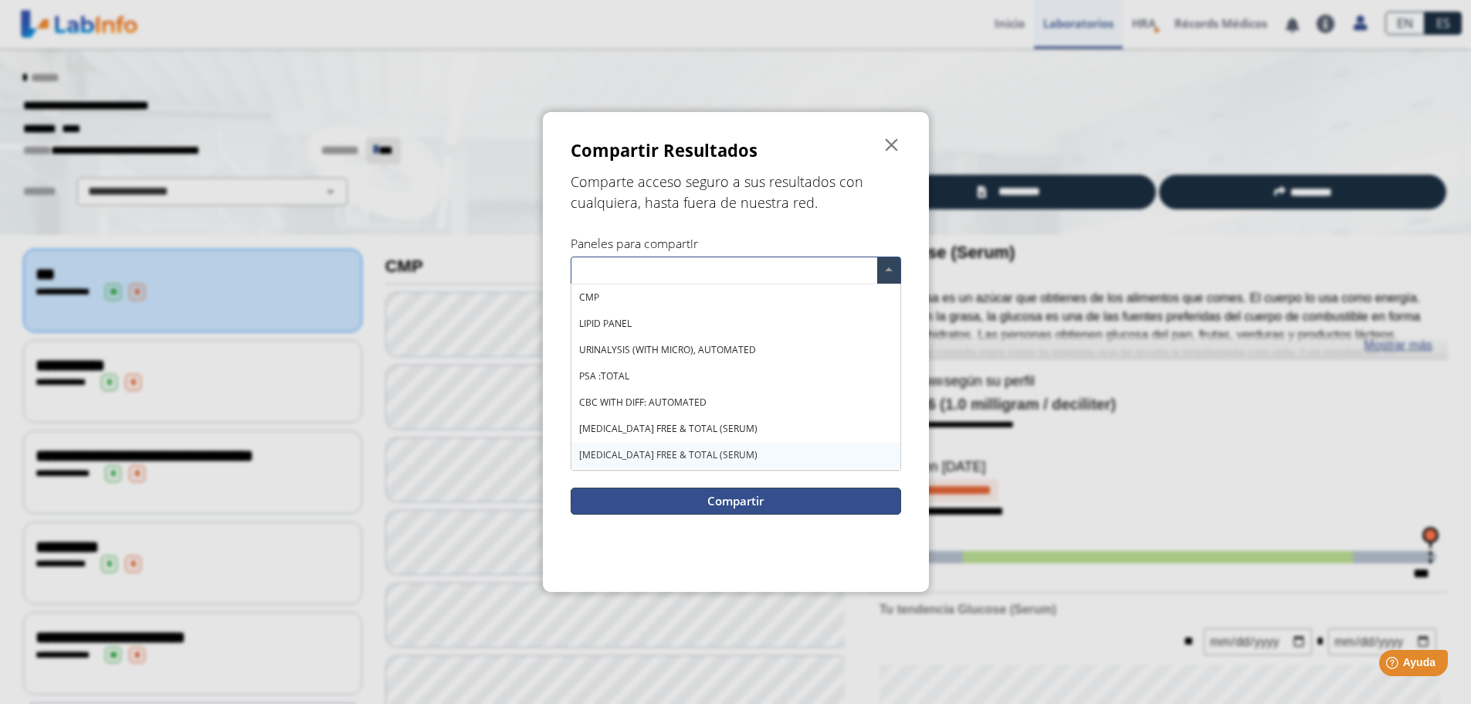
click at [721, 489] on button "Compartir" at bounding box center [736, 500] width 331 height 27
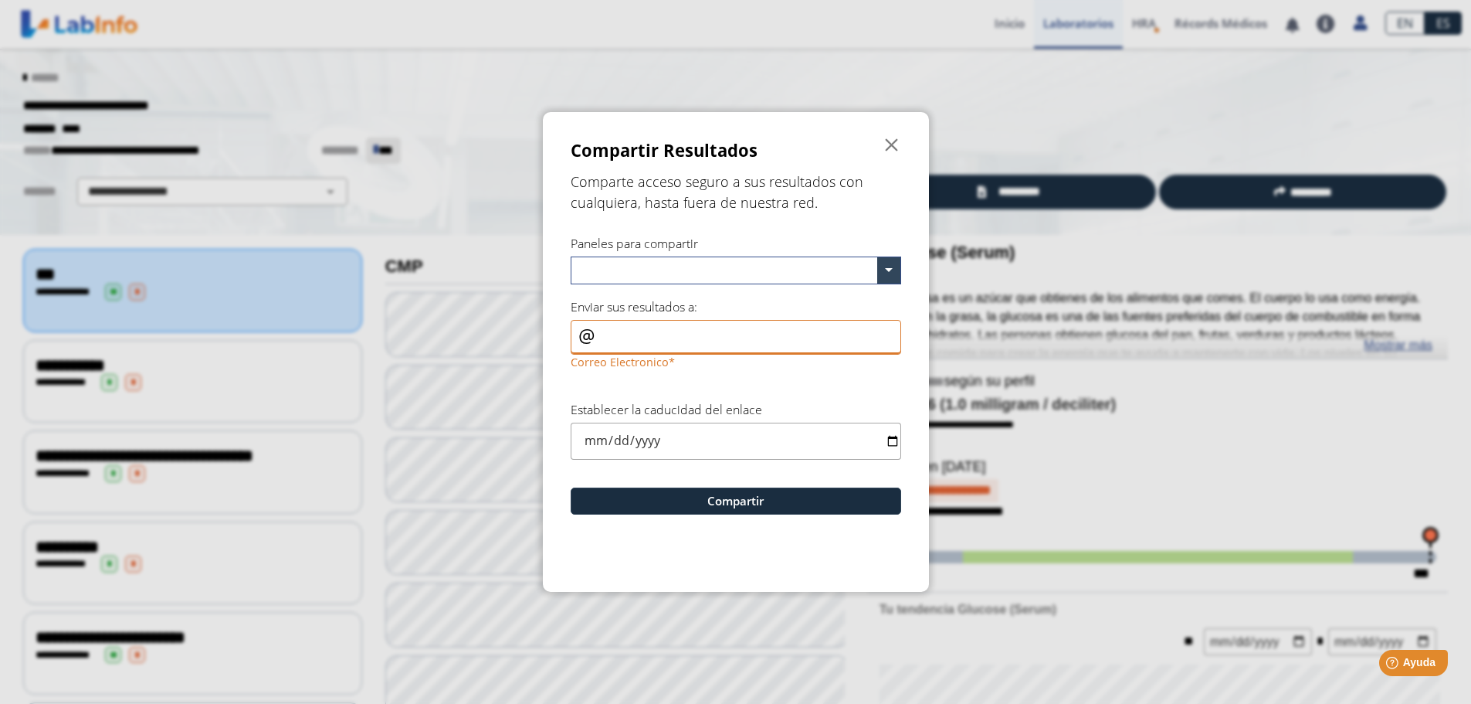
click at [641, 344] on input "Correo Electronico" at bounding box center [736, 337] width 331 height 35
click at [576, 330] on input "Correo Electronico" at bounding box center [736, 337] width 331 height 35
drag, startPoint x: 599, startPoint y: 337, endPoint x: 565, endPoint y: 347, distance: 36.0
click at [565, 347] on form "Compartir Resultados  Comparte acceso seguro a sus resultados con cualquiera, …" at bounding box center [736, 351] width 386 height 479
type input "e"
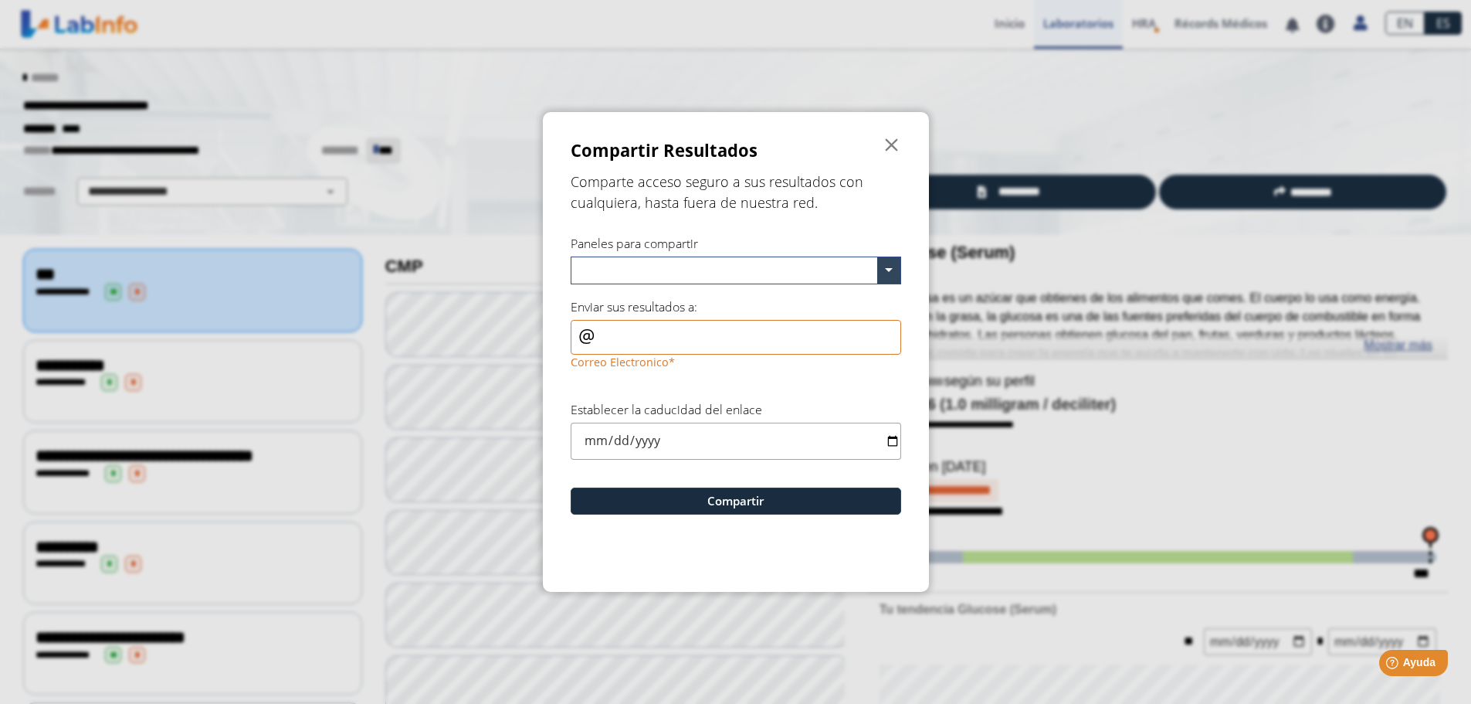
click at [748, 443] on input "date" at bounding box center [736, 440] width 331 height 36
click at [839, 385] on form "Compartir Resultados  Comparte acceso seguro a sus resultados con cualquiera, …" at bounding box center [736, 351] width 386 height 479
click at [605, 336] on input "Correo Electronico" at bounding box center [736, 337] width 331 height 35
click at [665, 344] on input "elwincardona@gmail,com" at bounding box center [736, 337] width 331 height 35
drag, startPoint x: 679, startPoint y: 339, endPoint x: 587, endPoint y: 336, distance: 92.0
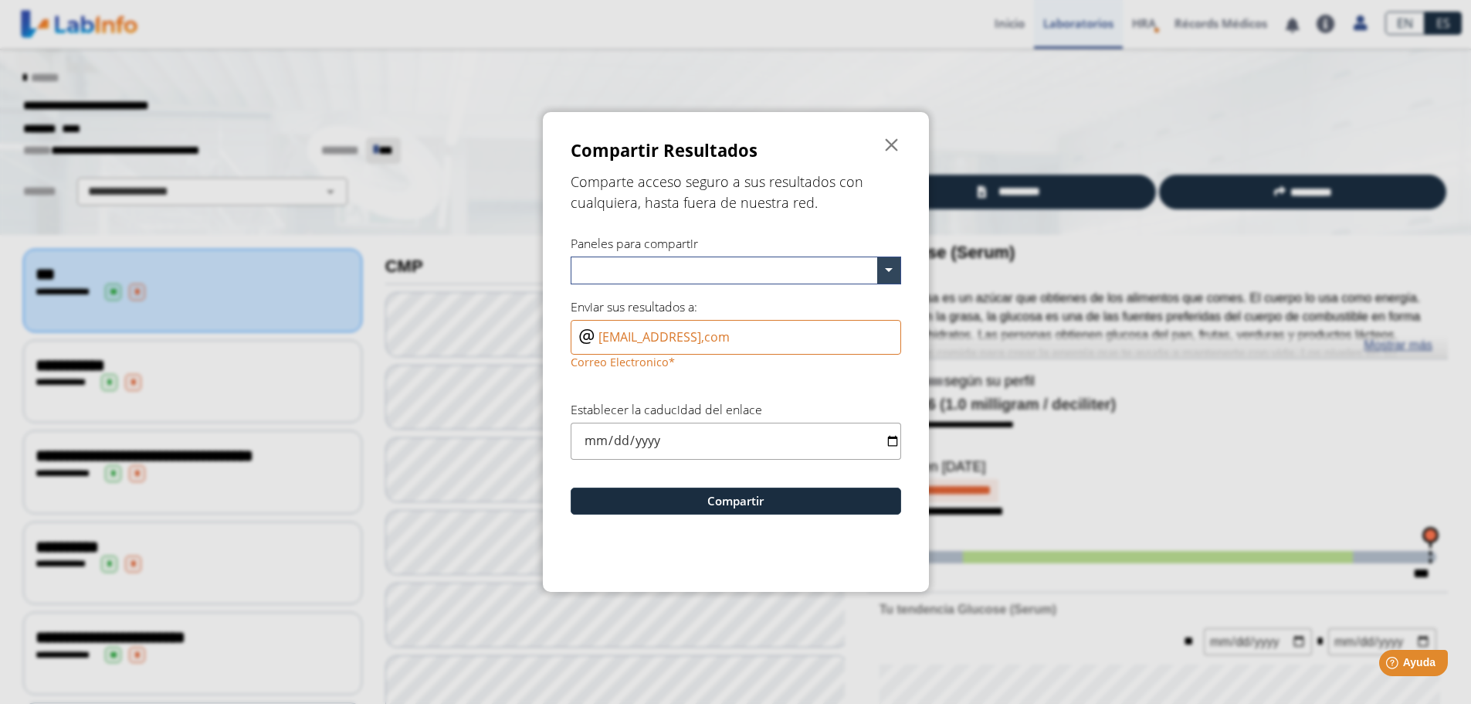
click at [589, 335] on div "elwincardona@gmail,com Correo Electronico" at bounding box center [736, 346] width 331 height 53
click at [739, 365] on label "Correo Electronico" at bounding box center [736, 361] width 331 height 15
click at [739, 354] on input "elwincardona@gmail,com" at bounding box center [736, 337] width 331 height 35
click at [582, 339] on div "elwincardona@gmail,com Correo Electronico" at bounding box center [736, 346] width 331 height 53
click at [750, 338] on input "elwincardona@gmail,com" at bounding box center [736, 337] width 331 height 35
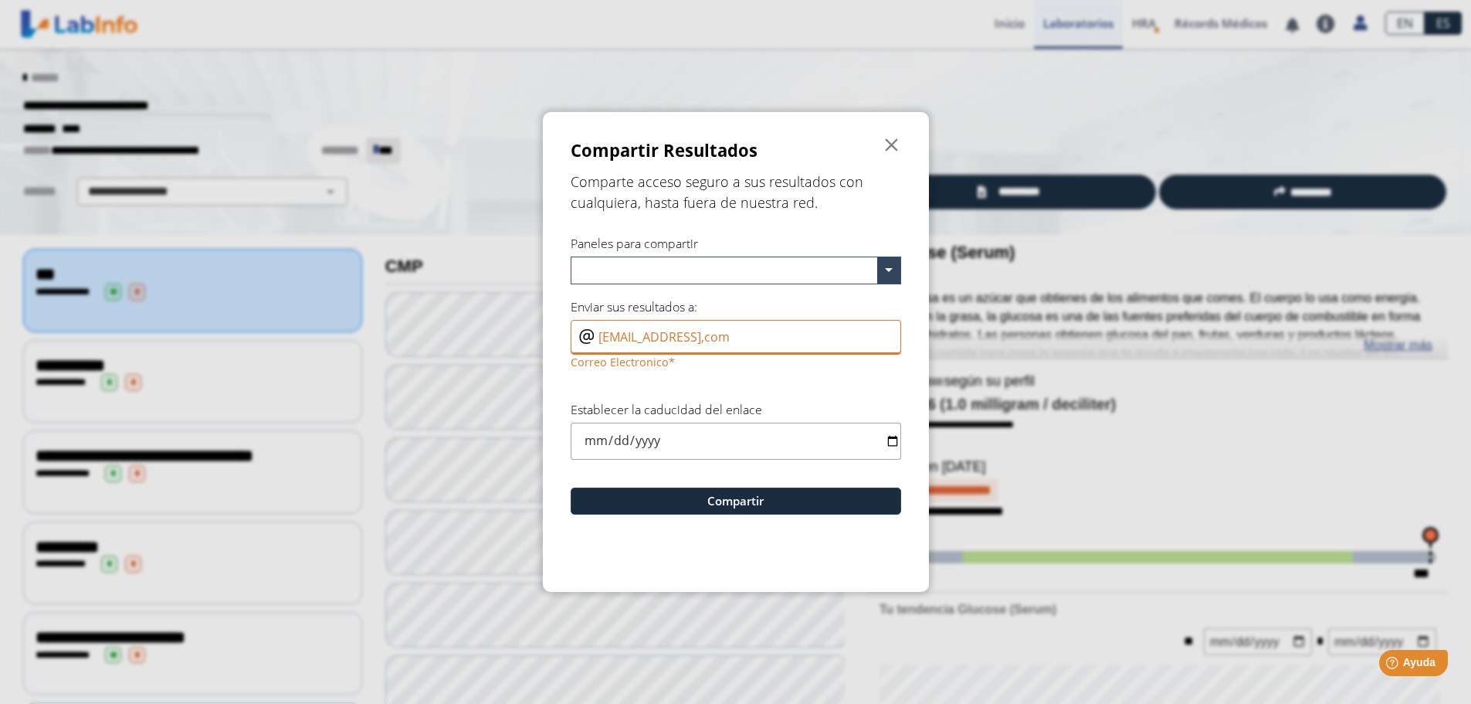
click at [725, 339] on input "elwincardona@gmail,com" at bounding box center [736, 337] width 331 height 35
click at [724, 341] on input "elwincardona@gmail,com" at bounding box center [736, 337] width 331 height 35
type input "elwincardona@gmail.com"
click at [797, 374] on form "Compartir Resultados  Comparte acceso seguro a sus resultados con cualquiera, …" at bounding box center [736, 351] width 386 height 479
click at [707, 432] on input "date" at bounding box center [736, 440] width 331 height 36
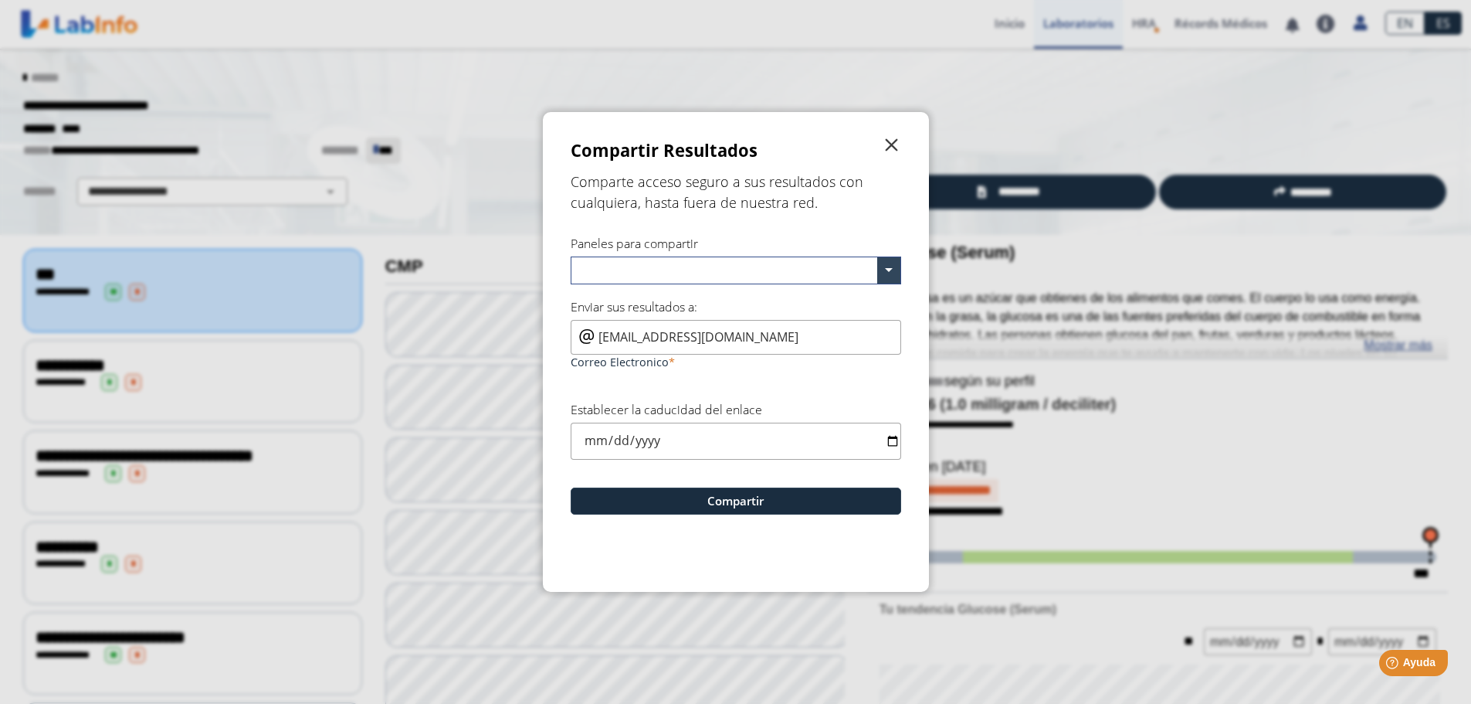
click at [897, 144] on span "" at bounding box center [892, 145] width 19 height 19
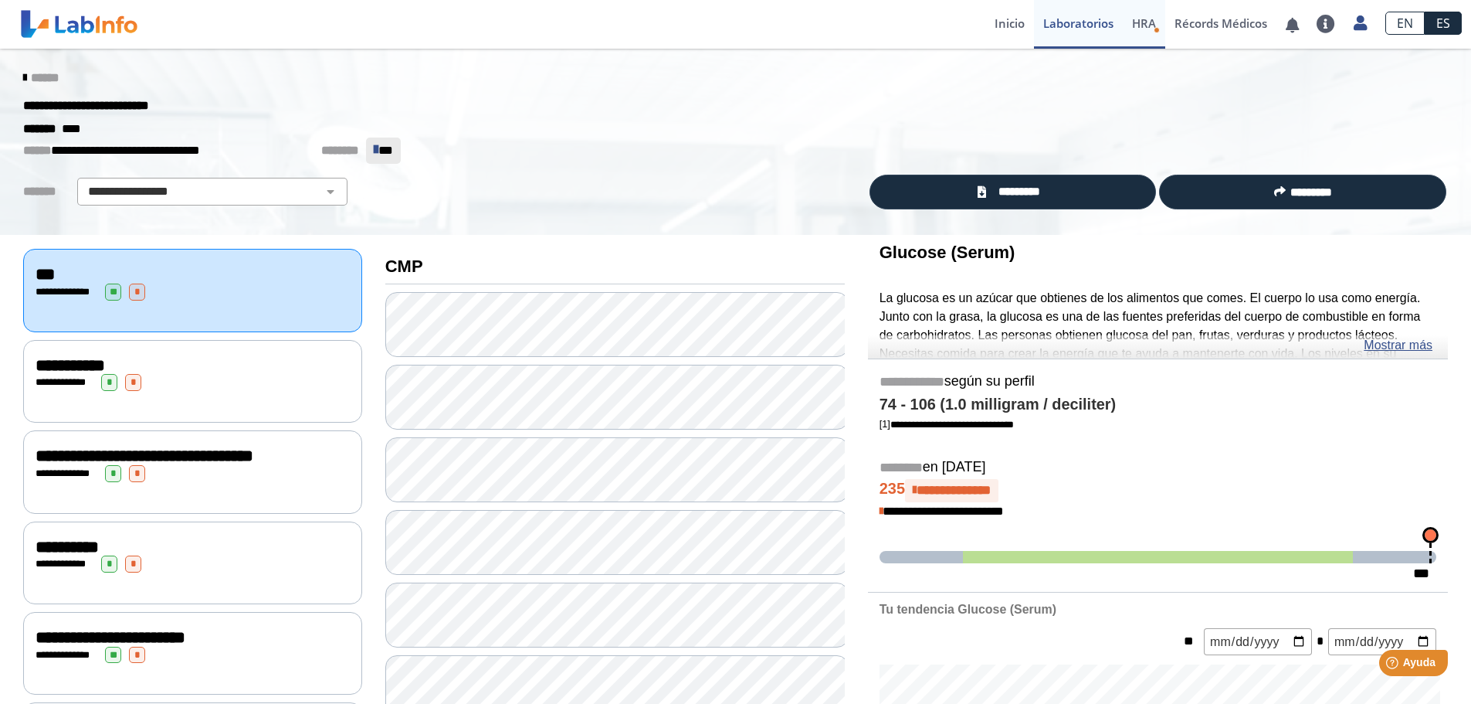
click at [1149, 25] on span "HRA" at bounding box center [1144, 22] width 24 height 15
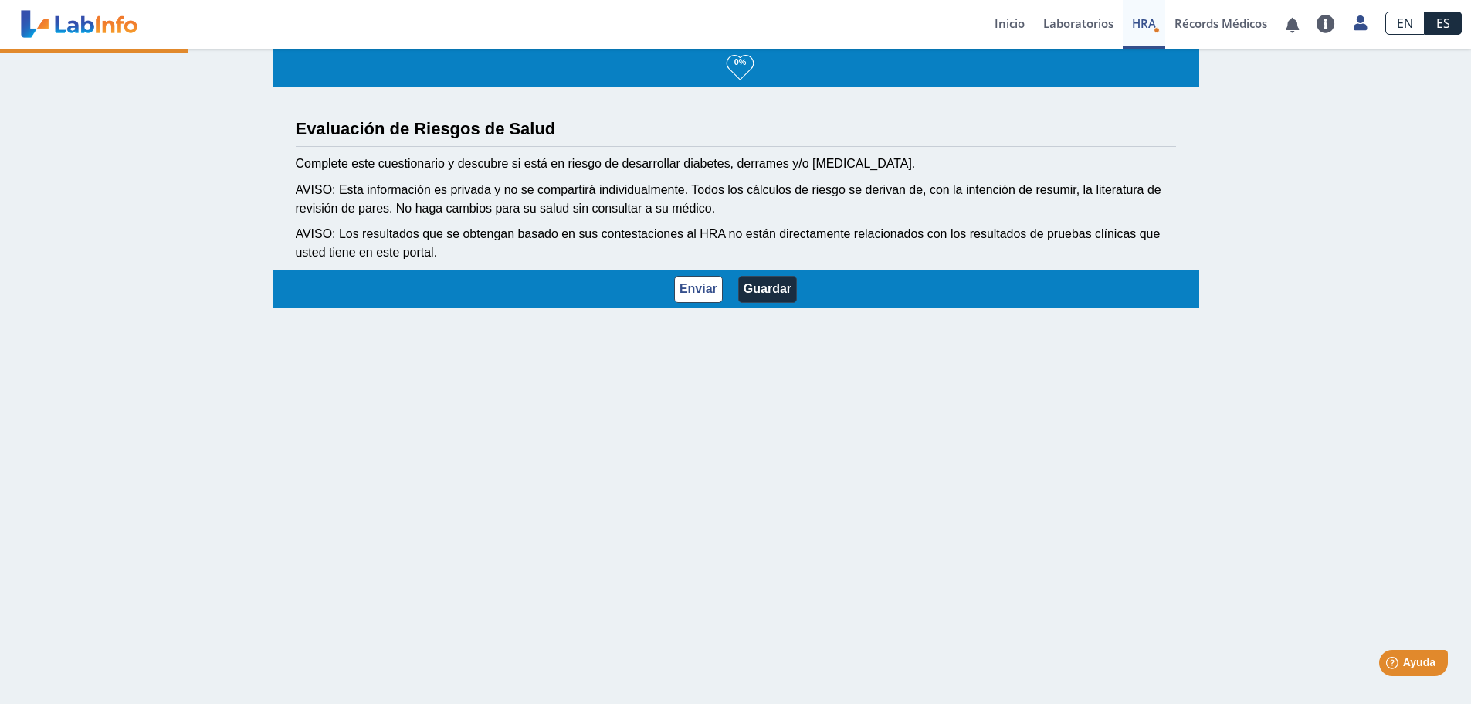
select select "12: 273"
select select "5: 278"
select select "3: 135"
select select "23: 190"
select select "5: 147"
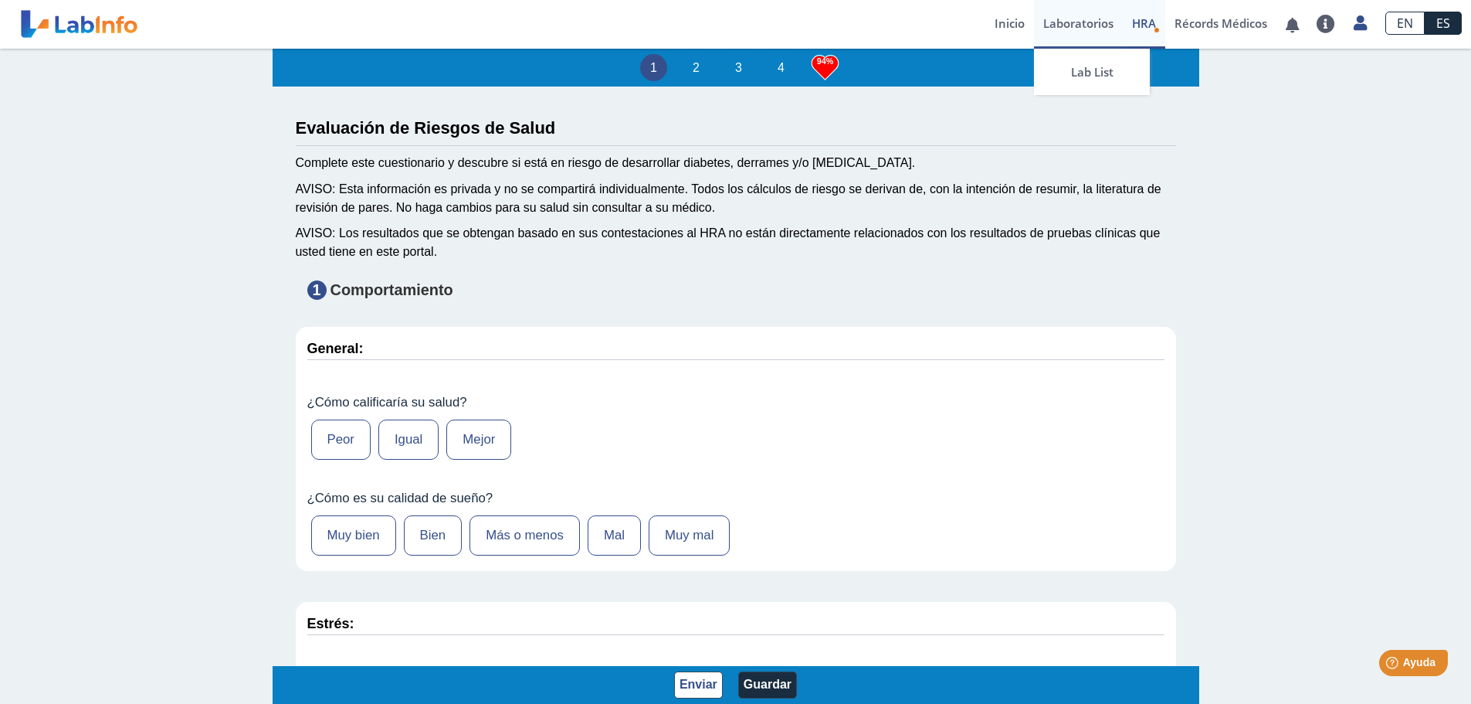
click at [1093, 27] on link "Laboratorios" at bounding box center [1078, 24] width 89 height 49
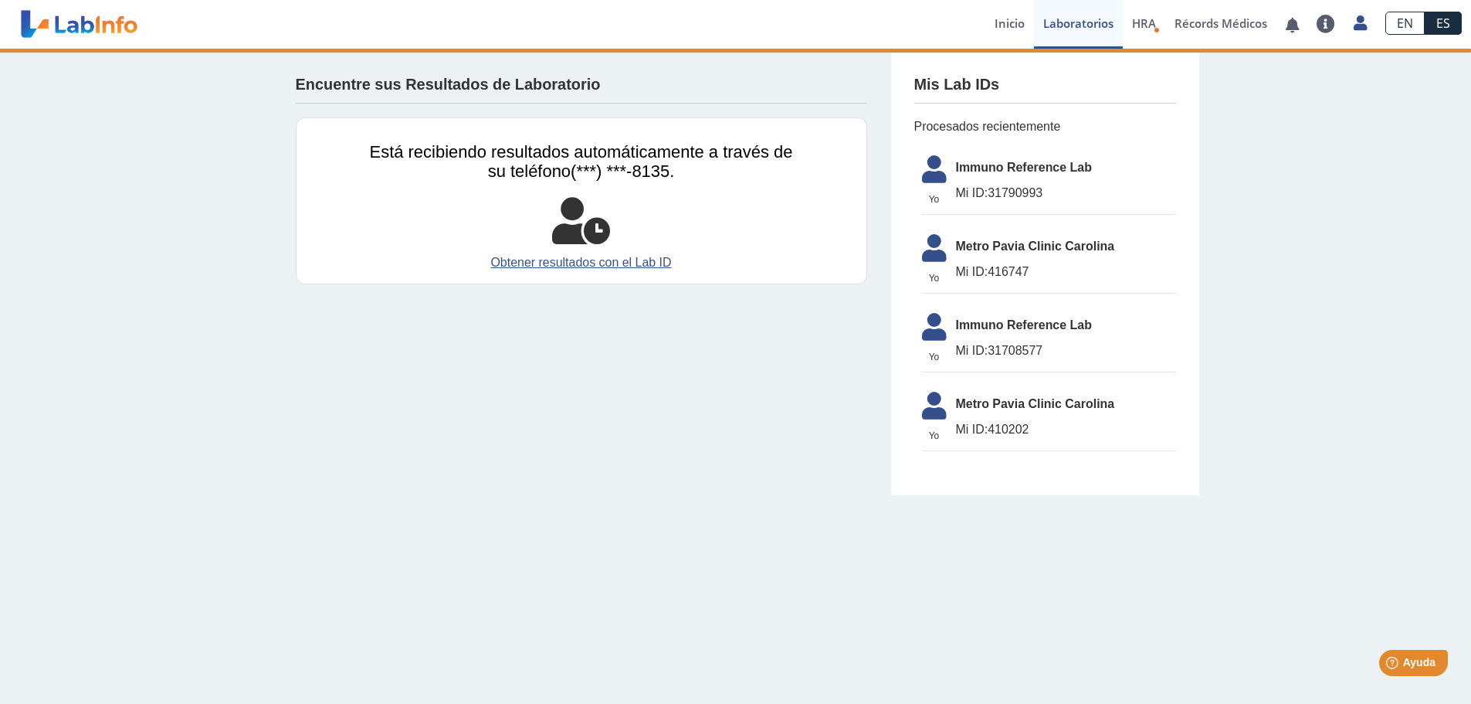
scroll to position [286, 0]
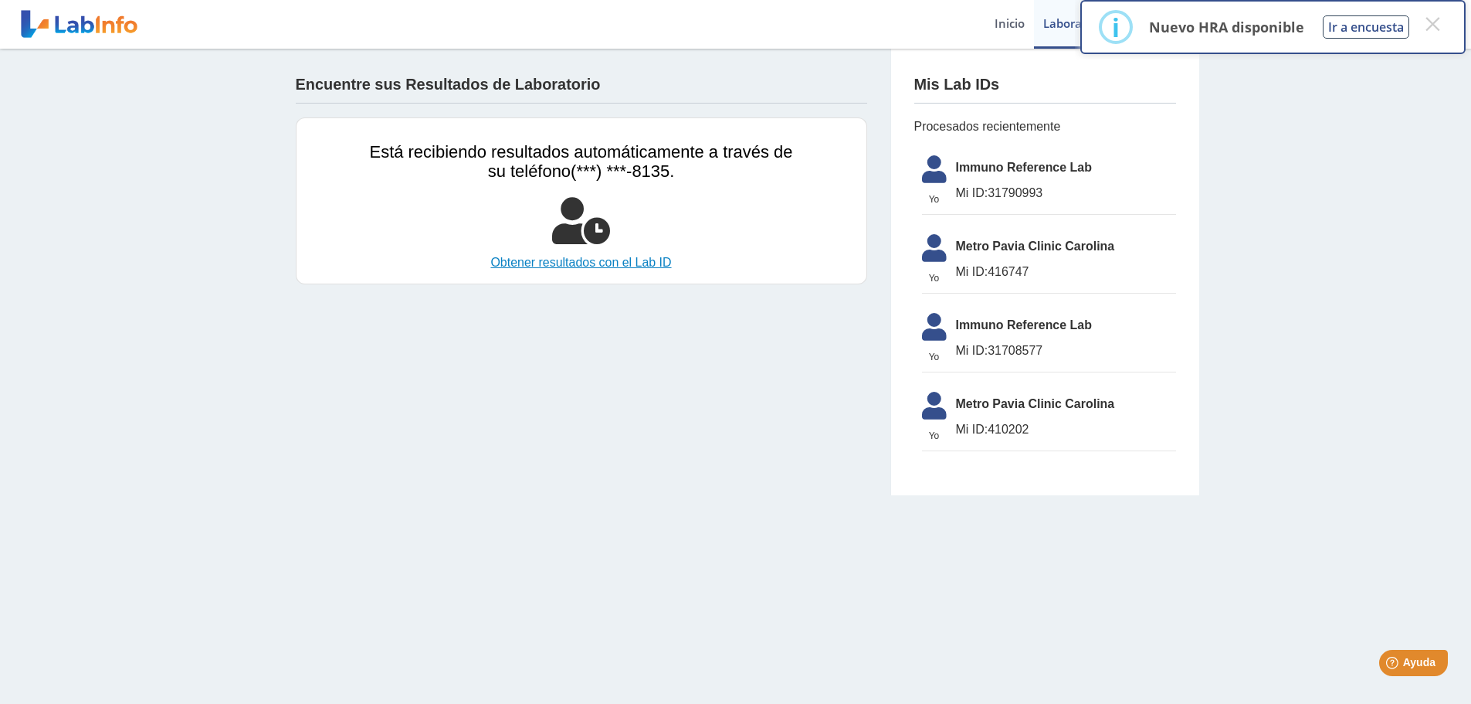
click at [600, 262] on link "Obtener resultados con el Lab ID" at bounding box center [581, 262] width 423 height 19
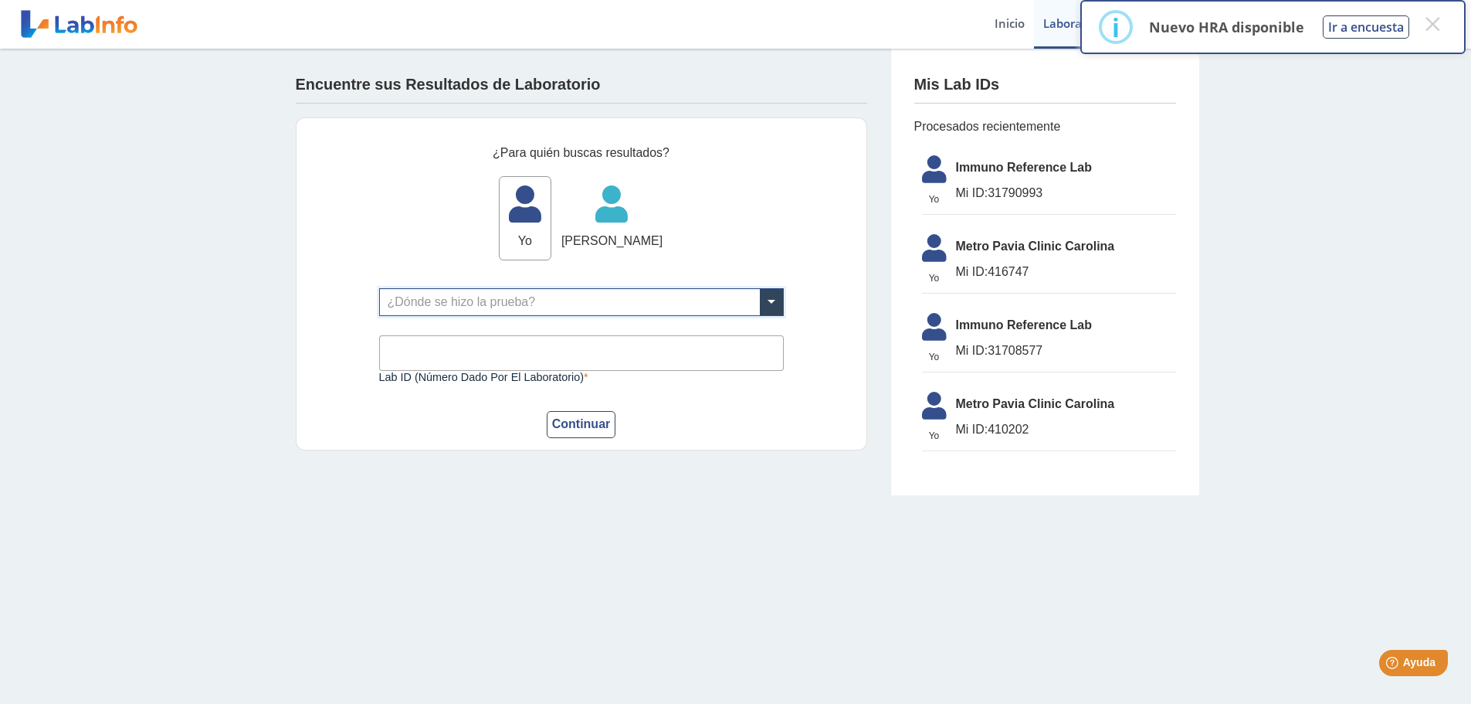
click at [590, 288] on div "¿Dónde se hizo la prueba?" at bounding box center [581, 302] width 405 height 28
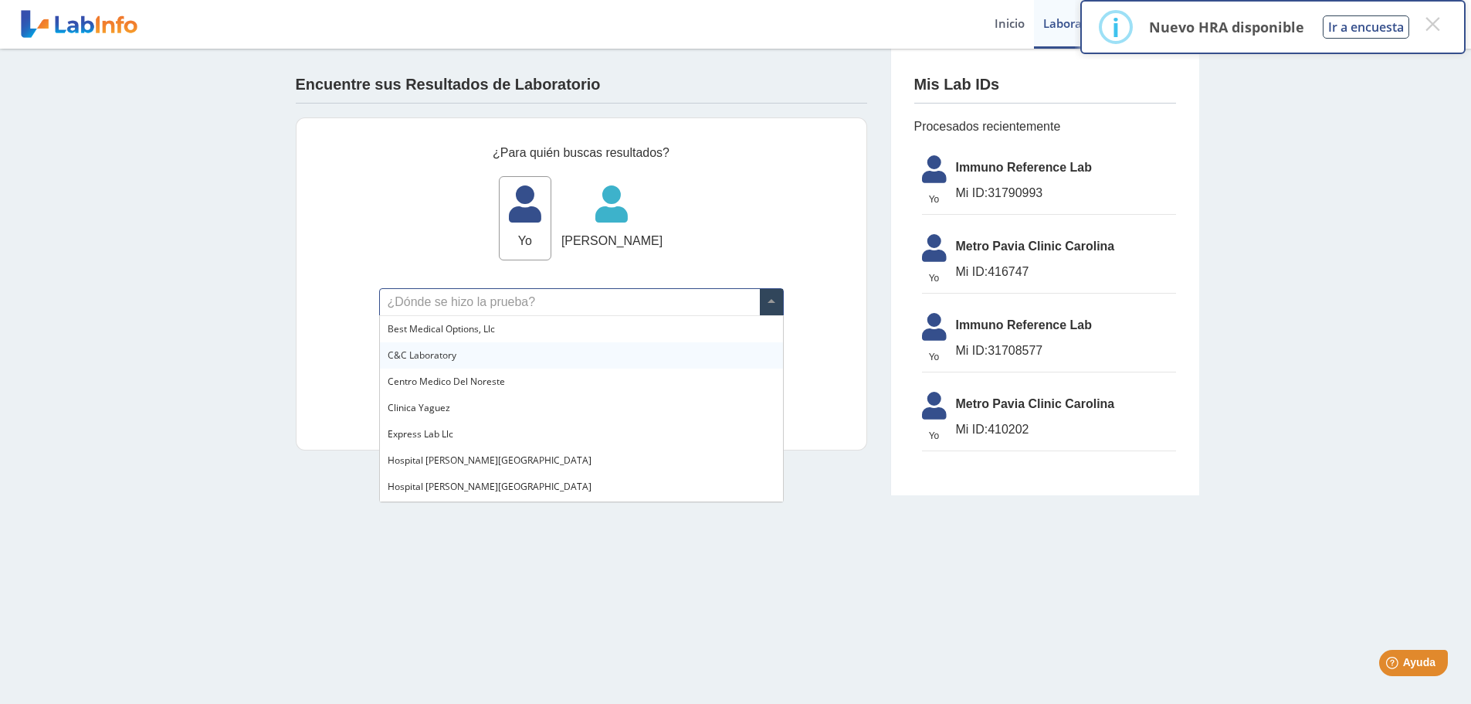
click at [434, 354] on span "C&C Laboratory" at bounding box center [422, 354] width 69 height 13
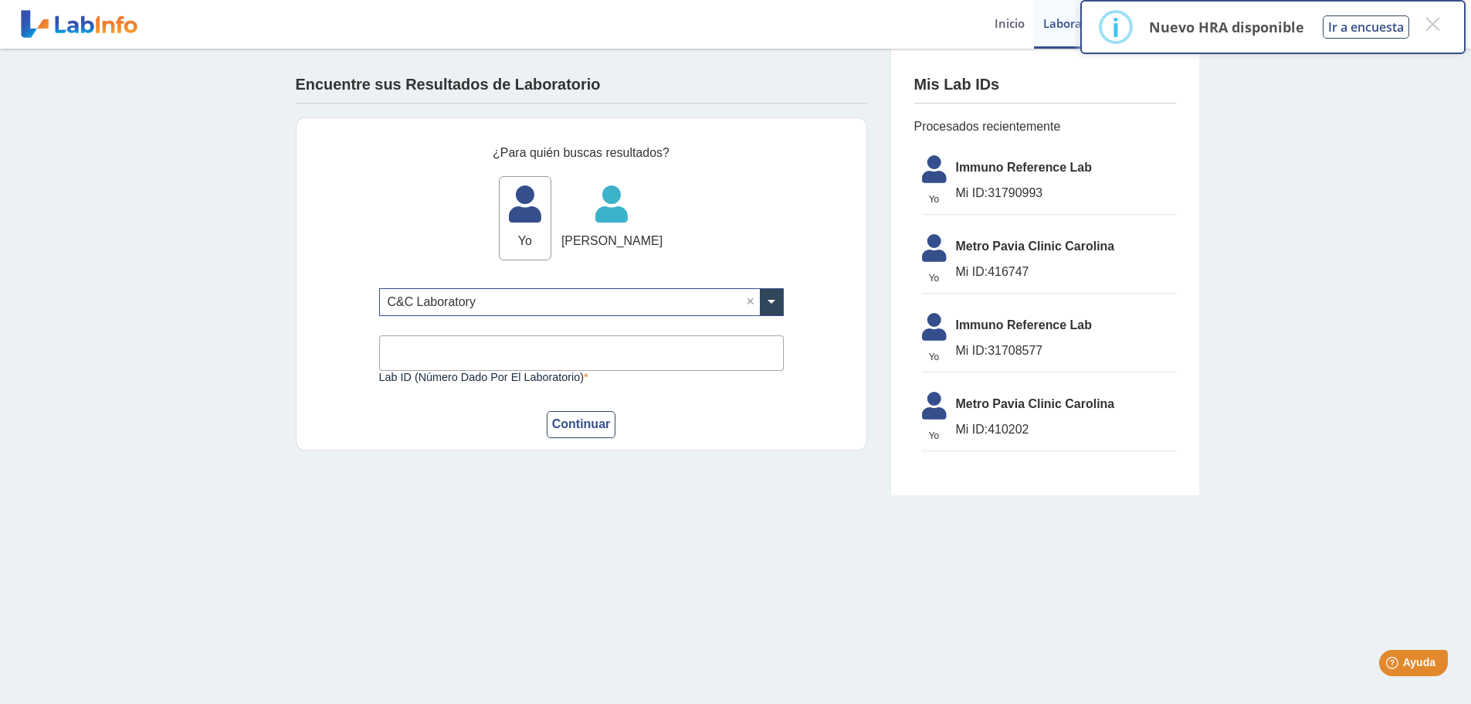
click at [505, 348] on input "Lab ID (número dado por el laboratorio)" at bounding box center [581, 352] width 405 height 35
click at [998, 190] on span "Mi ID: 31790993" at bounding box center [1066, 193] width 220 height 19
drag, startPoint x: 1124, startPoint y: 173, endPoint x: 1131, endPoint y: 168, distance: 8.2
click at [1125, 172] on span "Immuno Reference Lab" at bounding box center [1066, 167] width 220 height 19
click at [1070, 183] on li "Yo Yo Immuno Reference Lab Mi ID: 31790993" at bounding box center [1049, 181] width 254 height 67
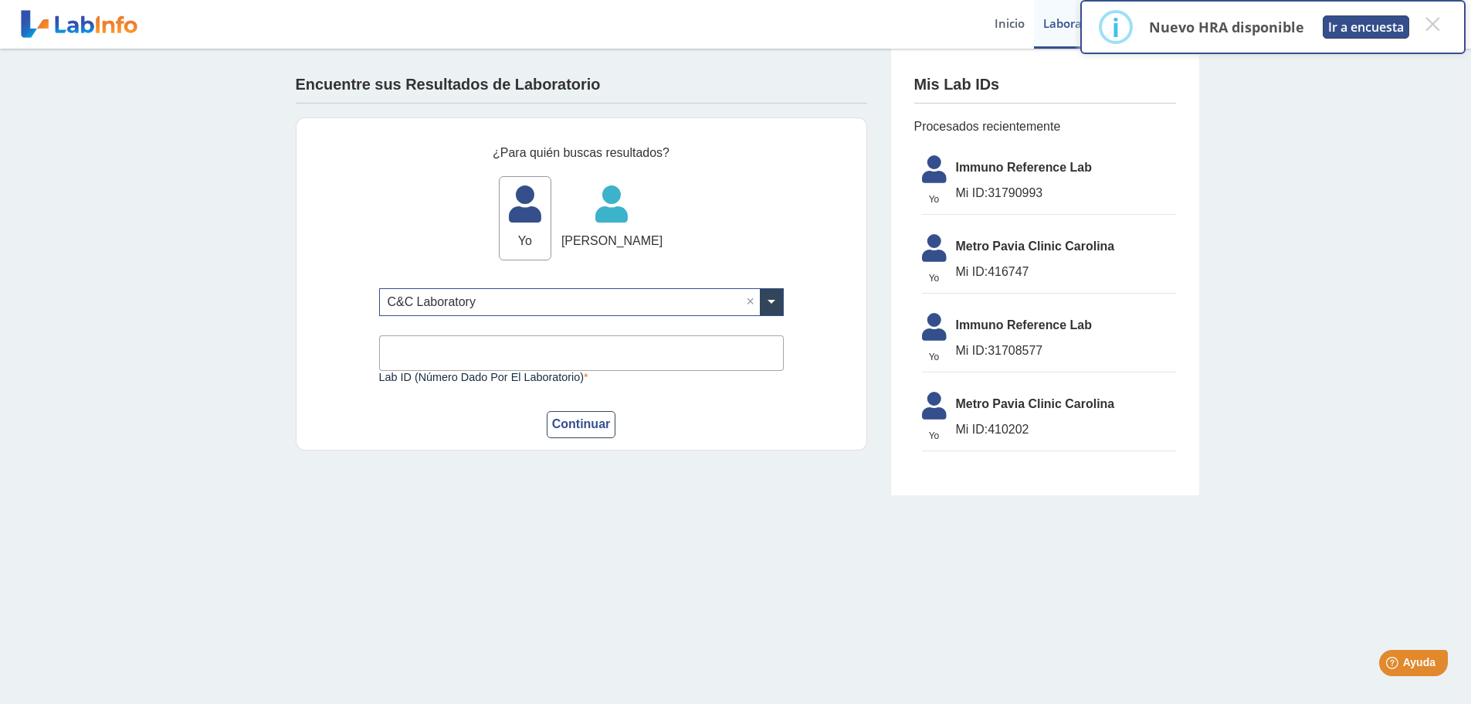
click at [1375, 23] on button "Ir a encuesta" at bounding box center [1366, 26] width 86 height 23
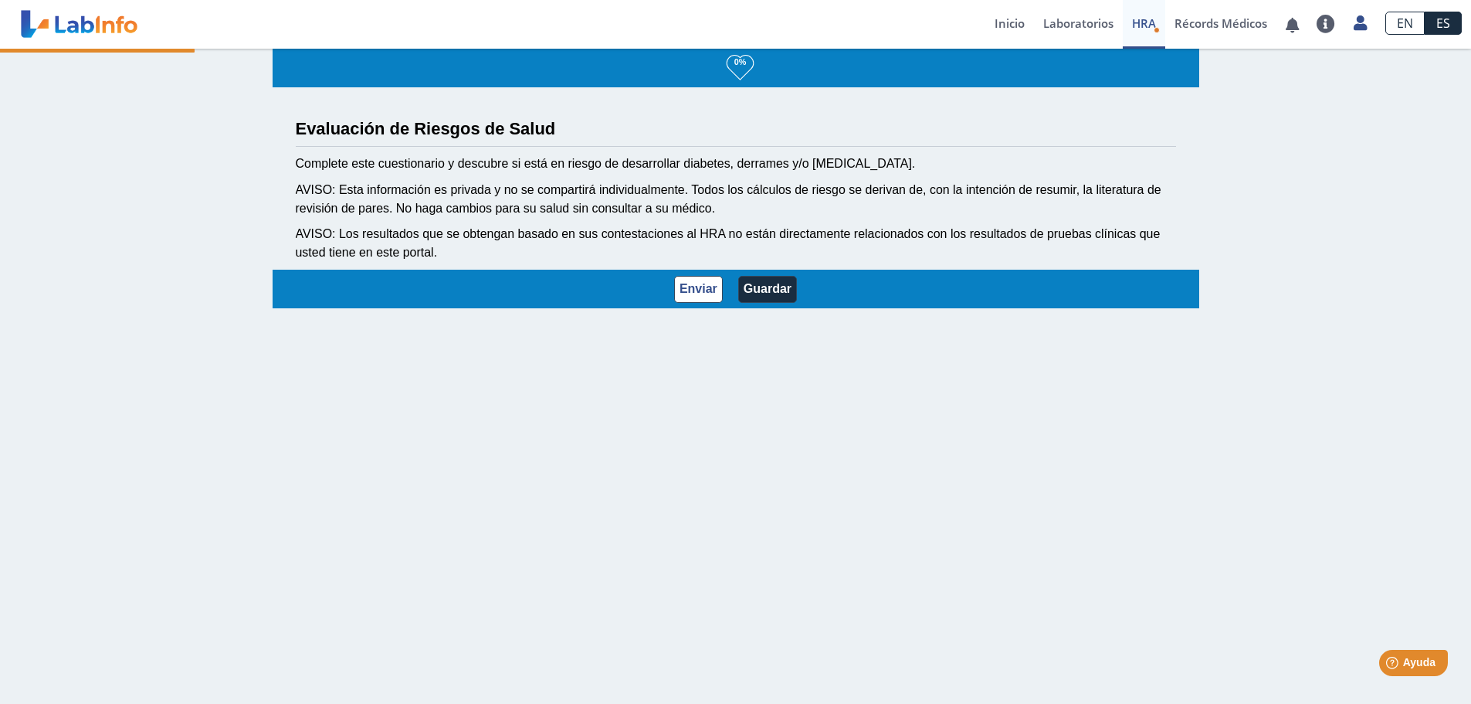
select select "12: 273"
select select "5: 278"
select select "3: 135"
select select "23: 190"
select select "5: 147"
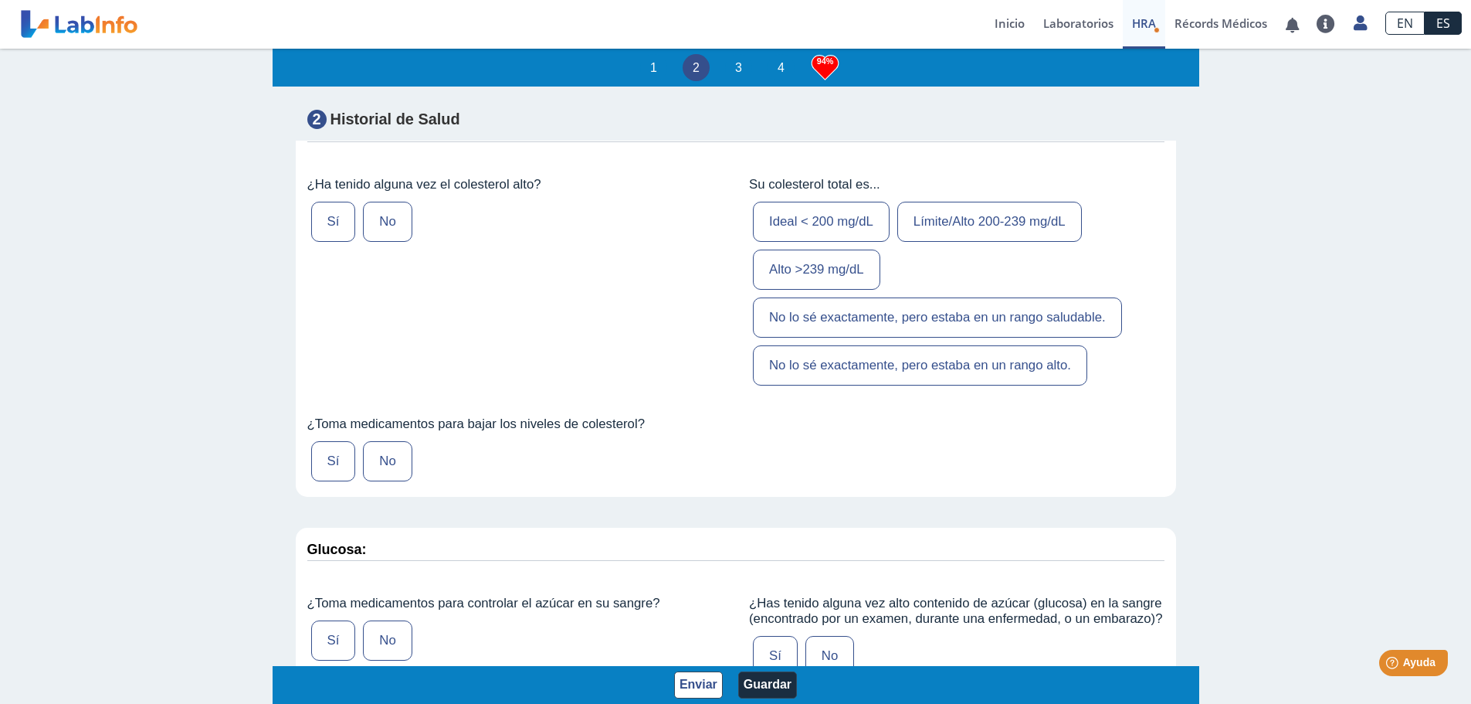
scroll to position [2317, 0]
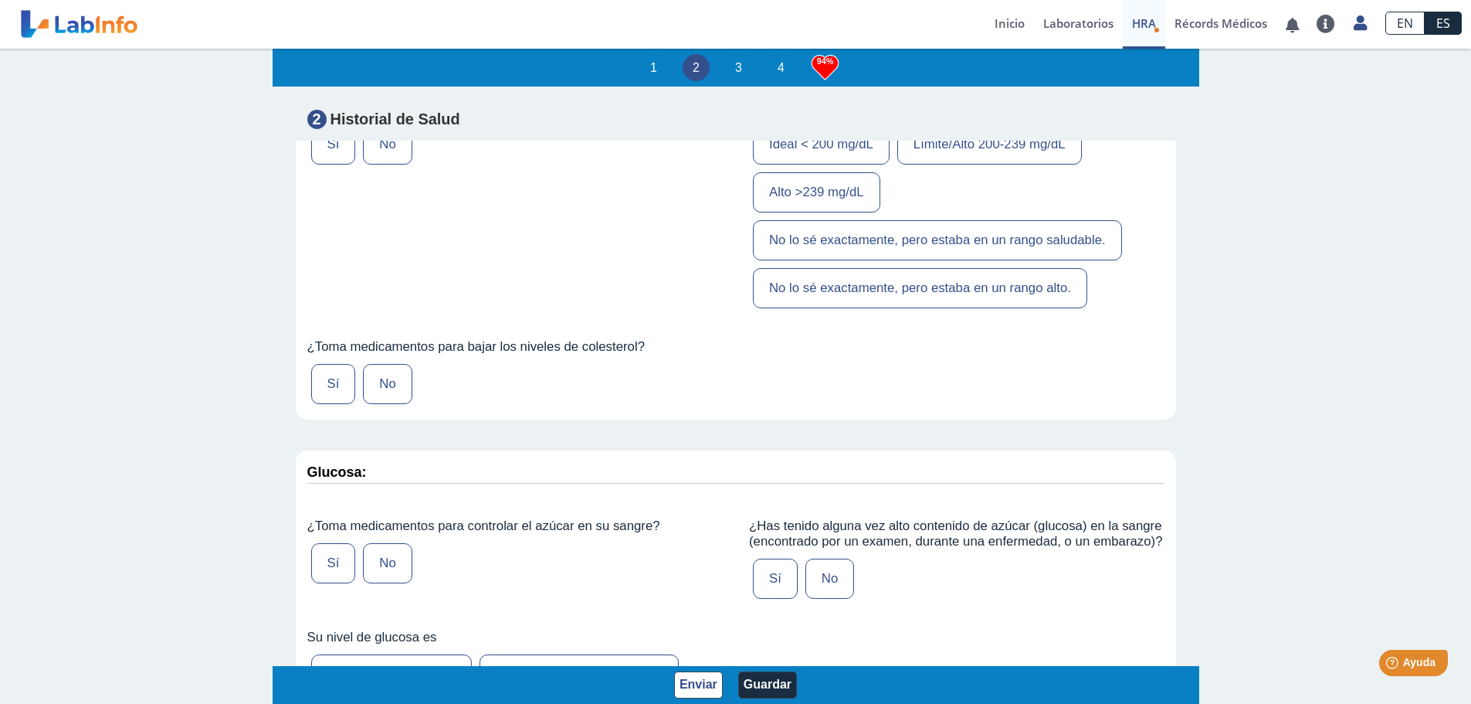
click at [912, 308] on label "No lo sé exactamente, pero estaba en un rango alto." at bounding box center [920, 288] width 334 height 40
click at [0, 0] on input "No lo sé exactamente, pero estaba en un rango alto." at bounding box center [0, 0] width 0 height 0
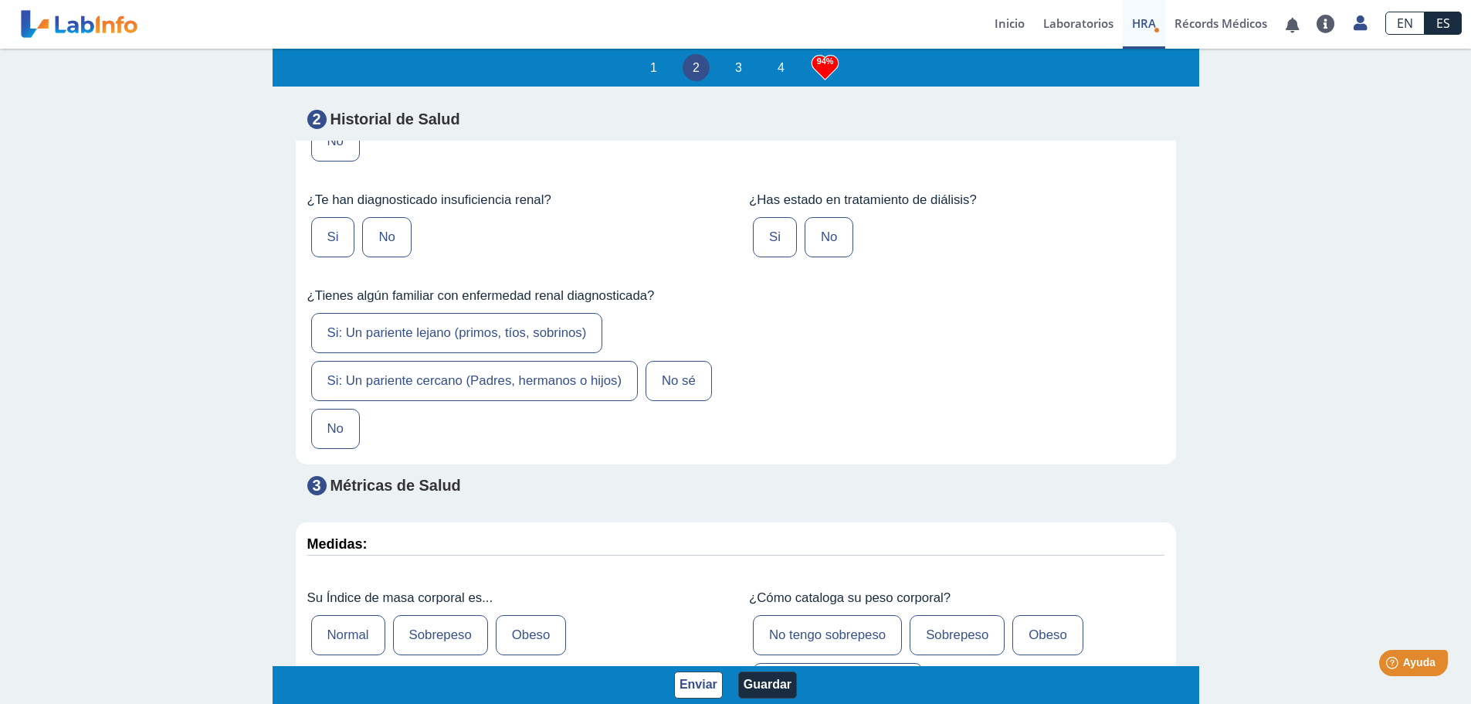
scroll to position [4248, 0]
click at [658, 391] on label "No sé" at bounding box center [679, 380] width 66 height 40
click at [0, 0] on input "No sé" at bounding box center [0, 0] width 0 height 0
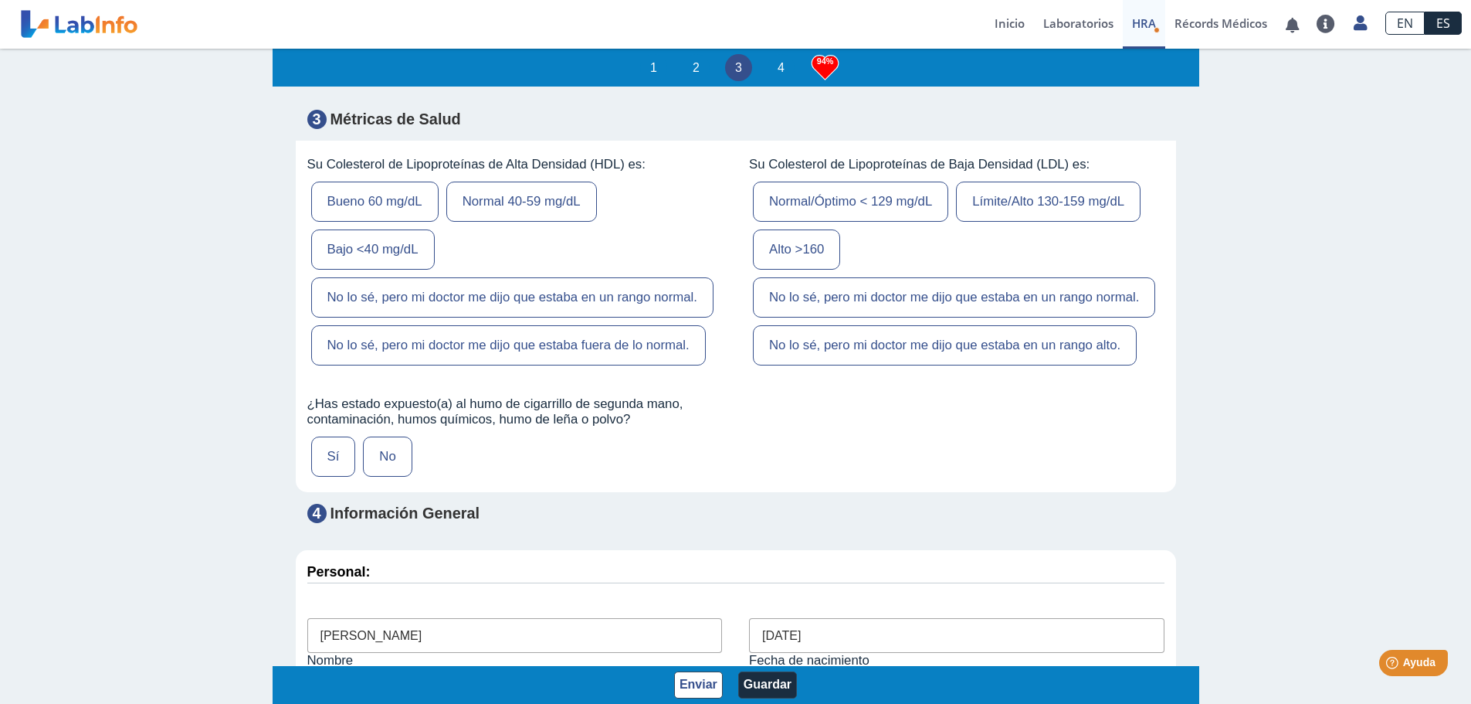
scroll to position [5174, 0]
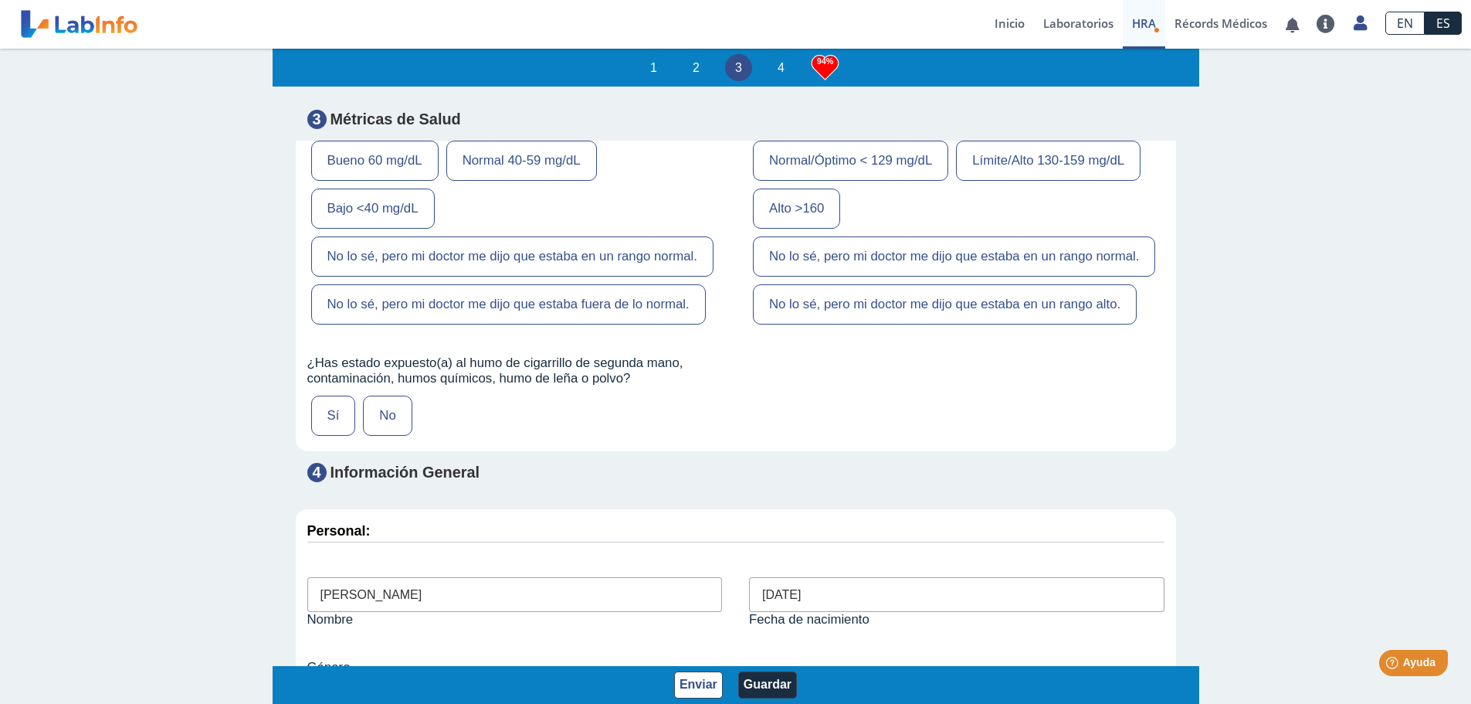
click at [341, 436] on label "Sí" at bounding box center [333, 415] width 45 height 40
click at [0, 0] on input "Sí" at bounding box center [0, 0] width 0 height 0
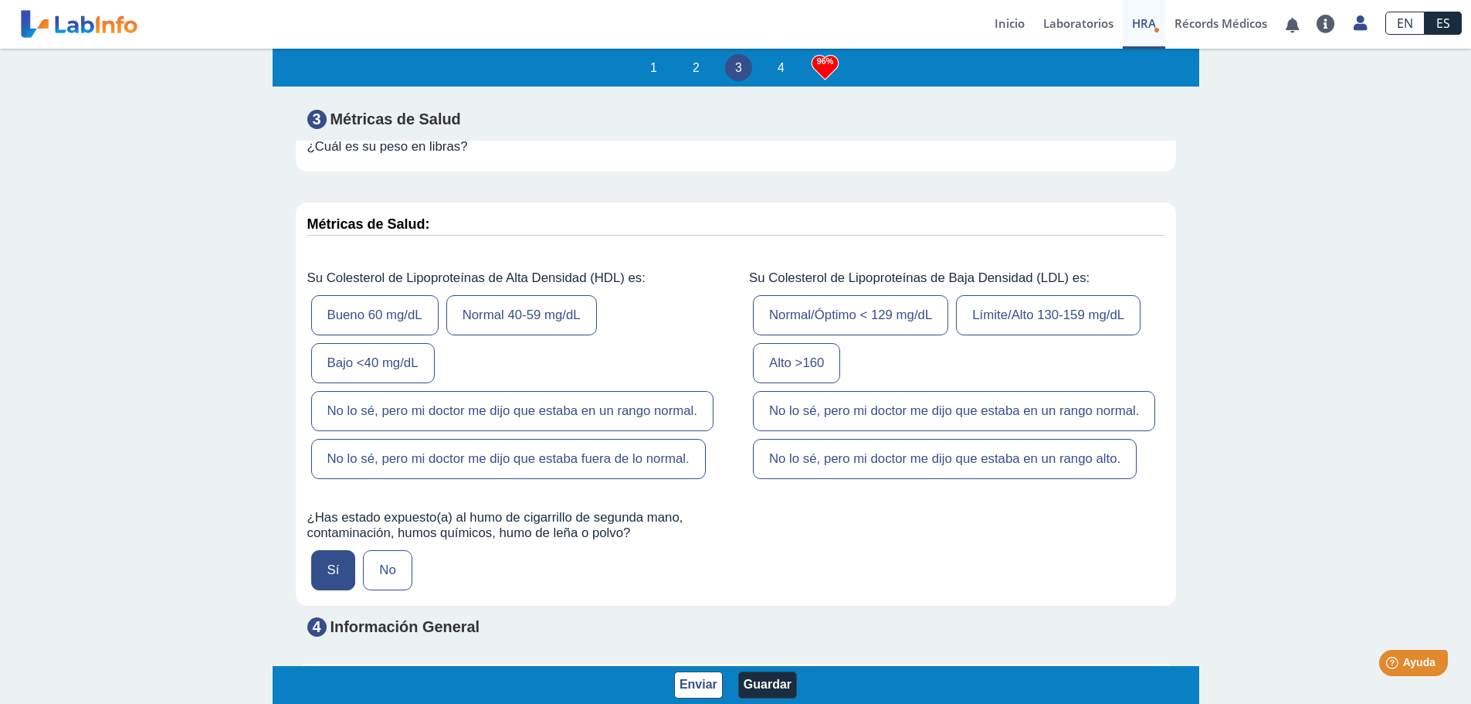
scroll to position [5097, 0]
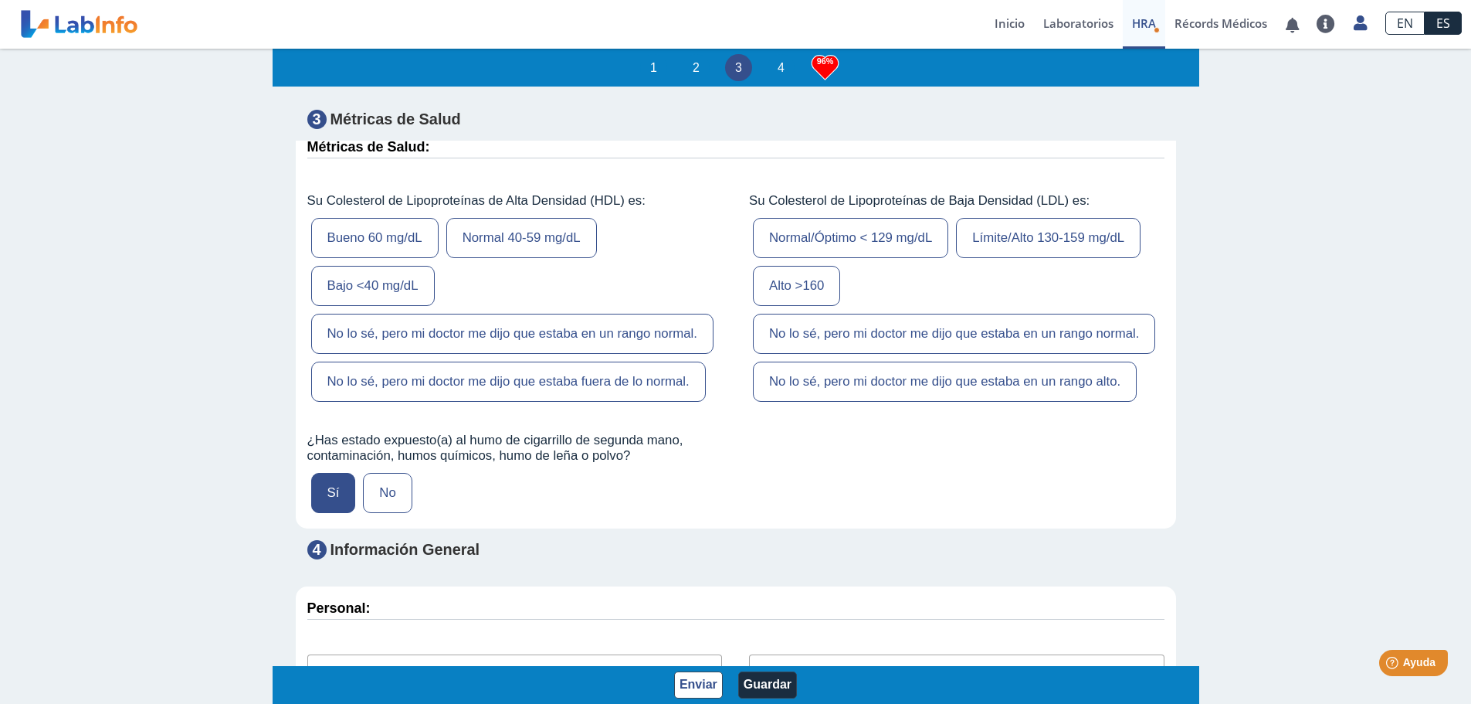
click at [1032, 248] on label "Límite/Alto 130-159 mg/dL" at bounding box center [1048, 238] width 185 height 40
click at [0, 0] on input "Límite/Alto 130-159 mg/dL" at bounding box center [0, 0] width 0 height 0
click at [404, 302] on label "Bajo <40 mg/dL" at bounding box center [373, 286] width 124 height 40
click at [0, 0] on input "Bajo <40 mg/dL" at bounding box center [0, 0] width 0 height 0
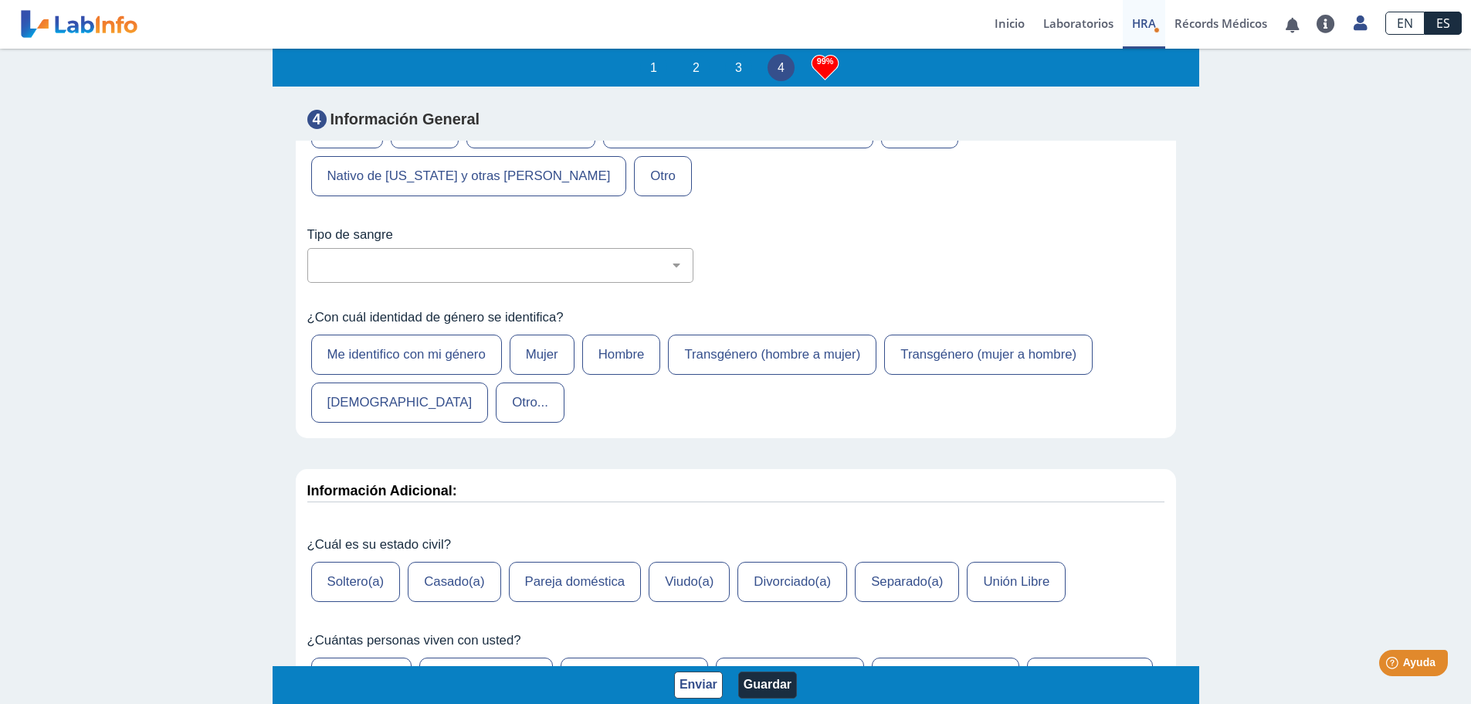
scroll to position [5947, 0]
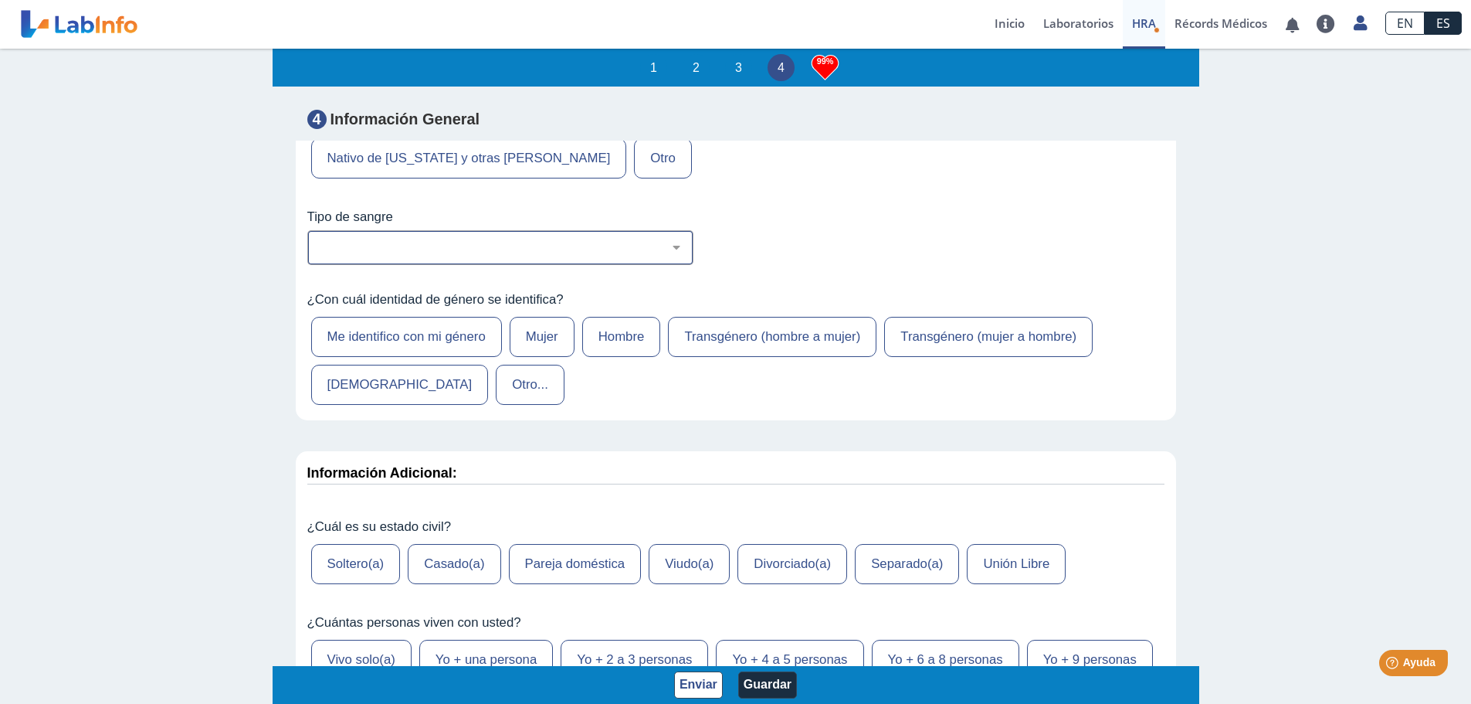
click at [667, 255] on select "No estoy seguro O Negativo O Positivo A Negativo A Positivo B Negativo B Positi…" at bounding box center [507, 247] width 372 height 15
select select "1: 227"
click at [321, 255] on select "No estoy seguro O Negativo O Positivo A Negativo A Positivo B Negativo B Positi…" at bounding box center [507, 247] width 372 height 15
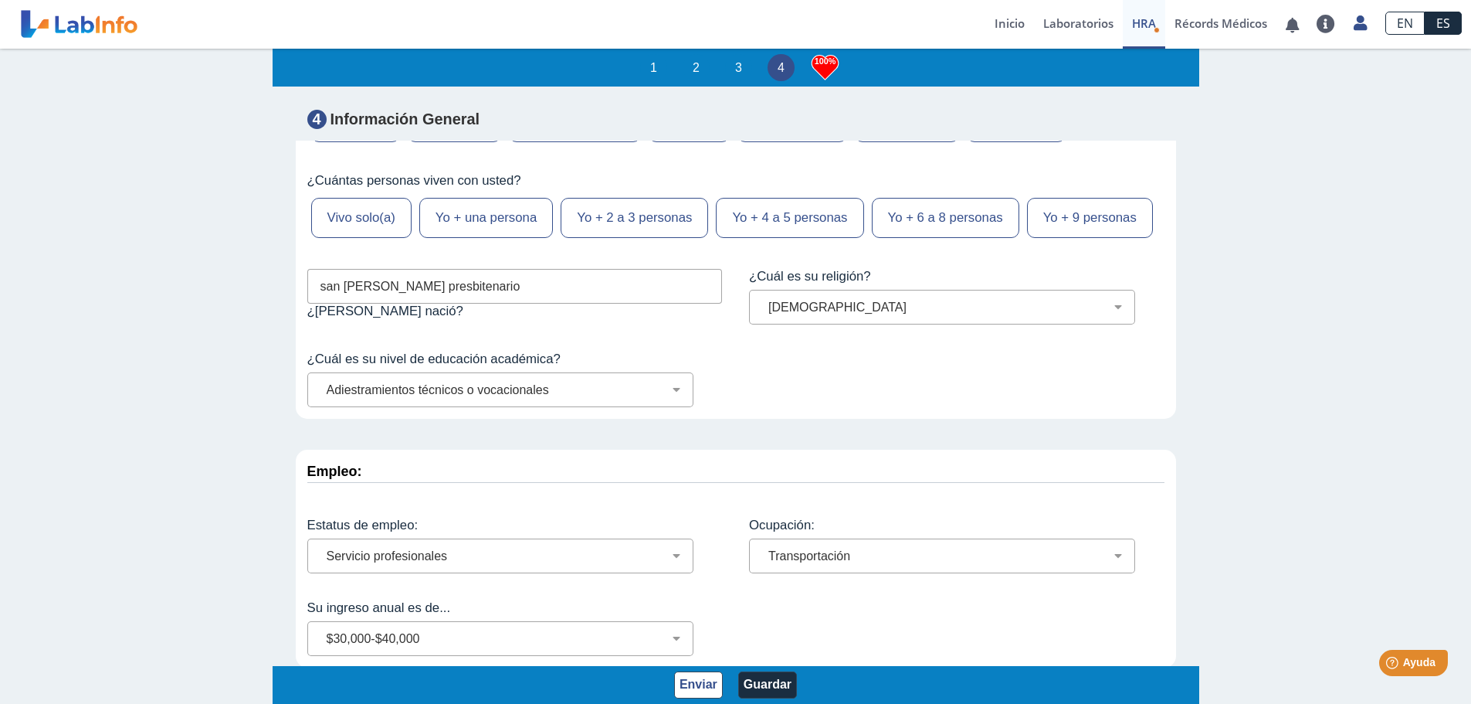
scroll to position [2, 0]
click at [763, 680] on button "Guardar" at bounding box center [767, 684] width 59 height 27
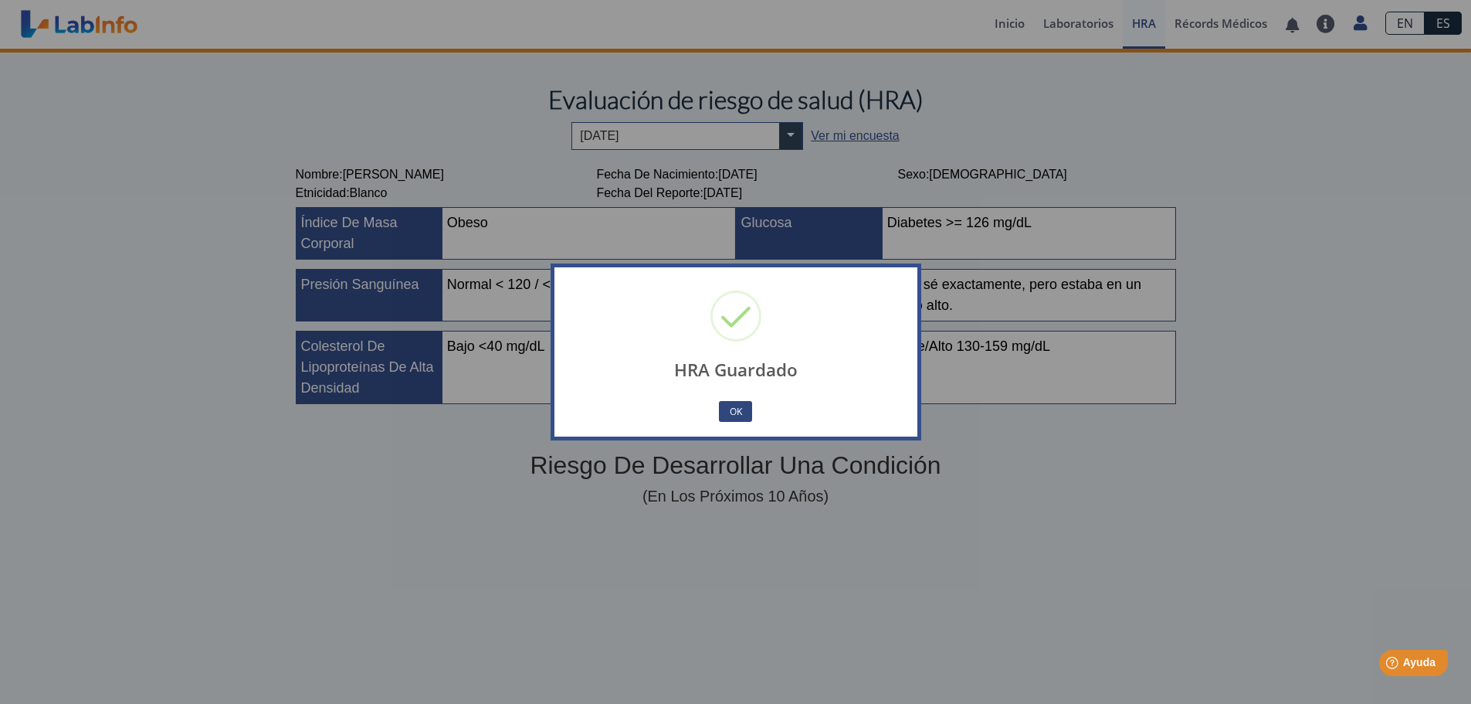
scroll to position [286, 0]
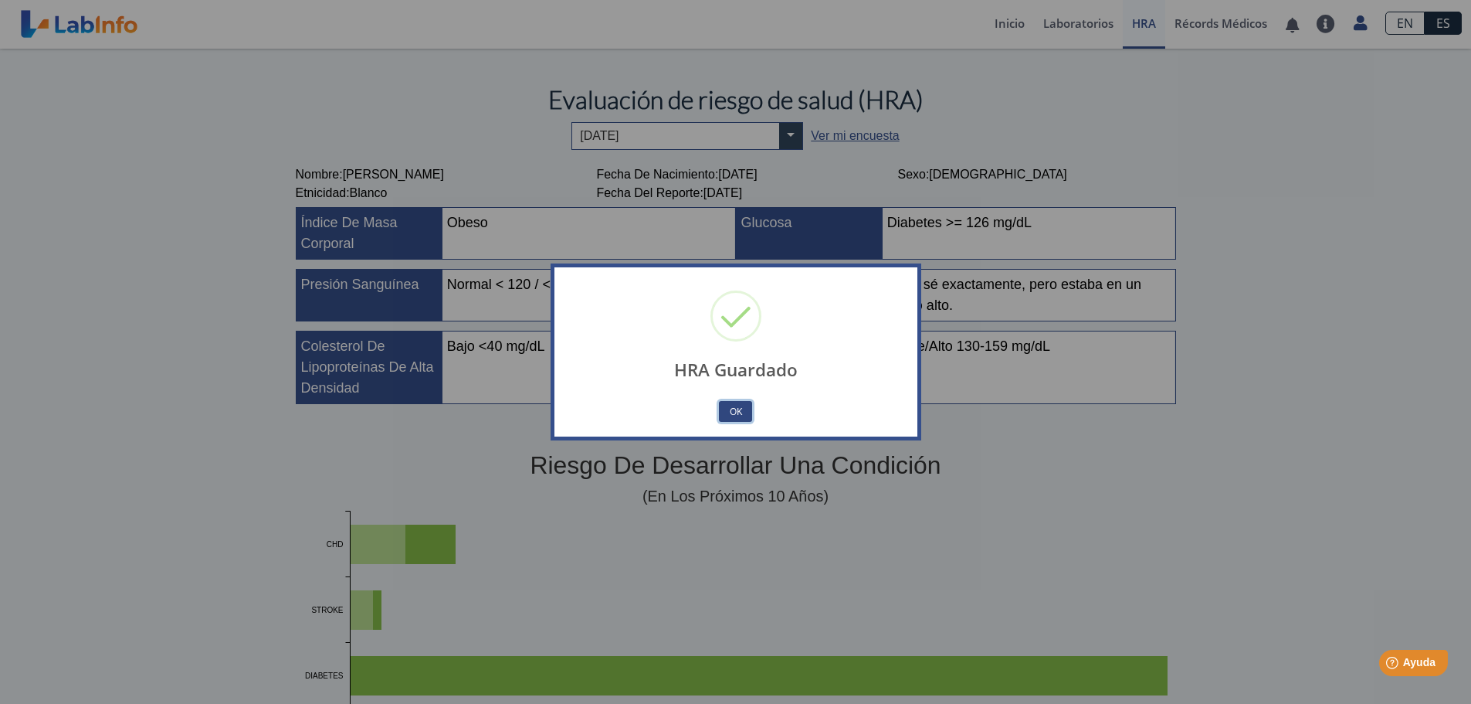
click at [745, 411] on button "OK" at bounding box center [735, 411] width 32 height 21
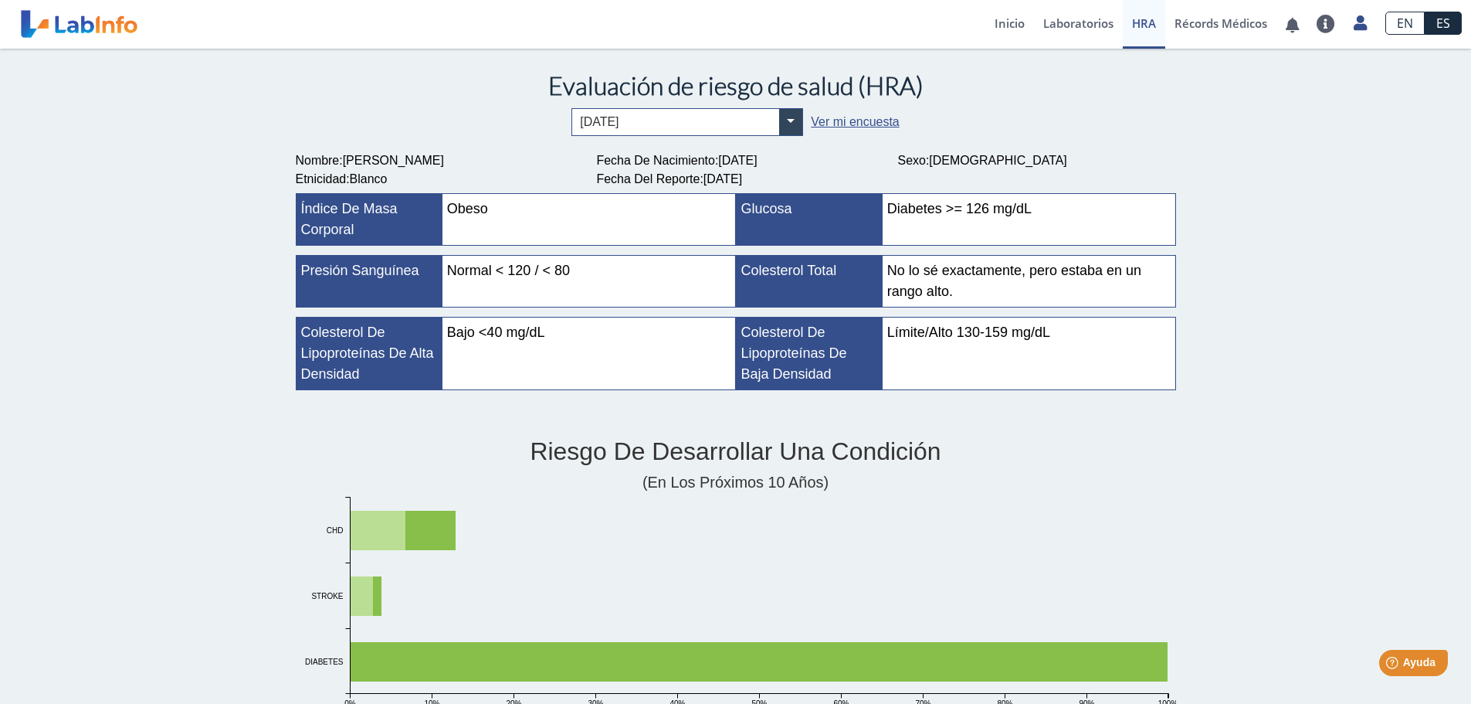
scroll to position [0, 0]
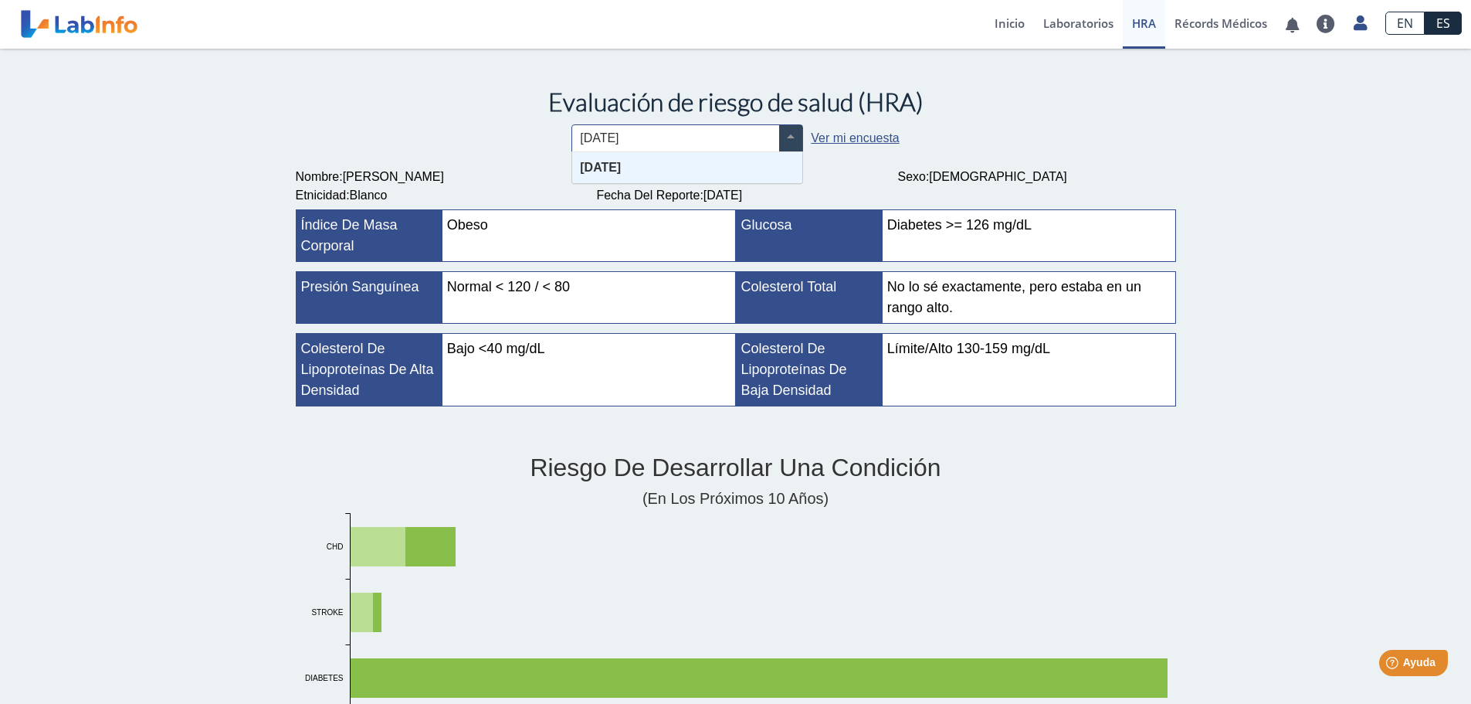
click at [784, 137] on span at bounding box center [790, 138] width 23 height 26
click at [1050, 125] on div "× Jul 15, 2025 Ver mi encuesta" at bounding box center [736, 138] width 880 height 28
click at [1062, 23] on link "Laboratorios" at bounding box center [1078, 24] width 89 height 49
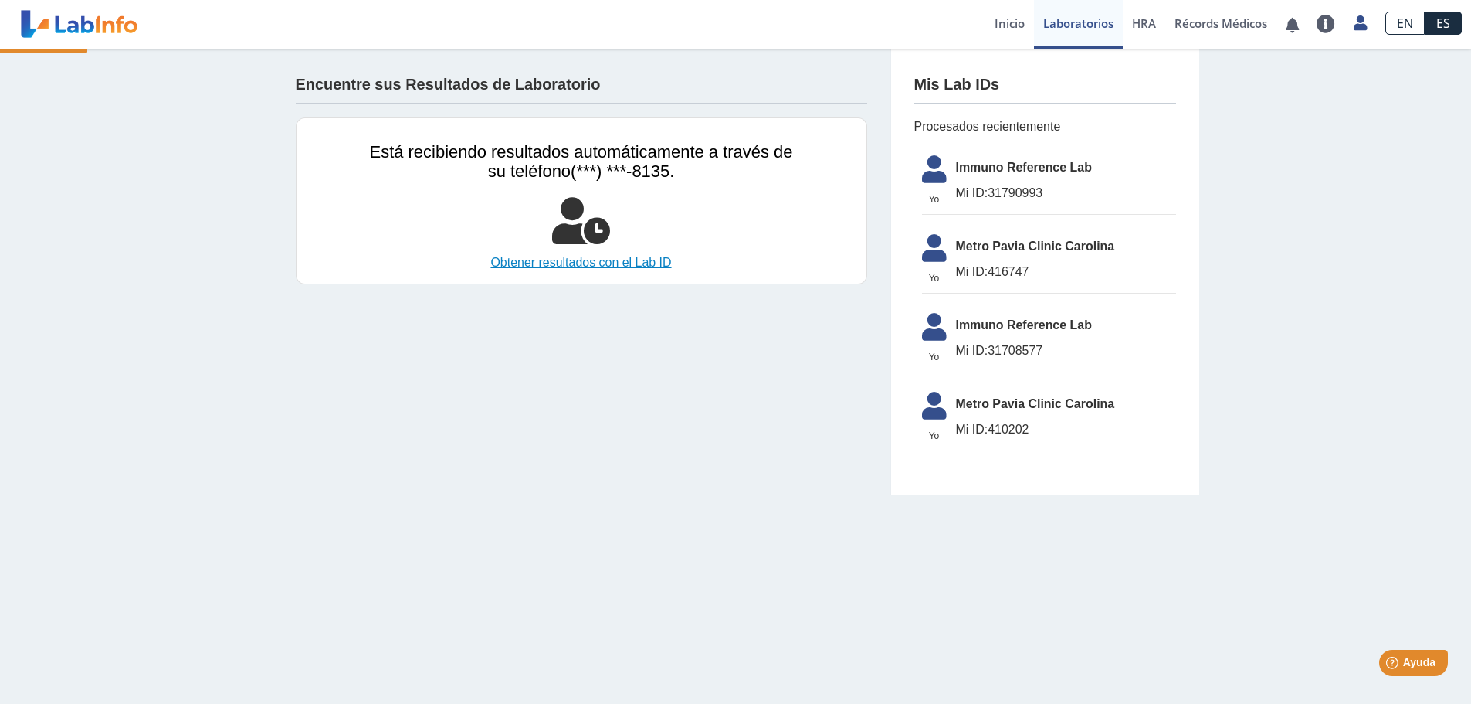
scroll to position [286, 0]
click at [993, 188] on span "Mi ID: 31790993" at bounding box center [1066, 193] width 220 height 19
drag, startPoint x: 987, startPoint y: 189, endPoint x: 1082, endPoint y: 186, distance: 95.0
click at [1082, 186] on span "Mi ID: 31790993" at bounding box center [1066, 193] width 220 height 19
drag, startPoint x: 1047, startPoint y: 189, endPoint x: 913, endPoint y: 202, distance: 135.0
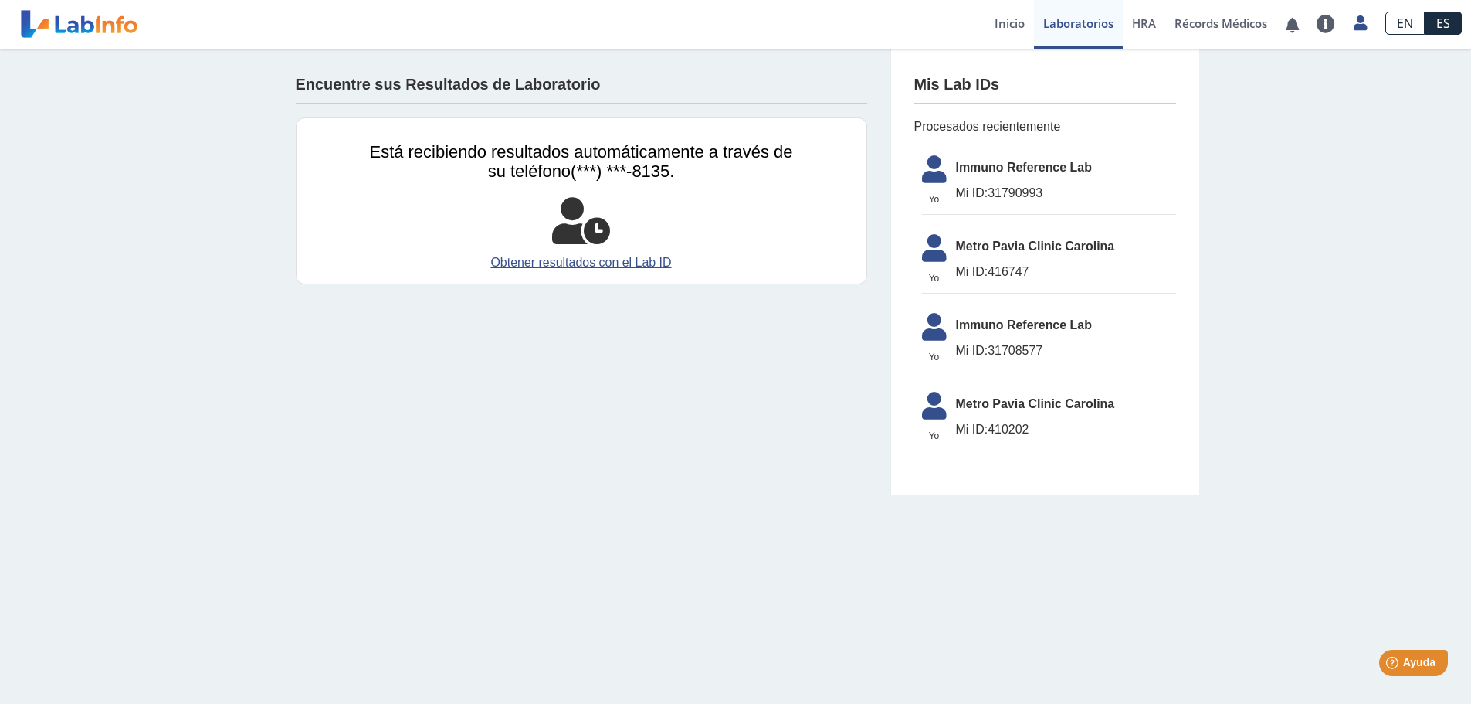
click at [922, 200] on li "Yo Yo Immuno Reference Lab Mi ID: 31790993" at bounding box center [1049, 181] width 254 height 67
click at [622, 265] on link "Obtener resultados con el Lab ID" at bounding box center [581, 262] width 423 height 19
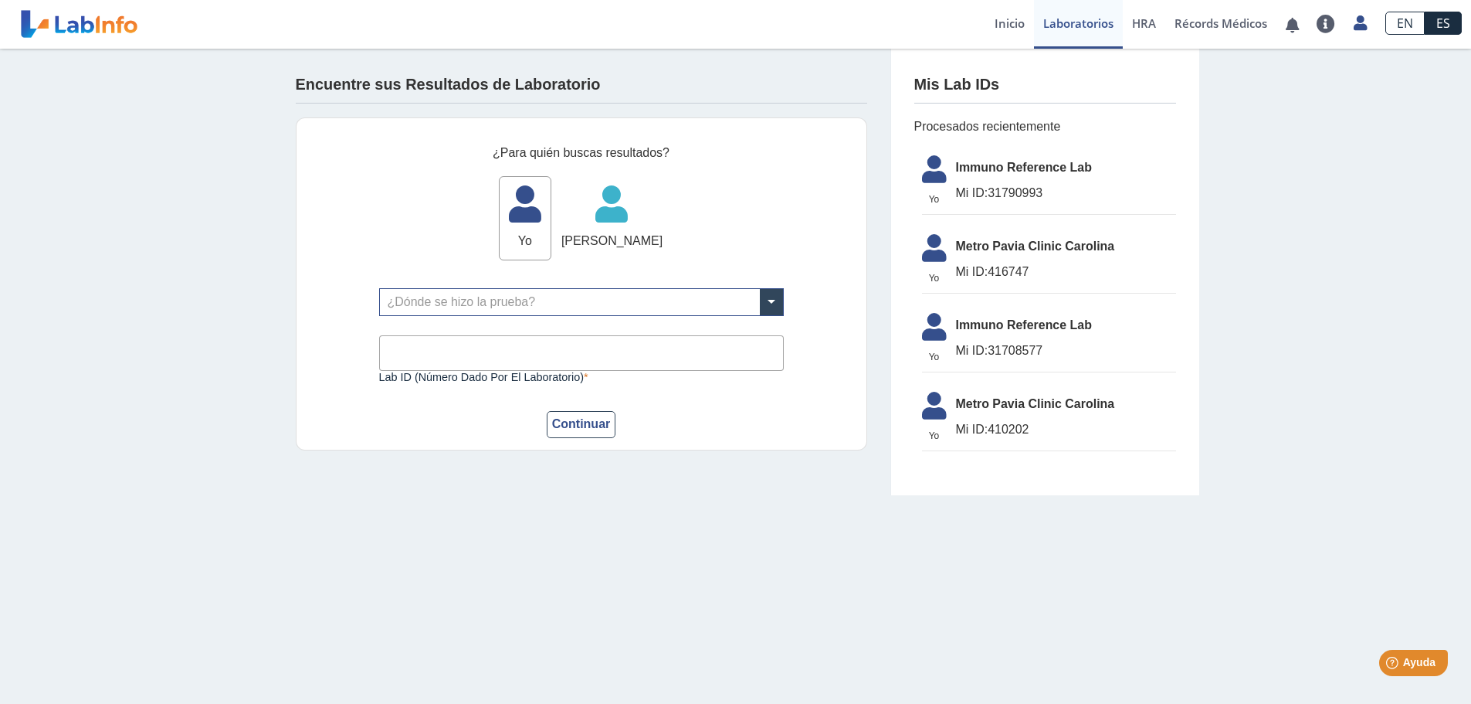
click at [663, 287] on form "¿Para quién buscas resultados? Yo Yo Ángel Cardona domenech Ángel Cardona domen…" at bounding box center [581, 291] width 405 height 294
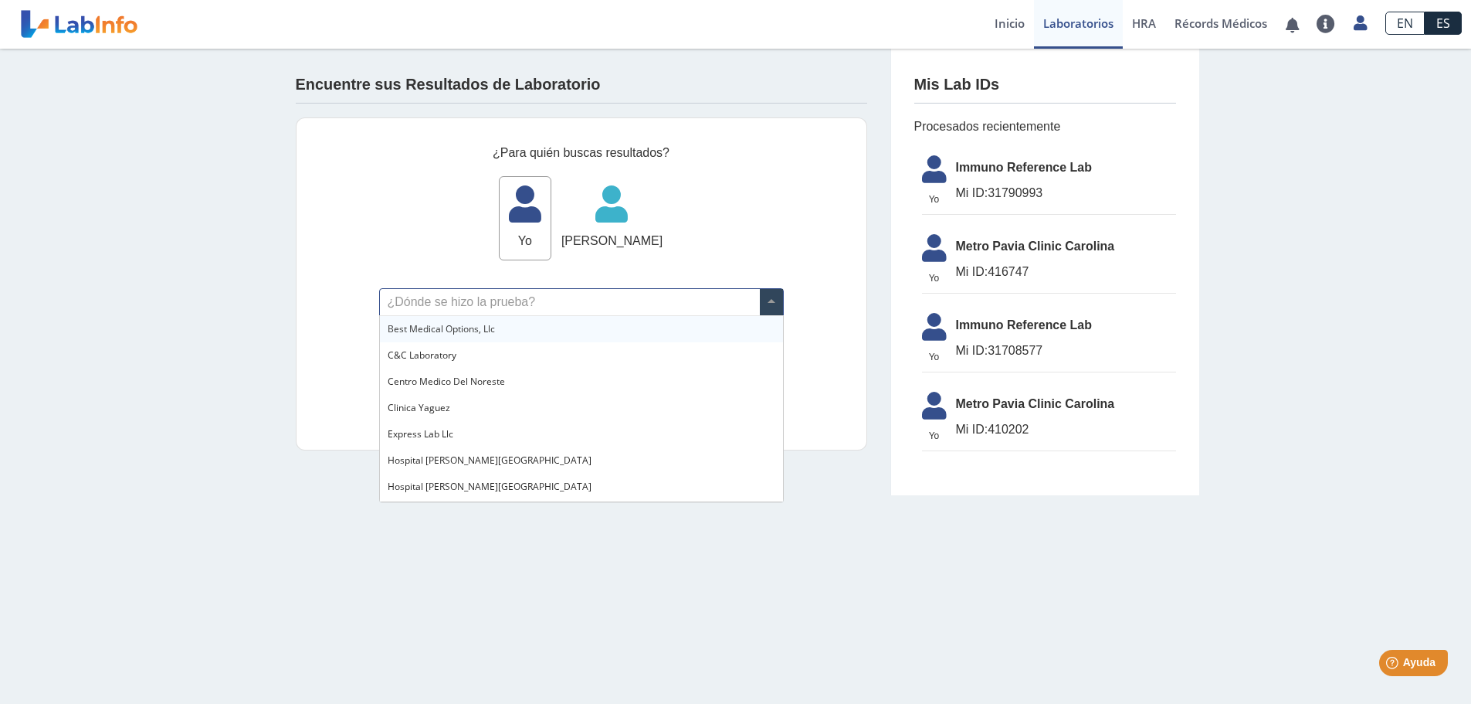
click at [657, 297] on input "text" at bounding box center [581, 302] width 403 height 26
click at [484, 354] on div "C&C Laboratory" at bounding box center [581, 355] width 403 height 26
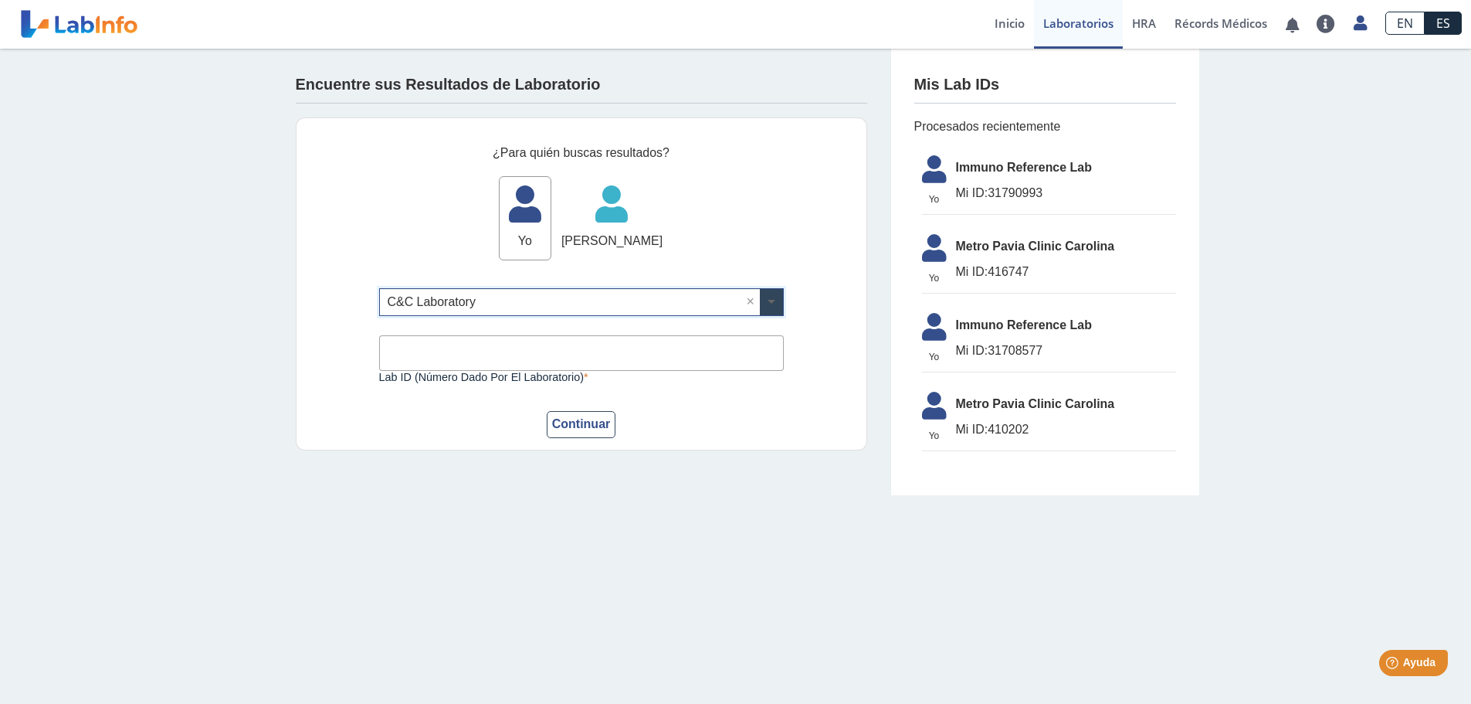
click at [766, 297] on span at bounding box center [771, 302] width 23 height 26
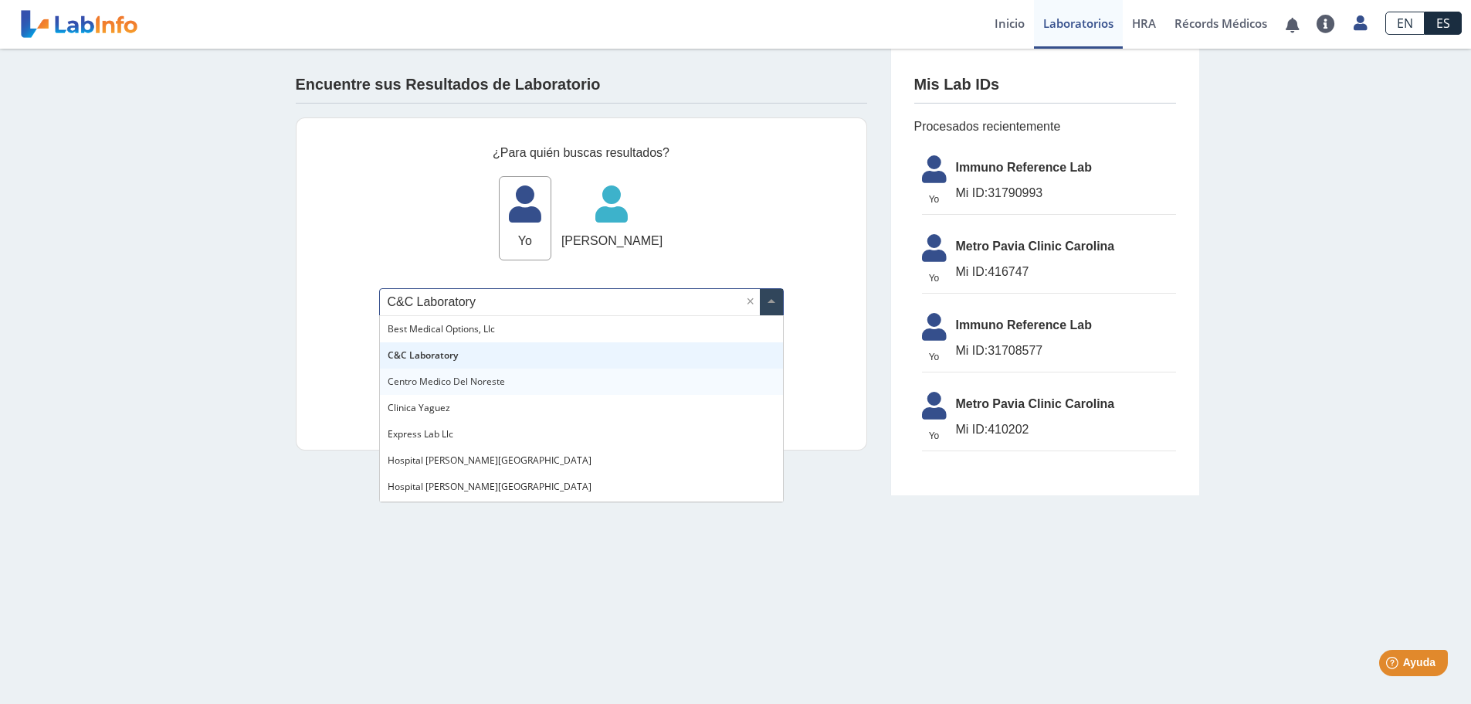
click at [505, 376] on div "Centro Medico Del Noreste" at bounding box center [581, 381] width 403 height 26
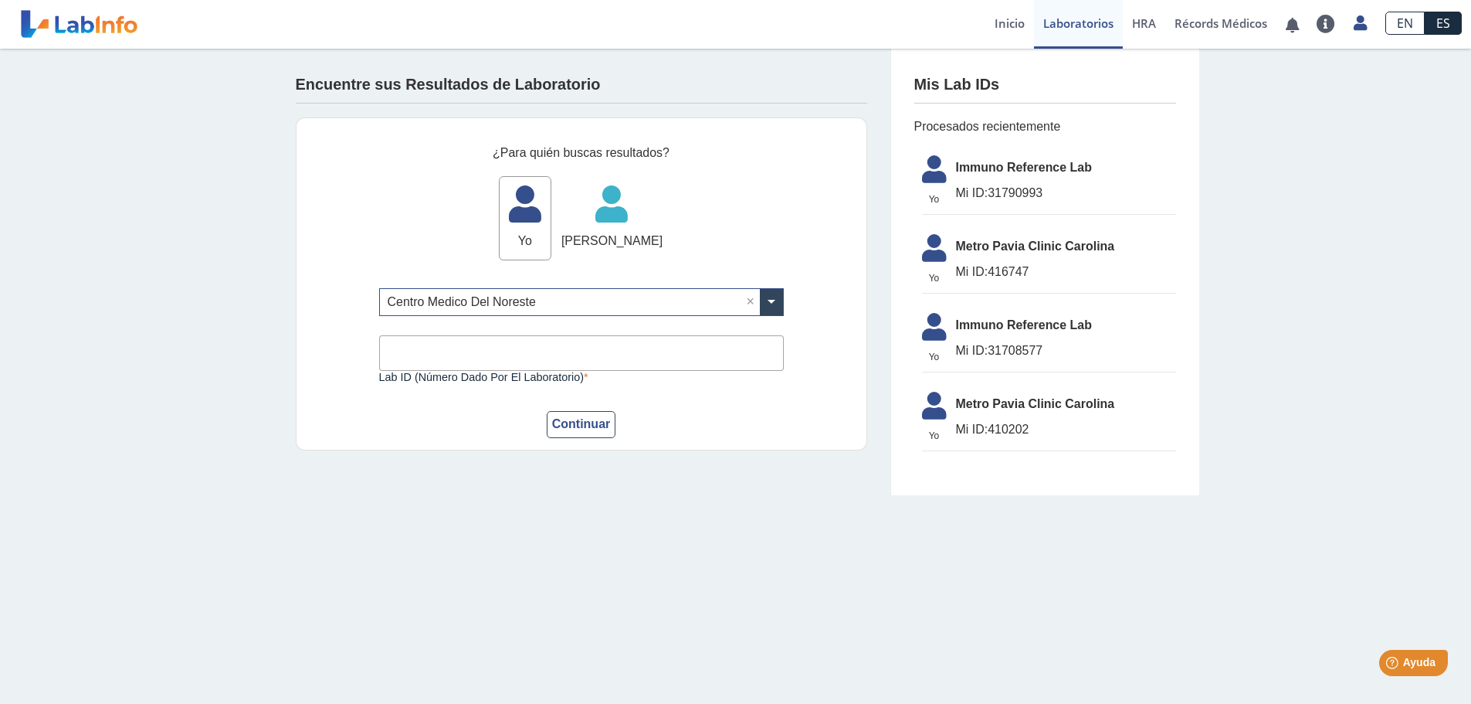
click at [516, 355] on input "Lab ID (número dado por el laboratorio)" at bounding box center [581, 352] width 405 height 35
drag, startPoint x: 992, startPoint y: 188, endPoint x: 1087, endPoint y: 163, distance: 97.4
click at [1087, 163] on li "Yo Yo Immuno Reference Lab Mi ID: 31790993" at bounding box center [1049, 181] width 254 height 67
click at [457, 350] on input "Lab ID (número dado por el laboratorio)" at bounding box center [581, 352] width 405 height 35
type input "31790993"
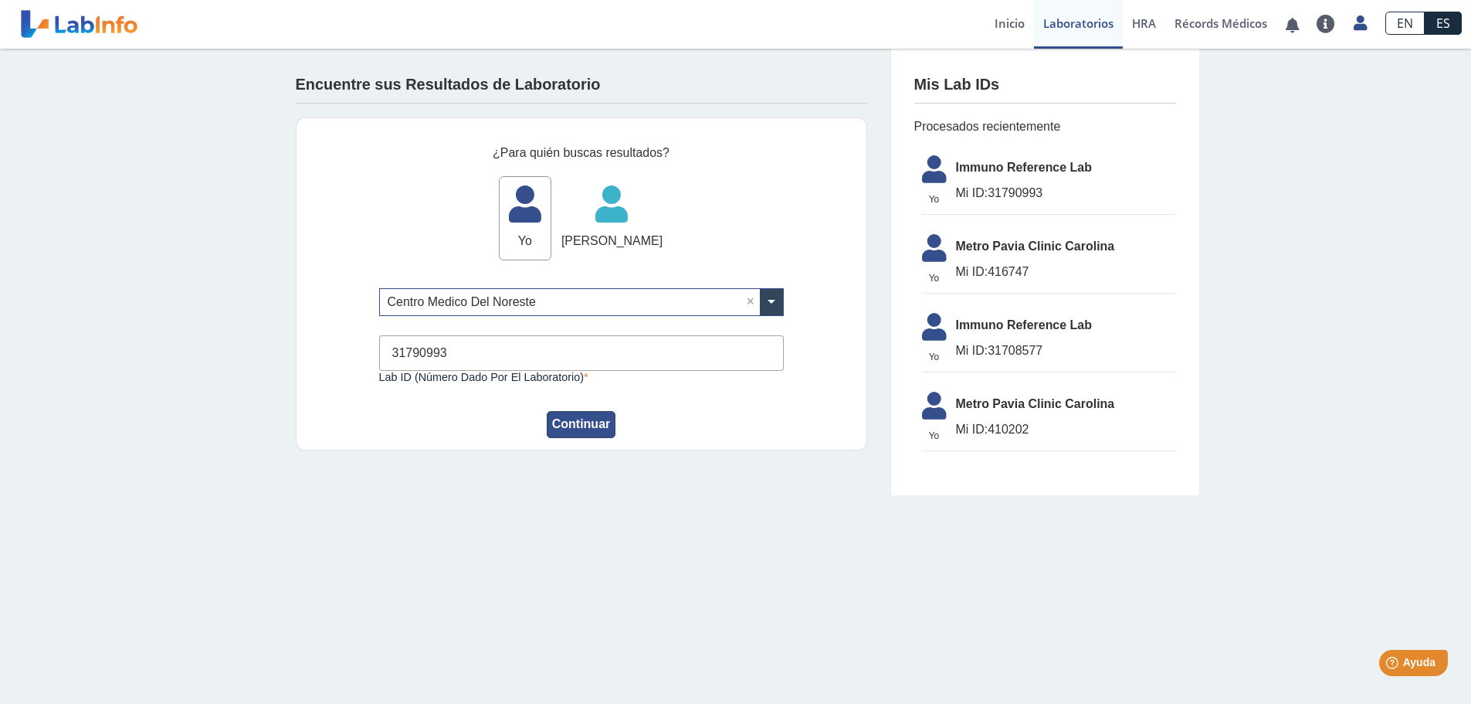
click at [593, 426] on button "Continuar" at bounding box center [582, 424] width 70 height 27
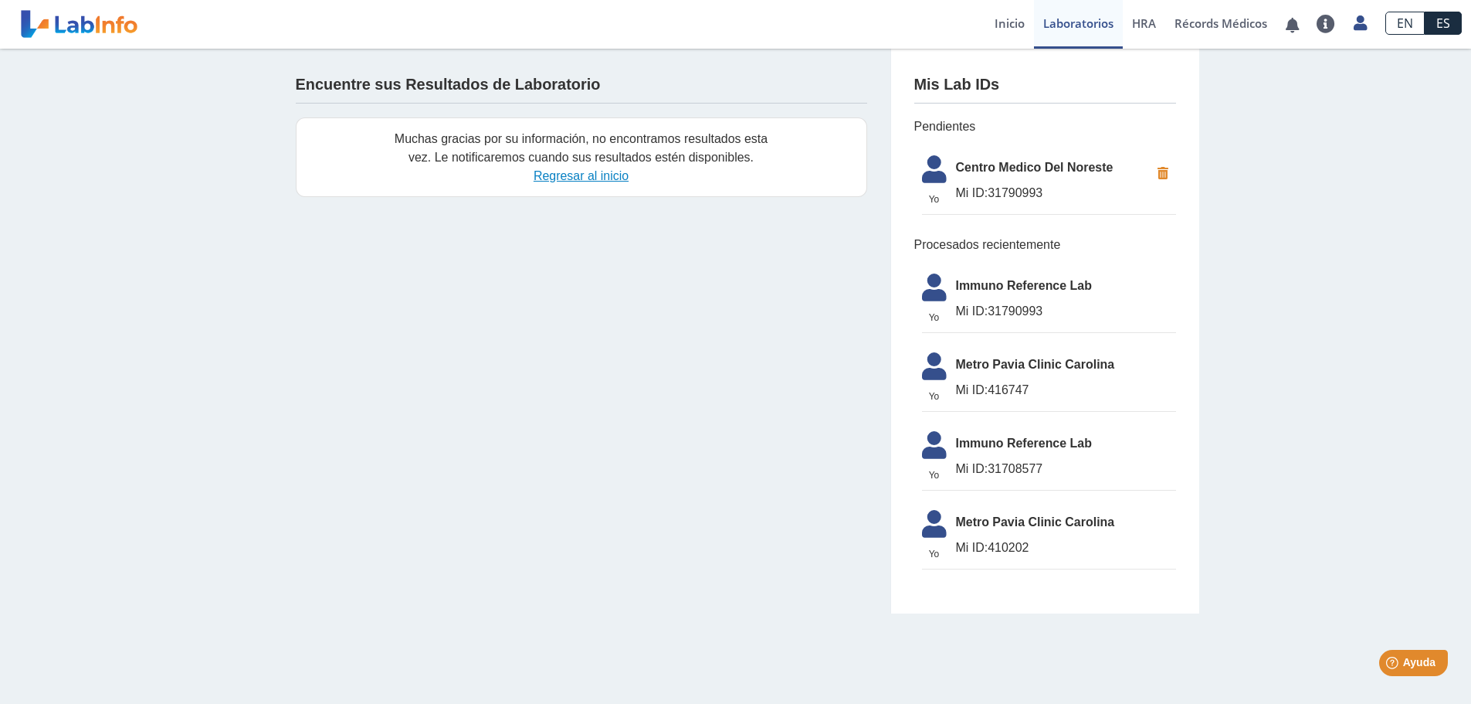
click at [594, 178] on link "Regresar al inicio" at bounding box center [581, 175] width 95 height 13
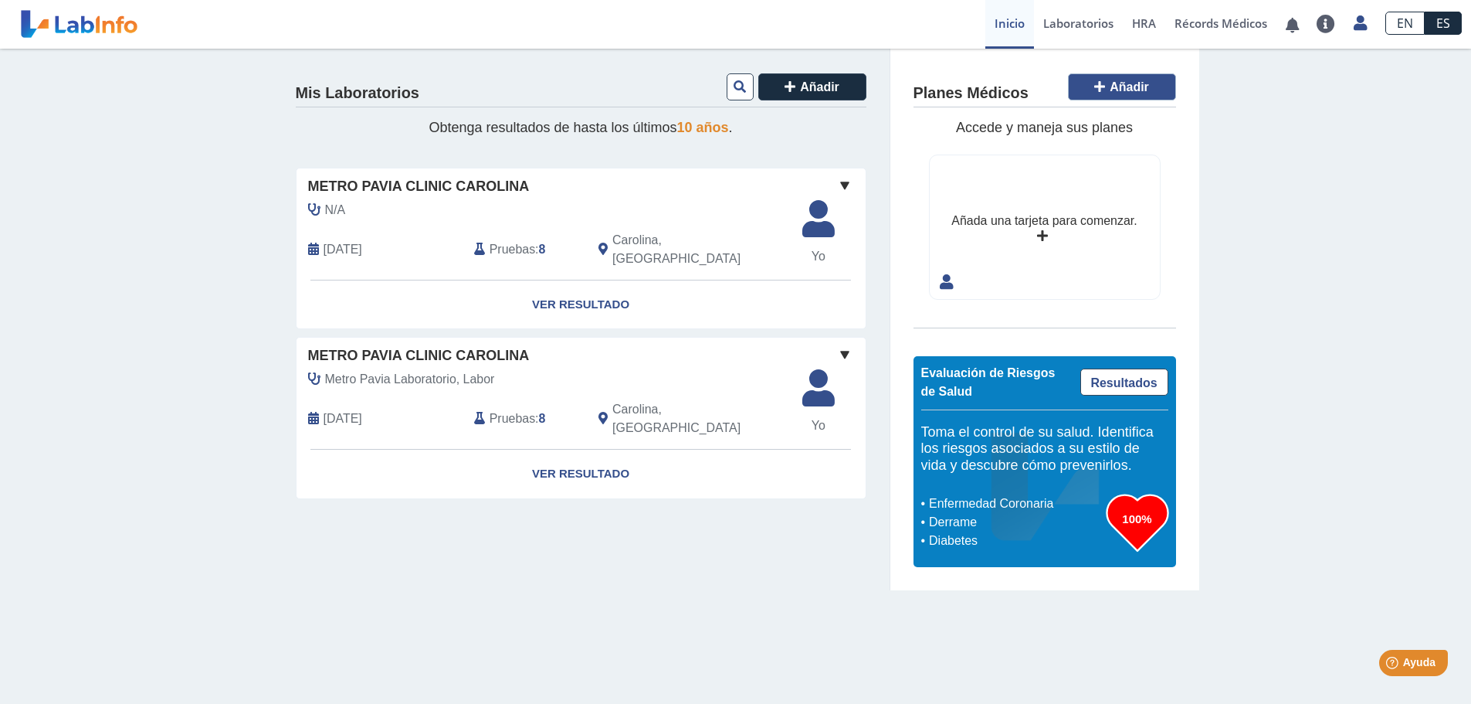
click at [1139, 85] on span "Añadir" at bounding box center [1129, 86] width 39 height 13
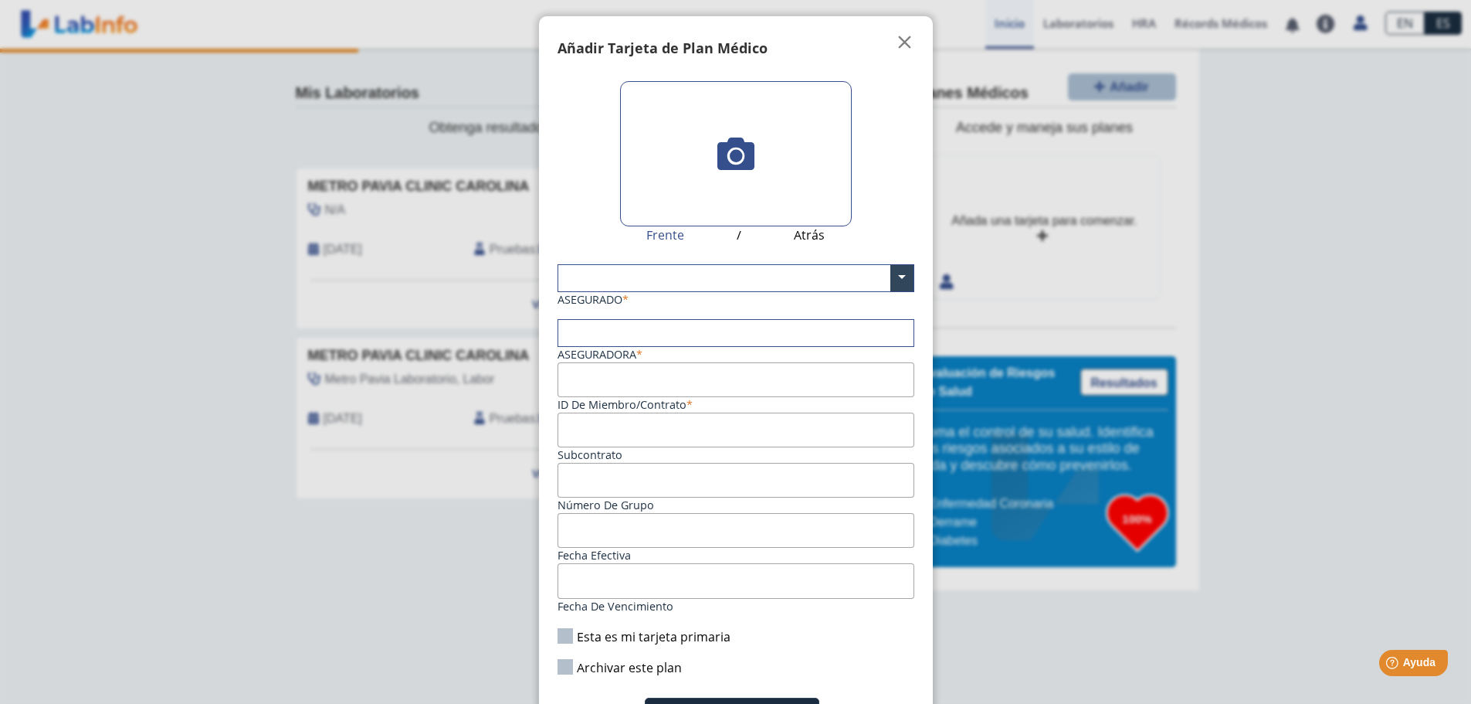
click at [805, 178] on label at bounding box center [736, 153] width 232 height 145
click at [0, 0] on input "file" at bounding box center [0, 0] width 0 height 0
click at [896, 39] on span "" at bounding box center [905, 42] width 19 height 19
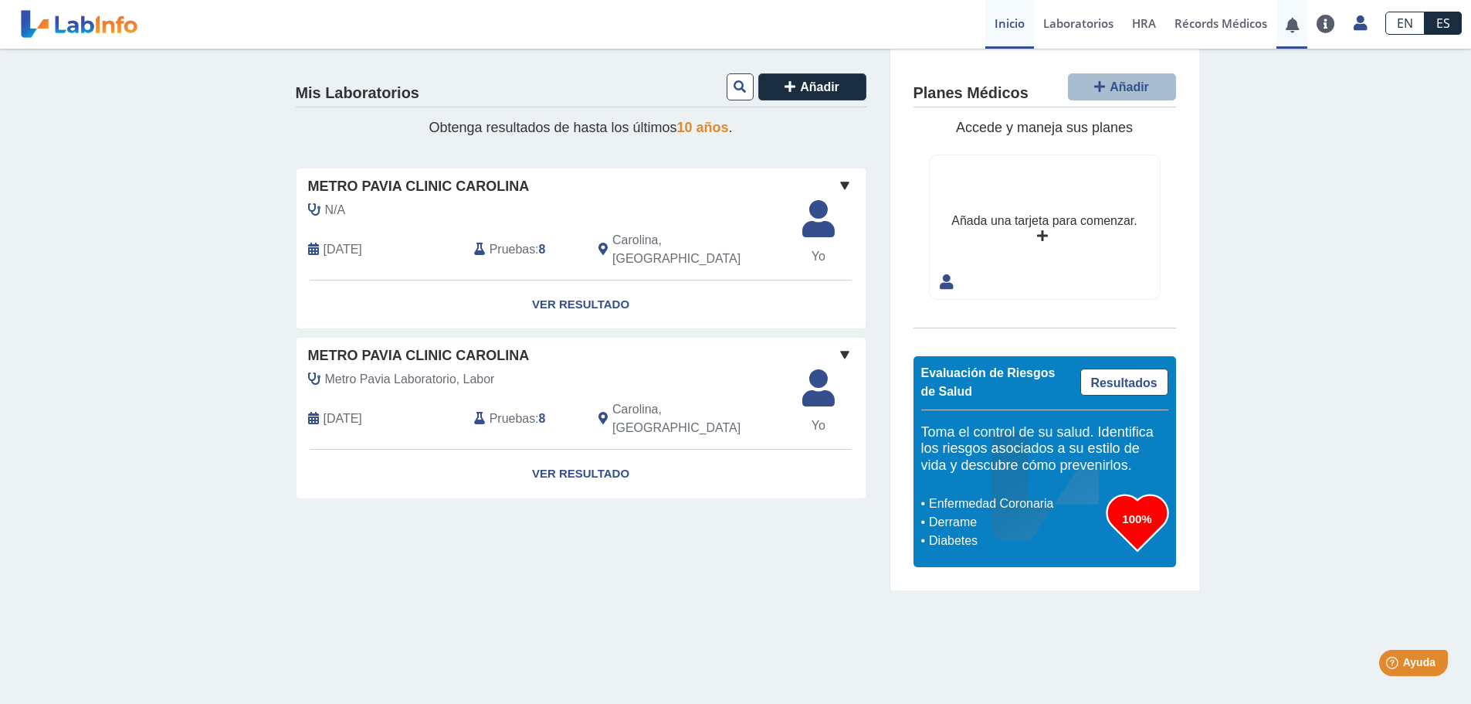
click at [1294, 31] on link at bounding box center [1293, 25] width 32 height 12
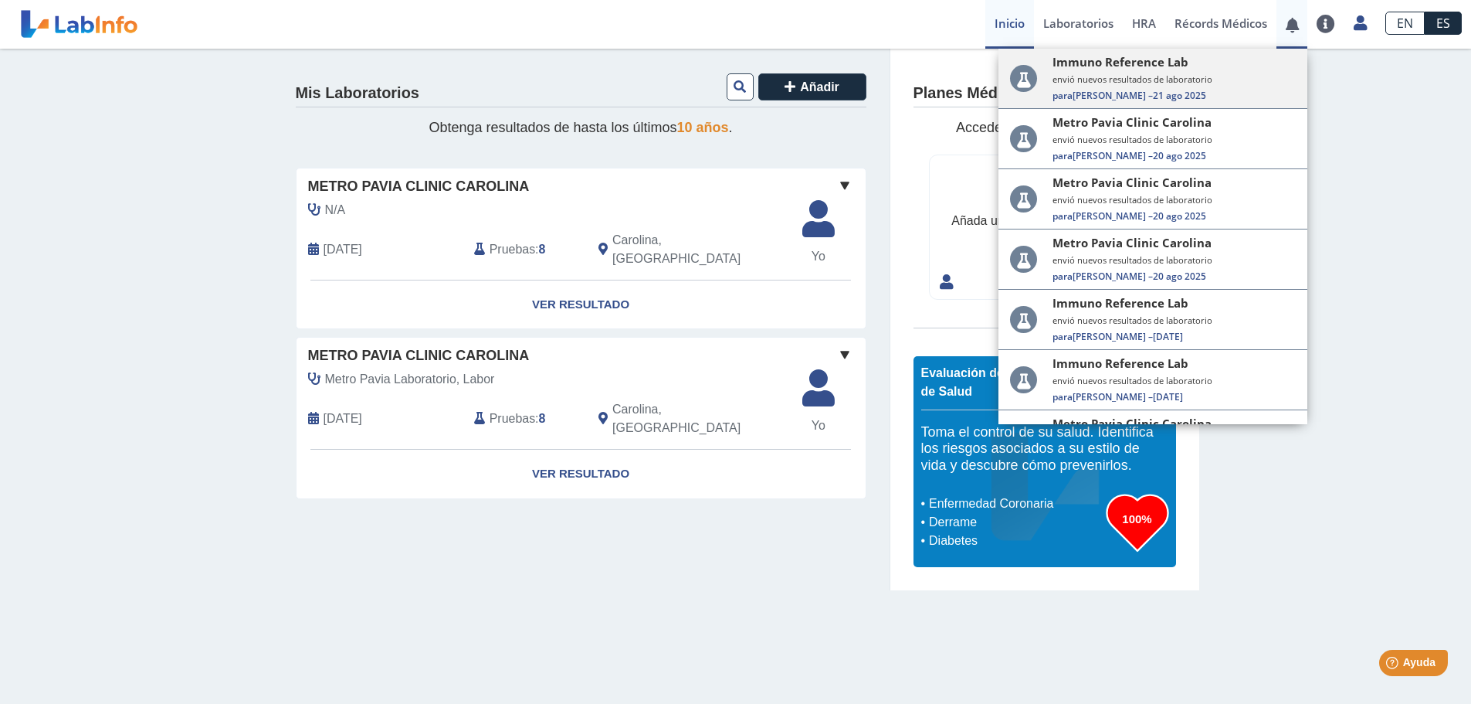
click at [1203, 85] on small "envió nuevos resultados de laboratorio" at bounding box center [1174, 79] width 243 height 12
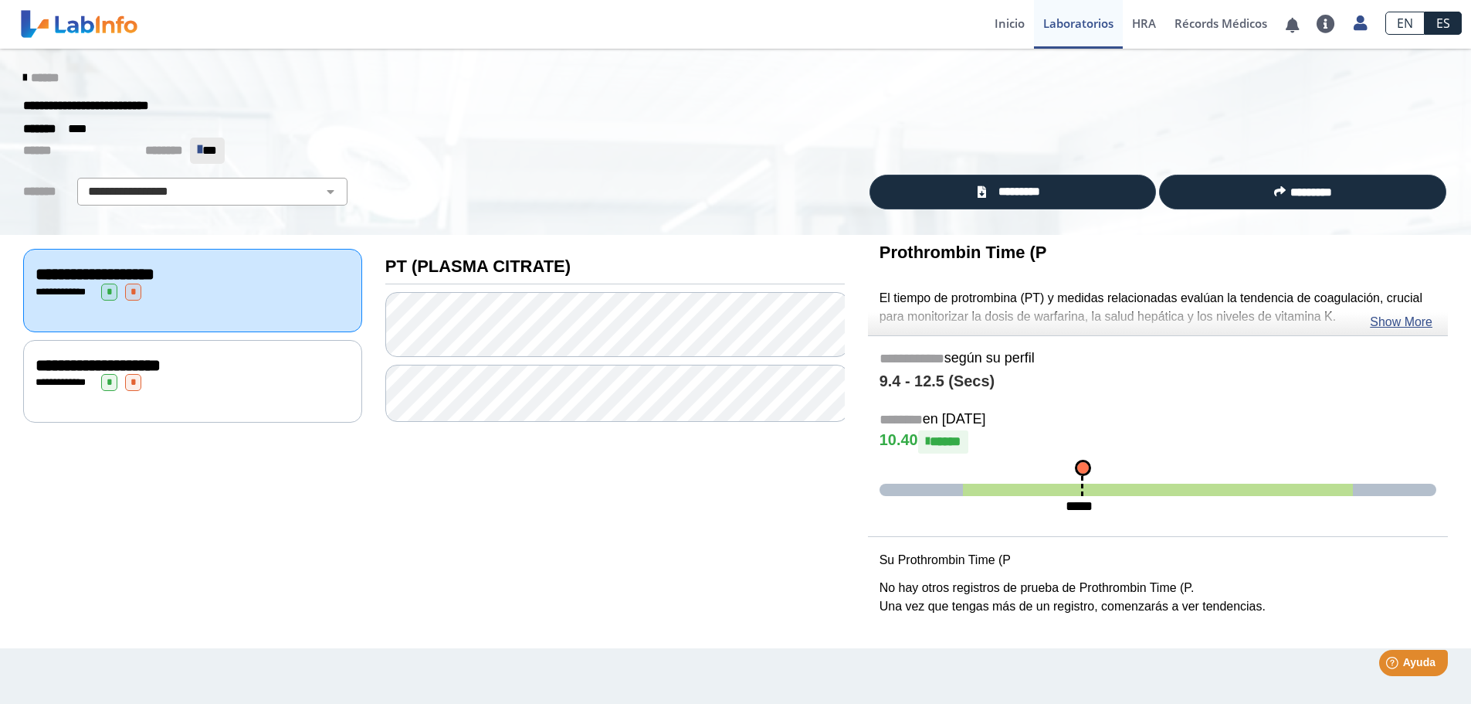
click at [161, 365] on span "**********" at bounding box center [98, 365] width 125 height 17
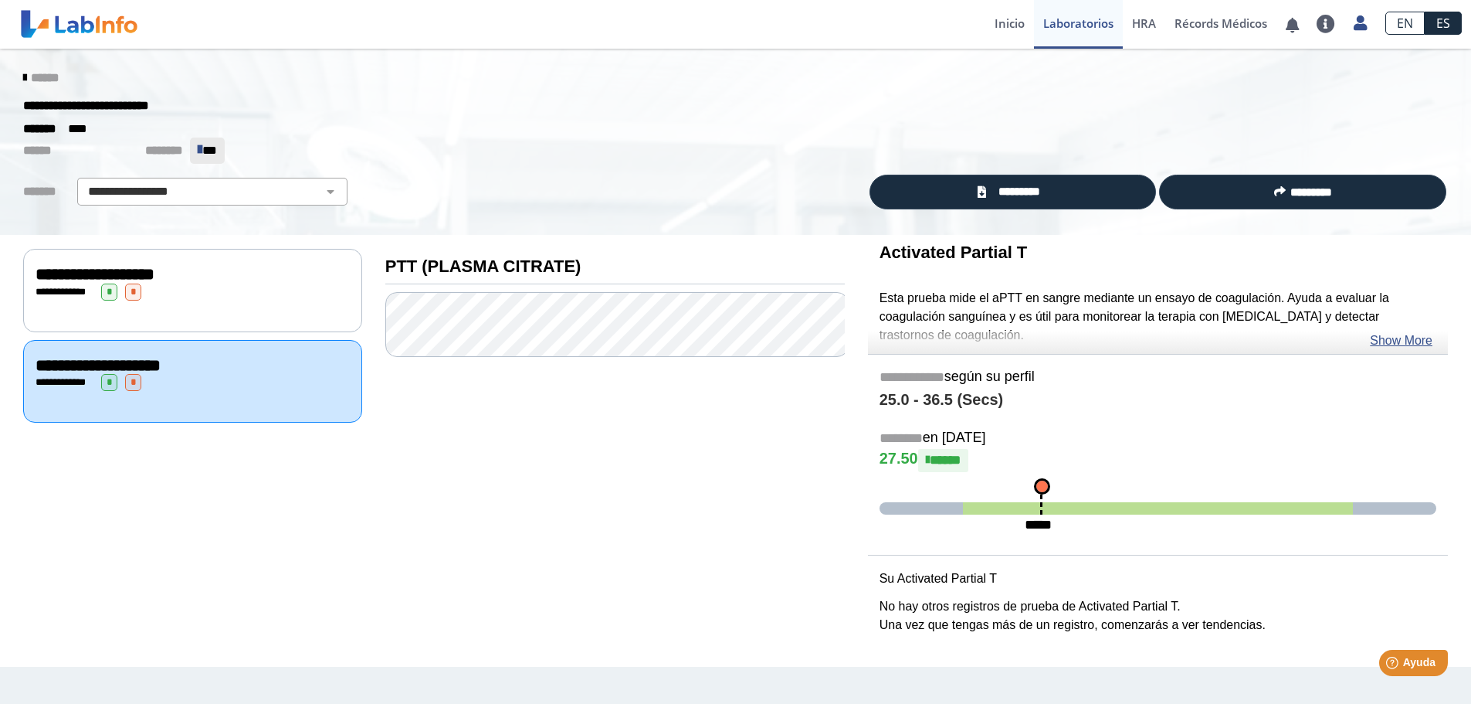
click at [178, 301] on div "**********" at bounding box center [192, 290] width 339 height 83
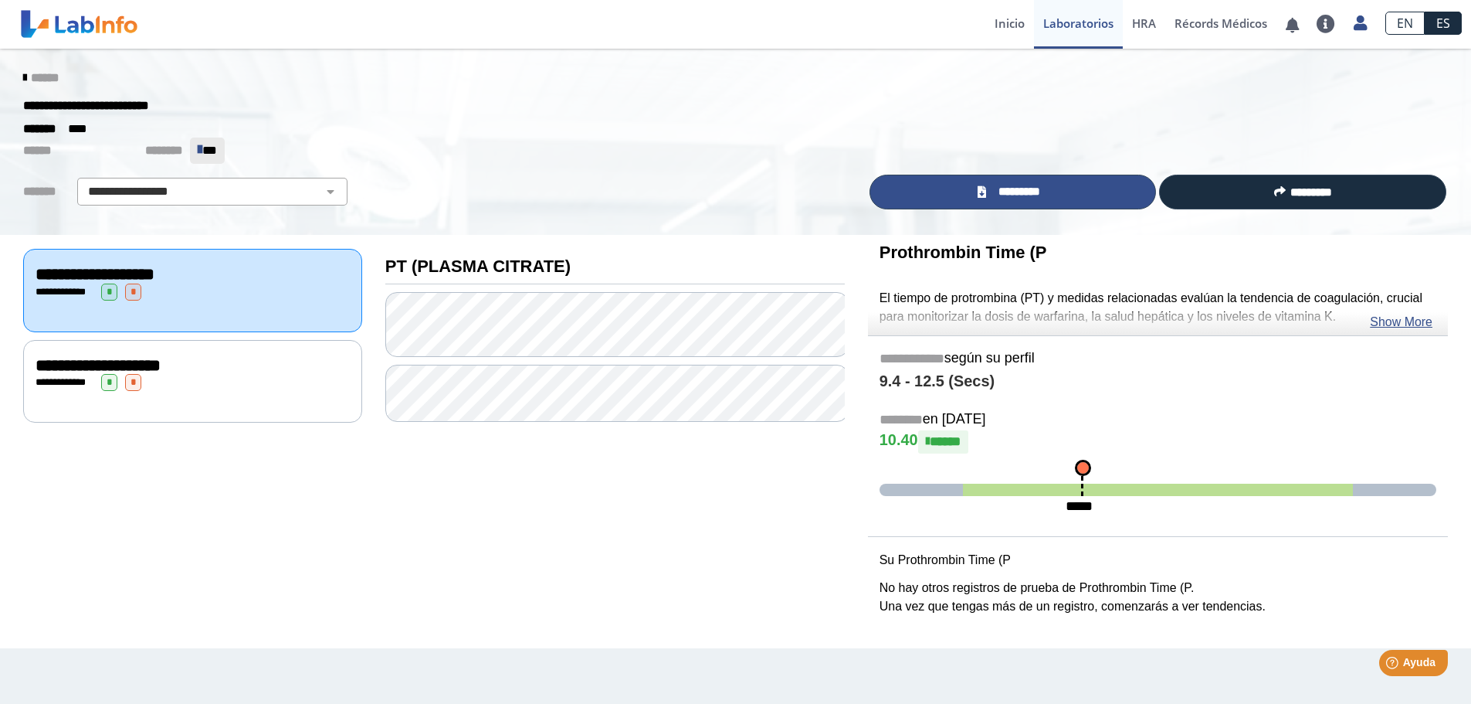
click at [1038, 194] on span "*********" at bounding box center [1019, 192] width 56 height 18
